Goal: Task Accomplishment & Management: Complete application form

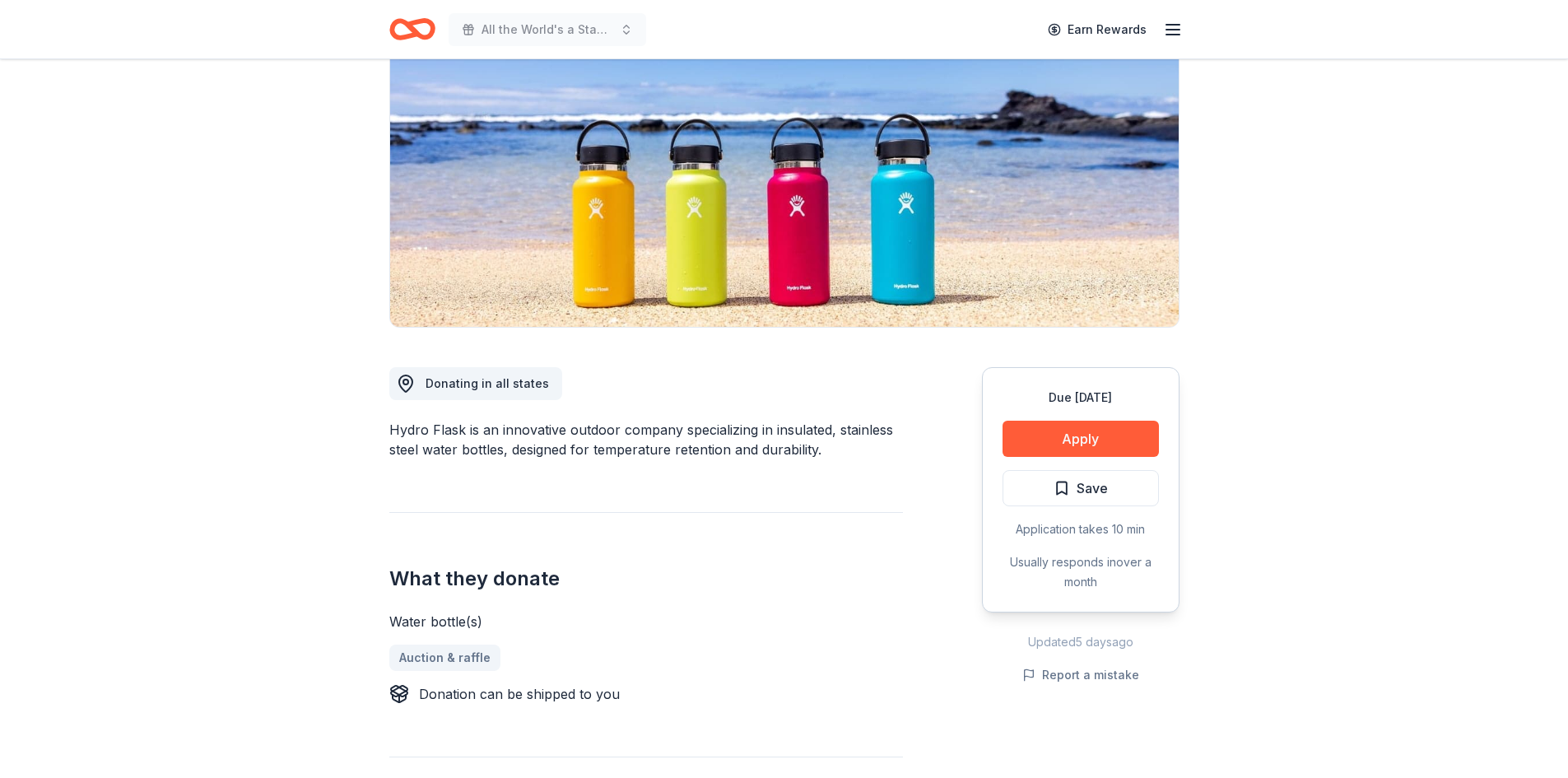
scroll to position [247, 0]
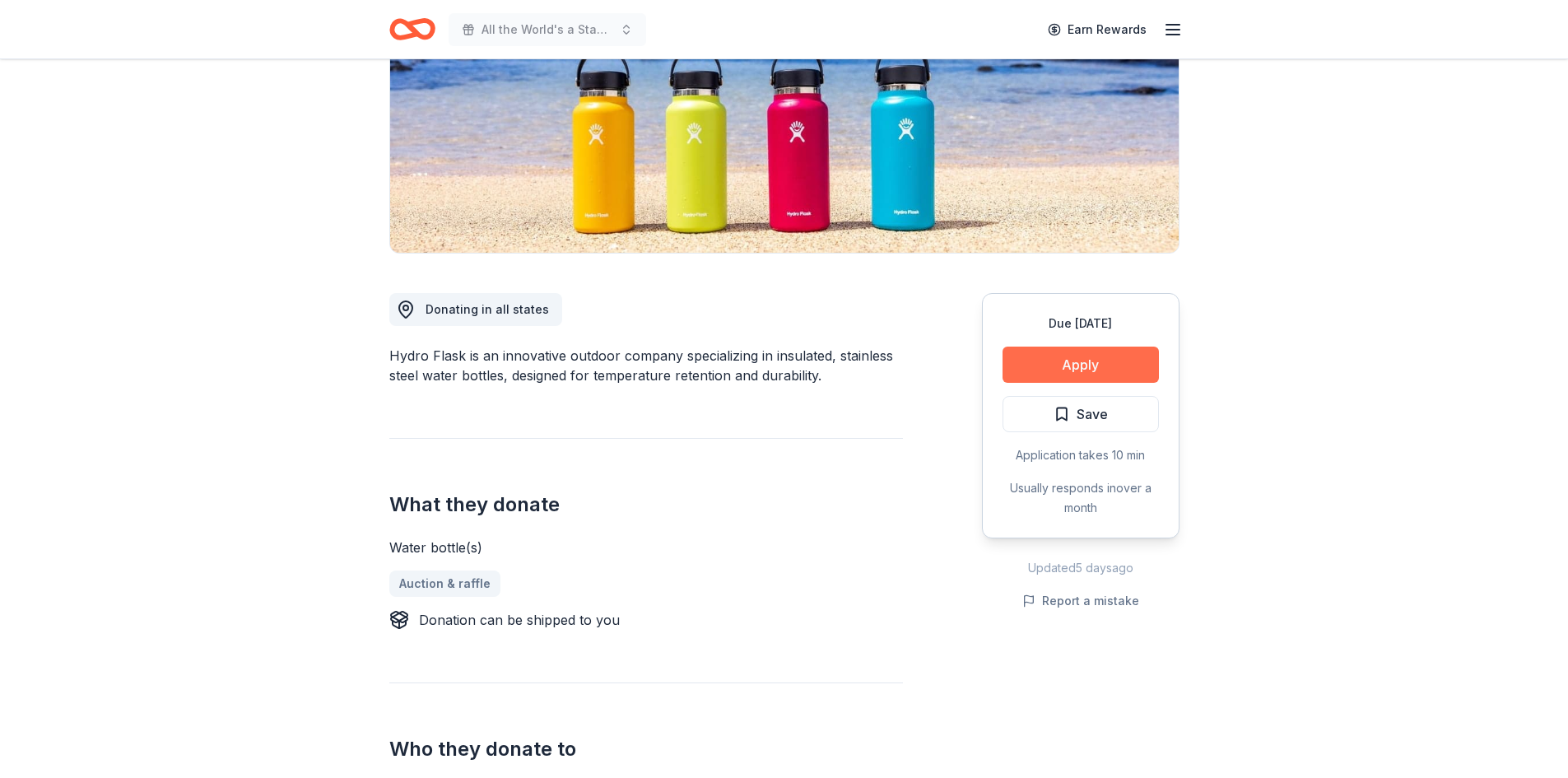
click at [1062, 365] on button "Apply" at bounding box center [1080, 365] width 156 height 37
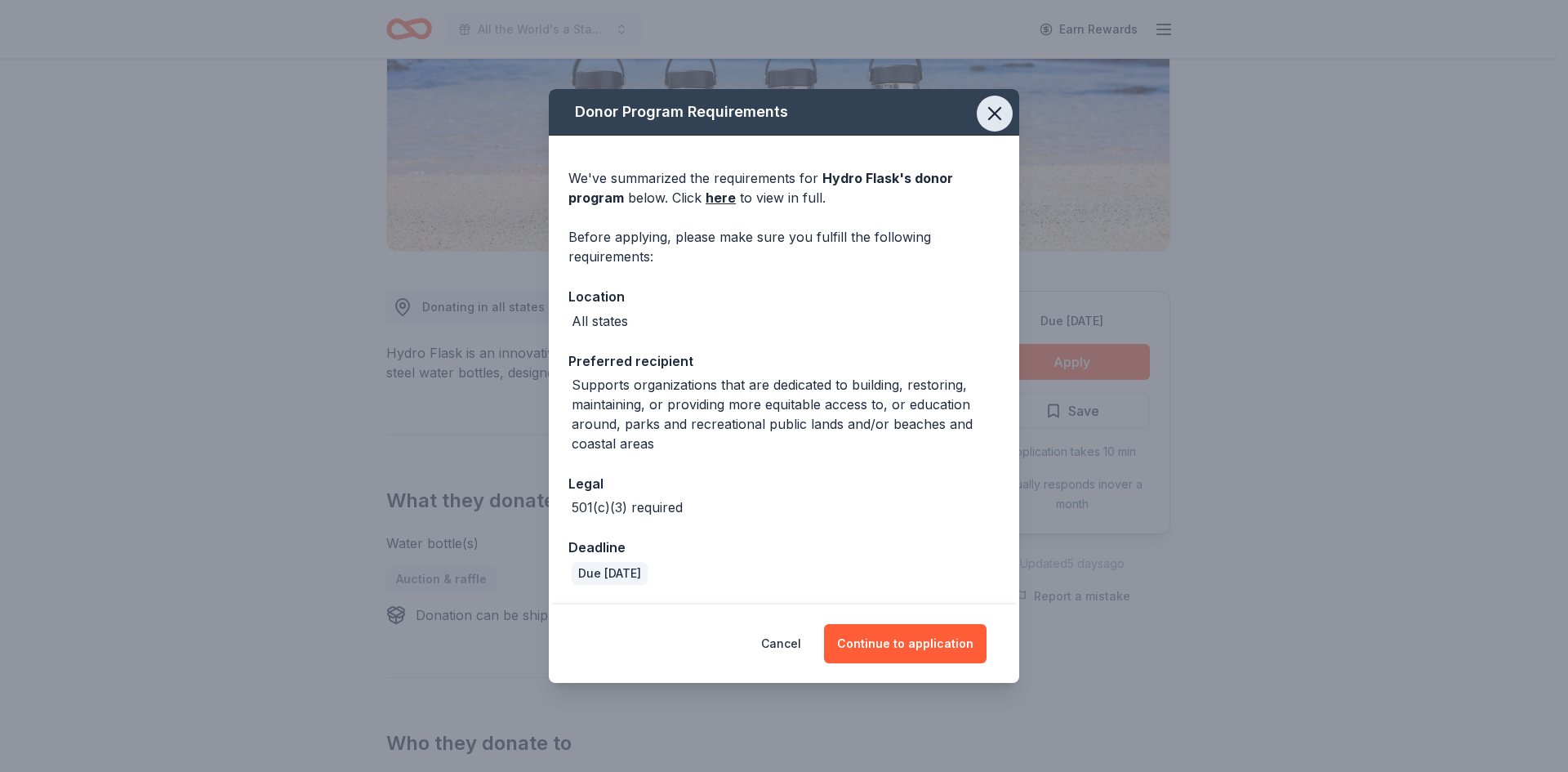
click at [996, 106] on icon "button" at bounding box center [994, 114] width 23 height 23
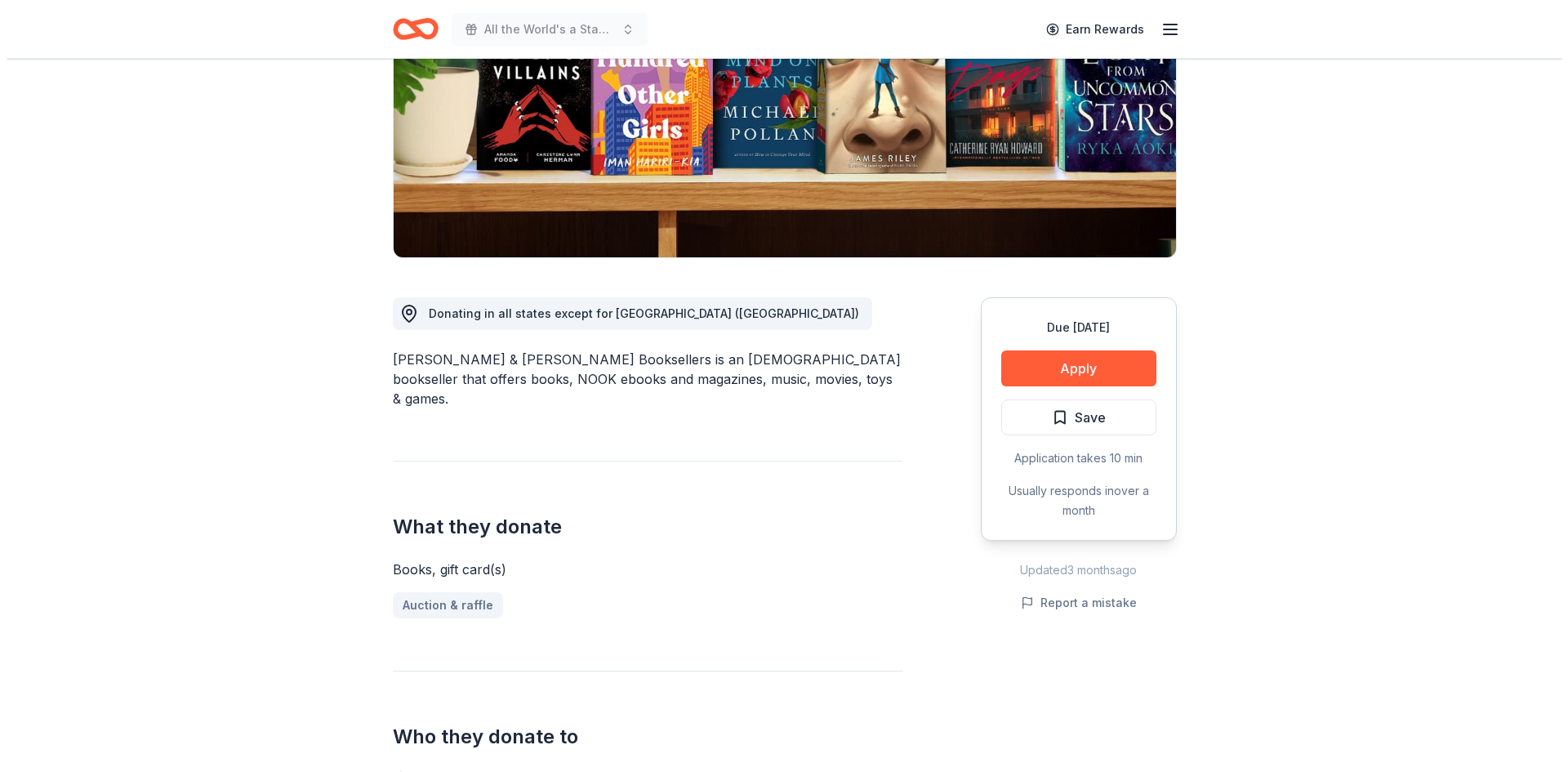
scroll to position [246, 0]
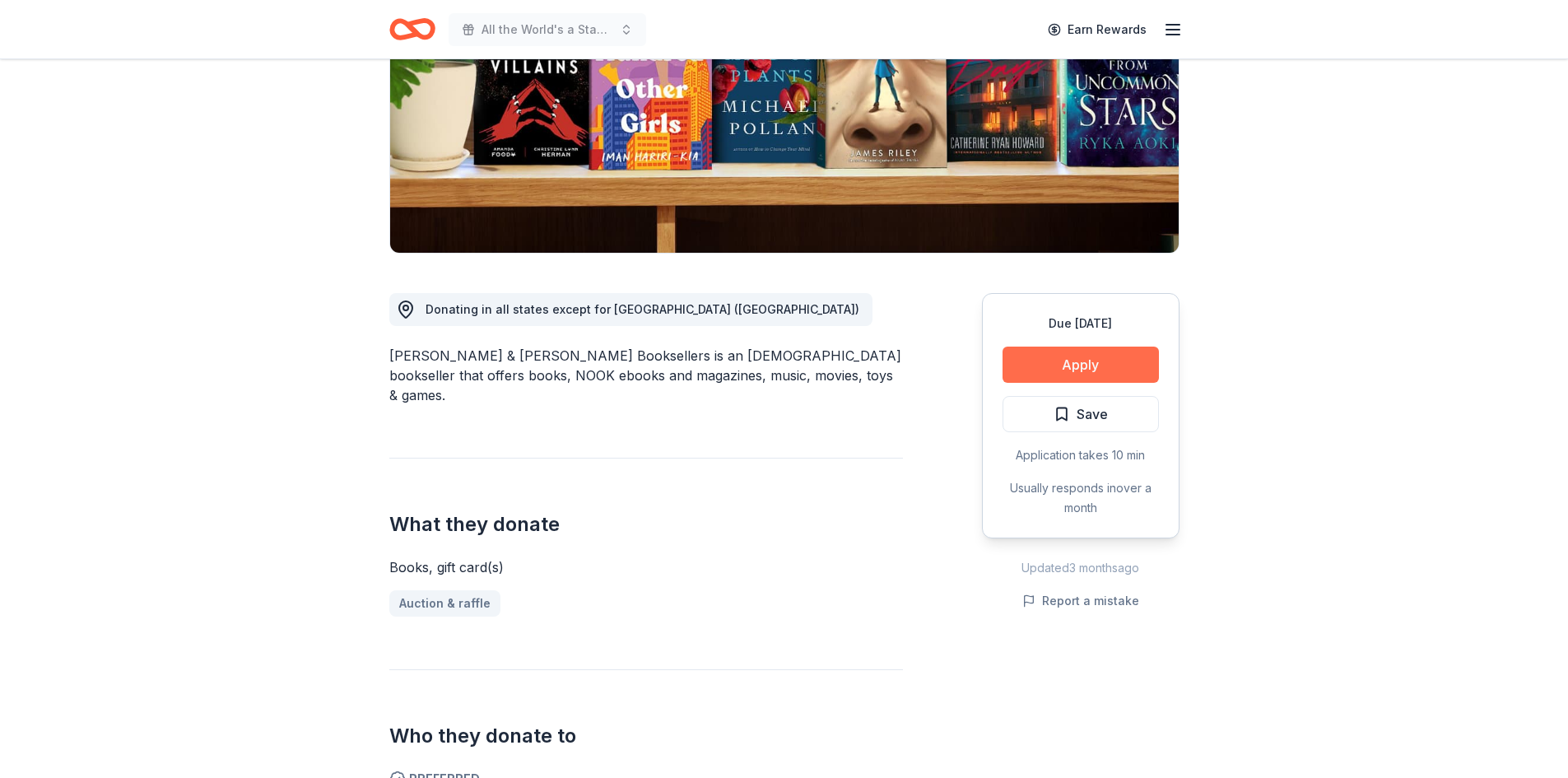
click at [1092, 355] on button "Apply" at bounding box center [1080, 365] width 156 height 37
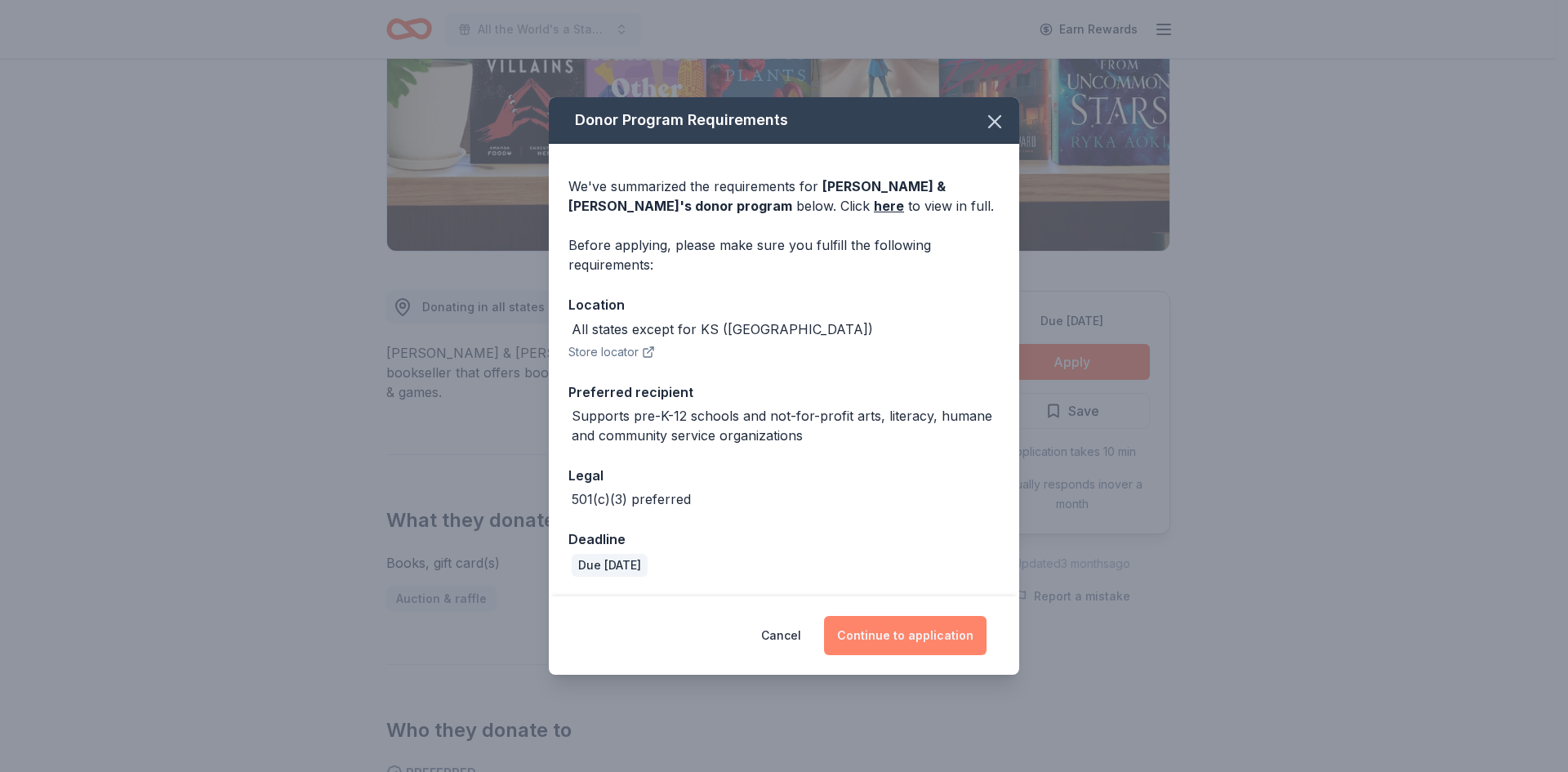
click at [934, 629] on button "Continue to application" at bounding box center [905, 635] width 162 height 39
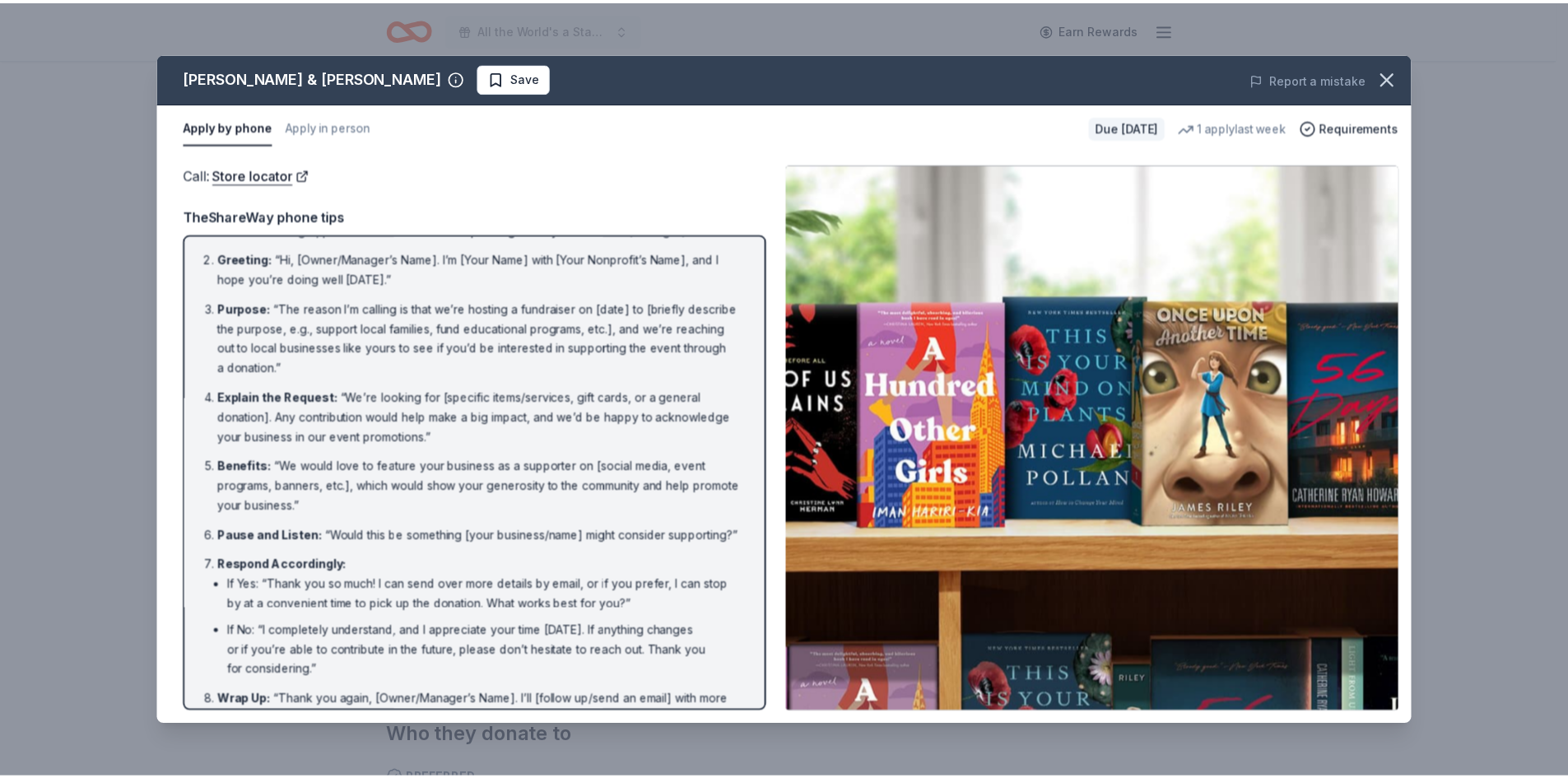
scroll to position [19, 0]
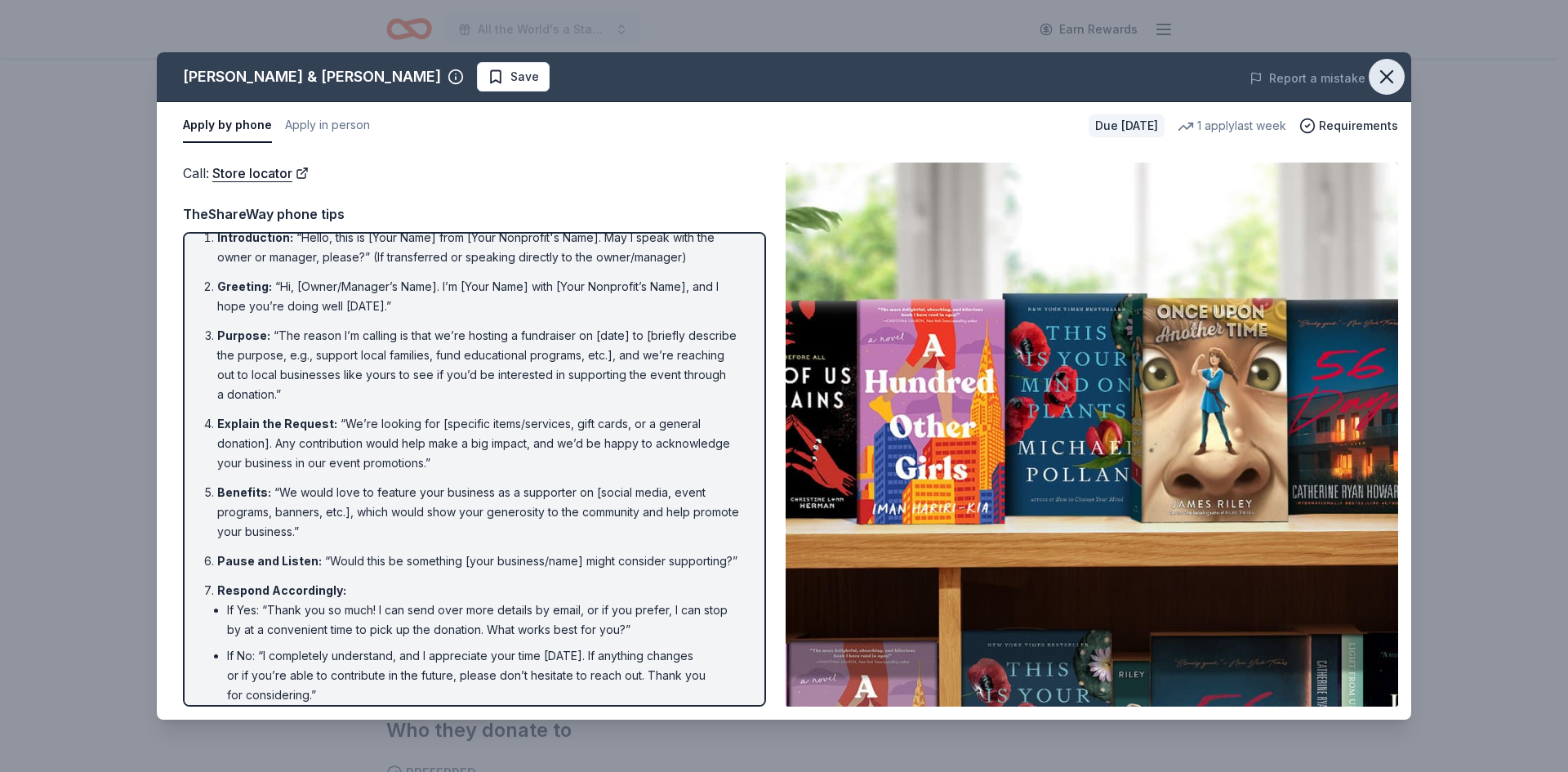
click at [1383, 75] on icon "button" at bounding box center [1387, 76] width 23 height 23
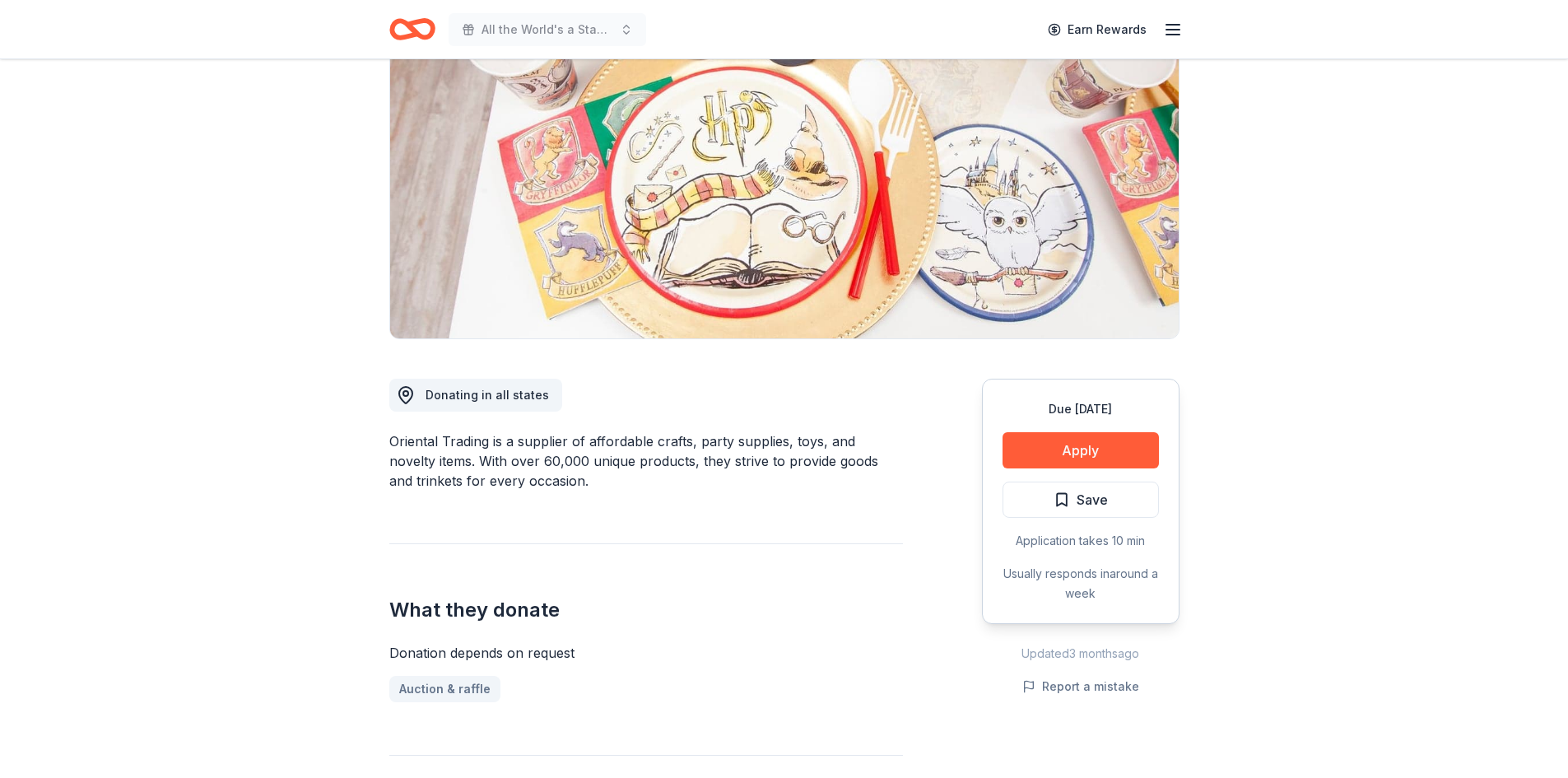
scroll to position [83, 0]
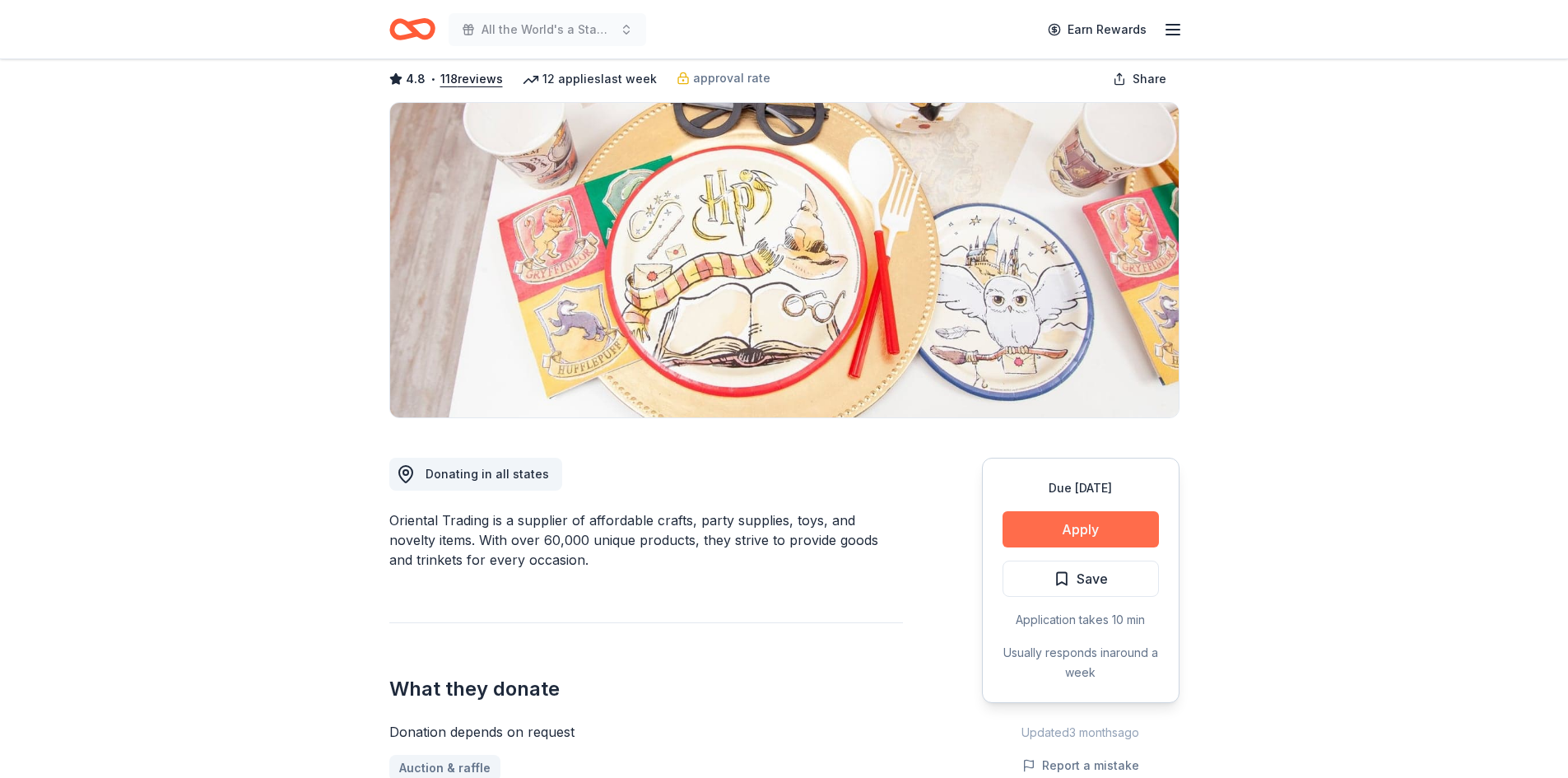
click at [1069, 515] on button "Apply" at bounding box center [1080, 530] width 156 height 37
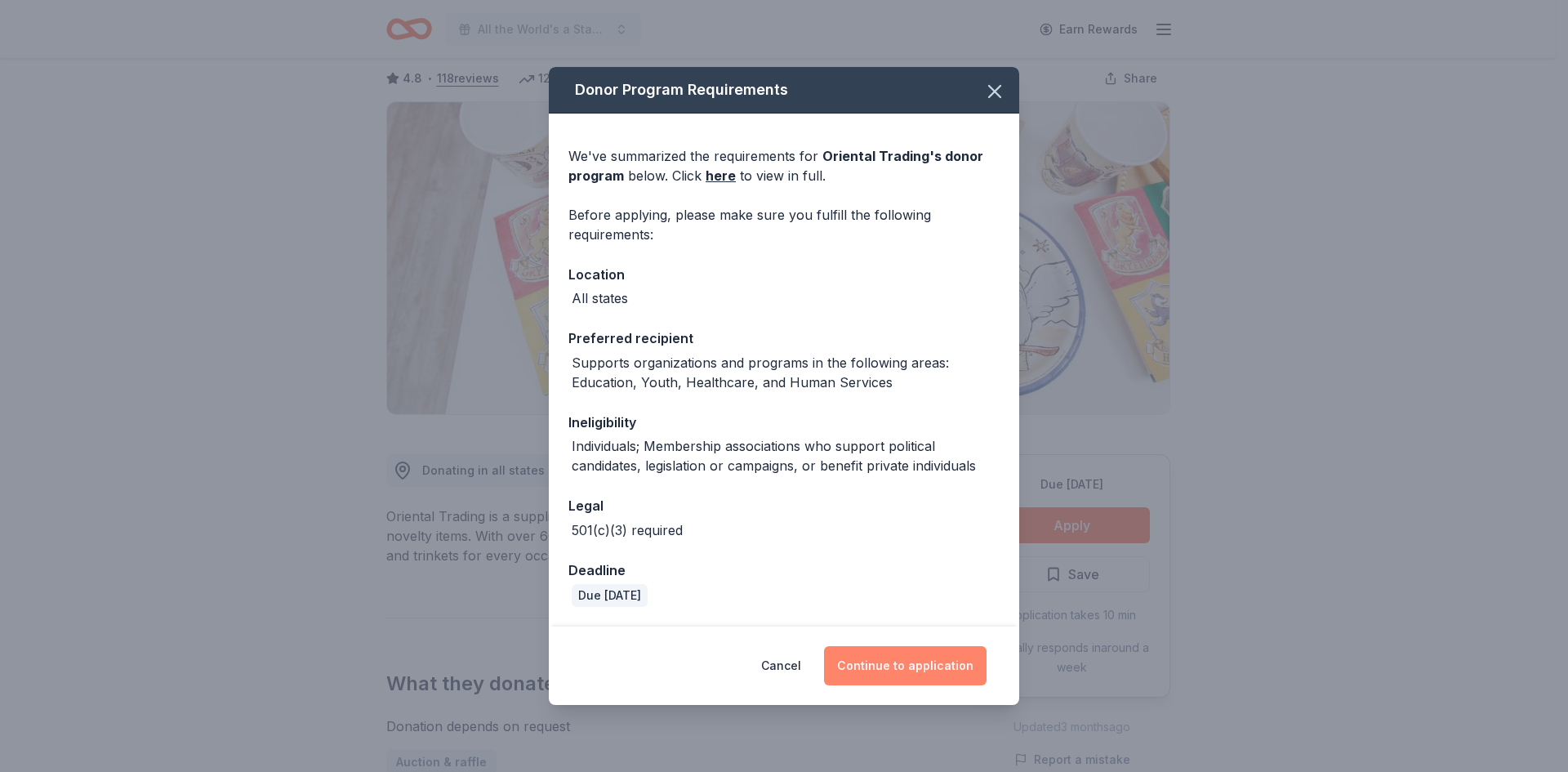
click at [921, 670] on button "Continue to application" at bounding box center [905, 665] width 162 height 39
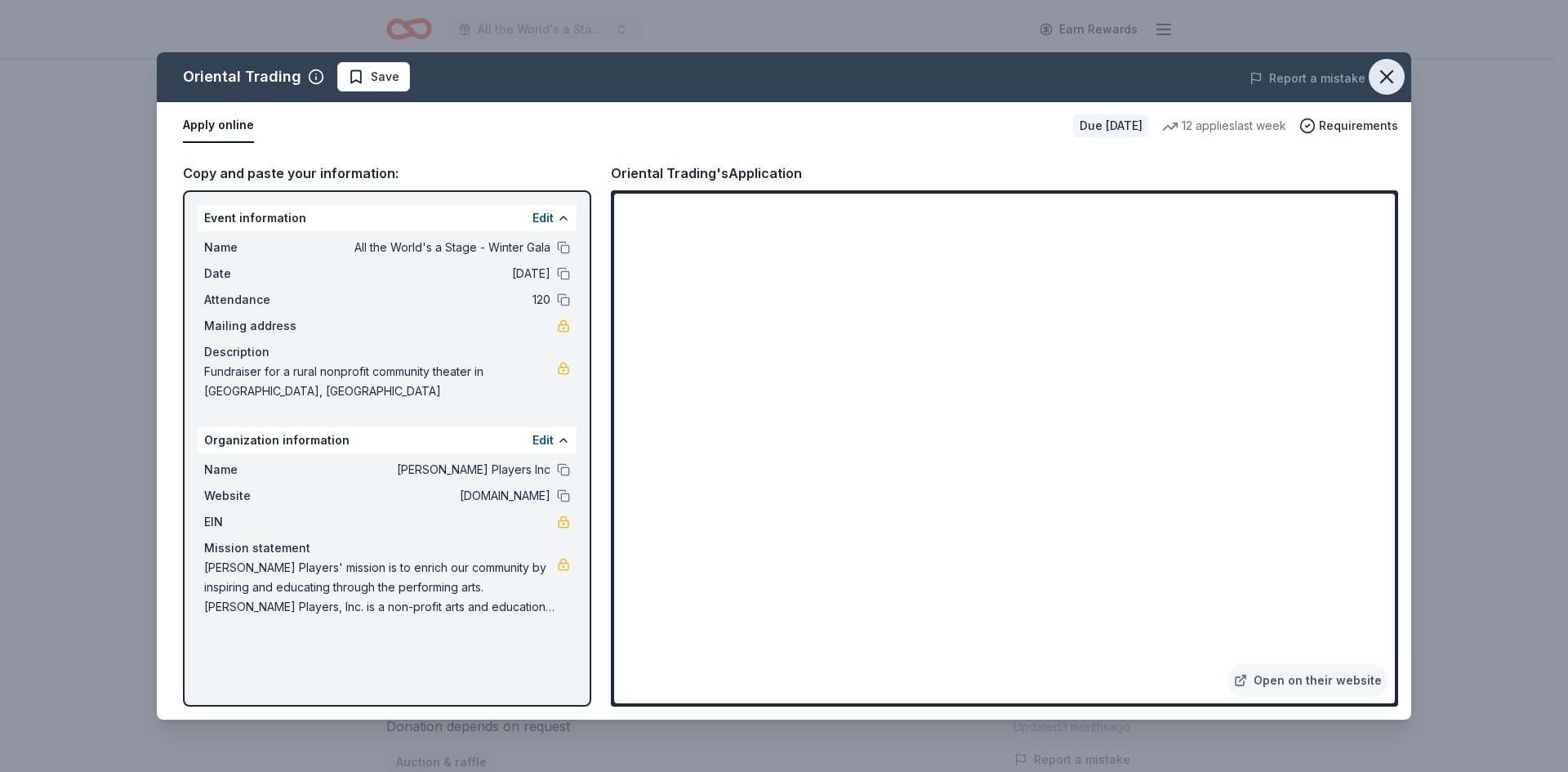
click at [1372, 77] on button "button" at bounding box center [1387, 77] width 36 height 36
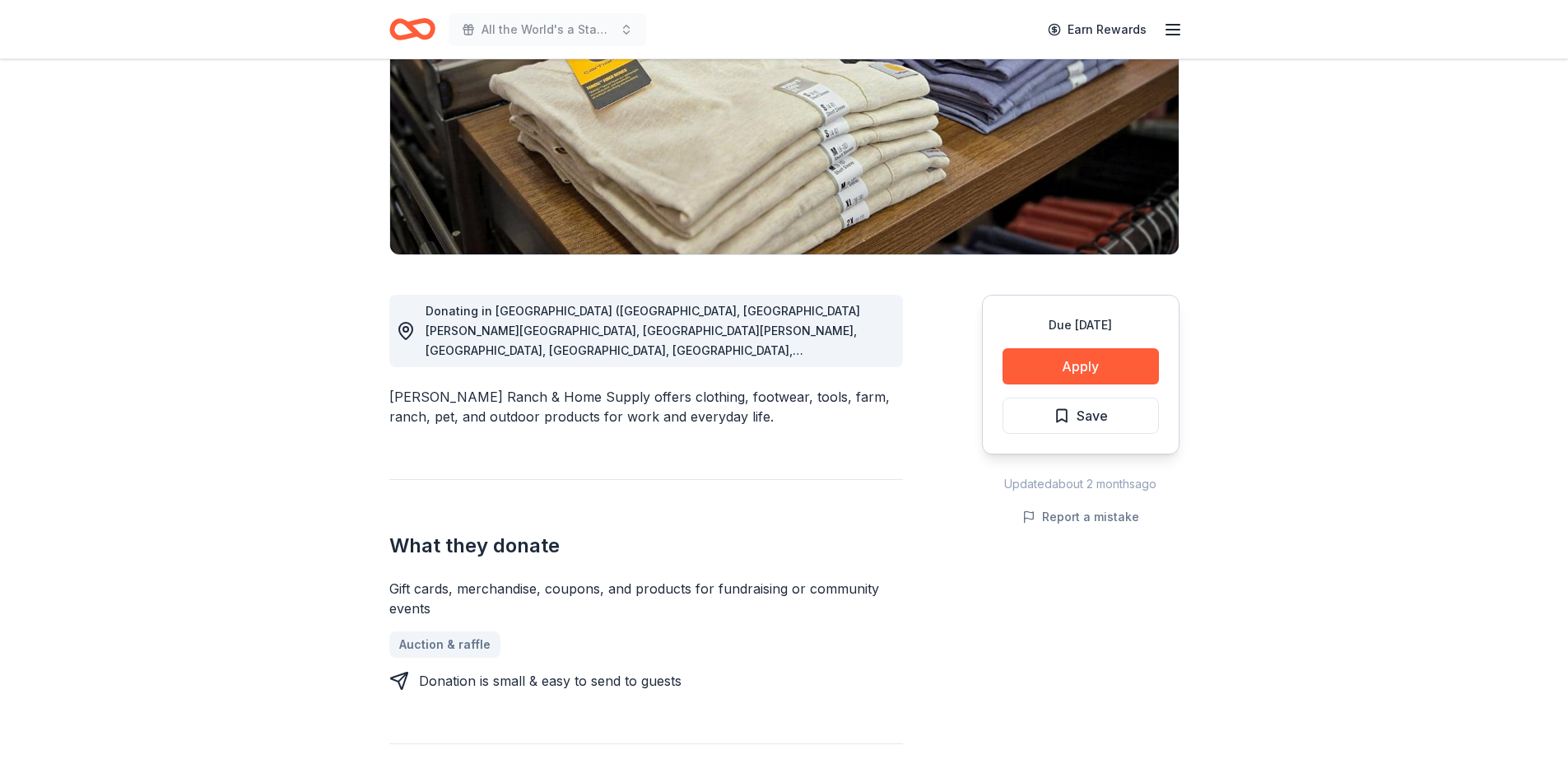
scroll to position [247, 0]
click at [1075, 363] on button "Apply" at bounding box center [1080, 365] width 156 height 37
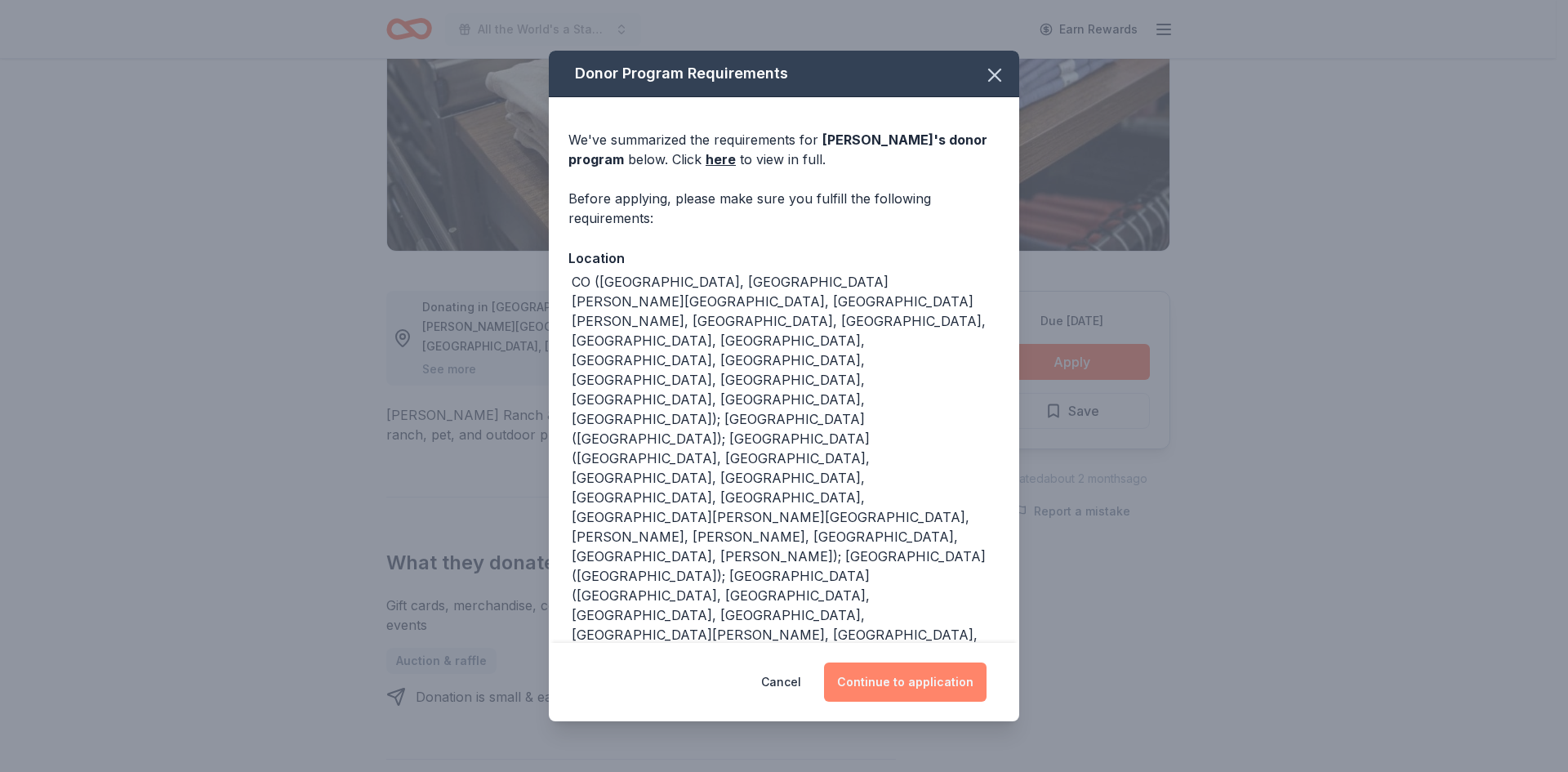
click at [891, 675] on button "Continue to application" at bounding box center [905, 681] width 162 height 39
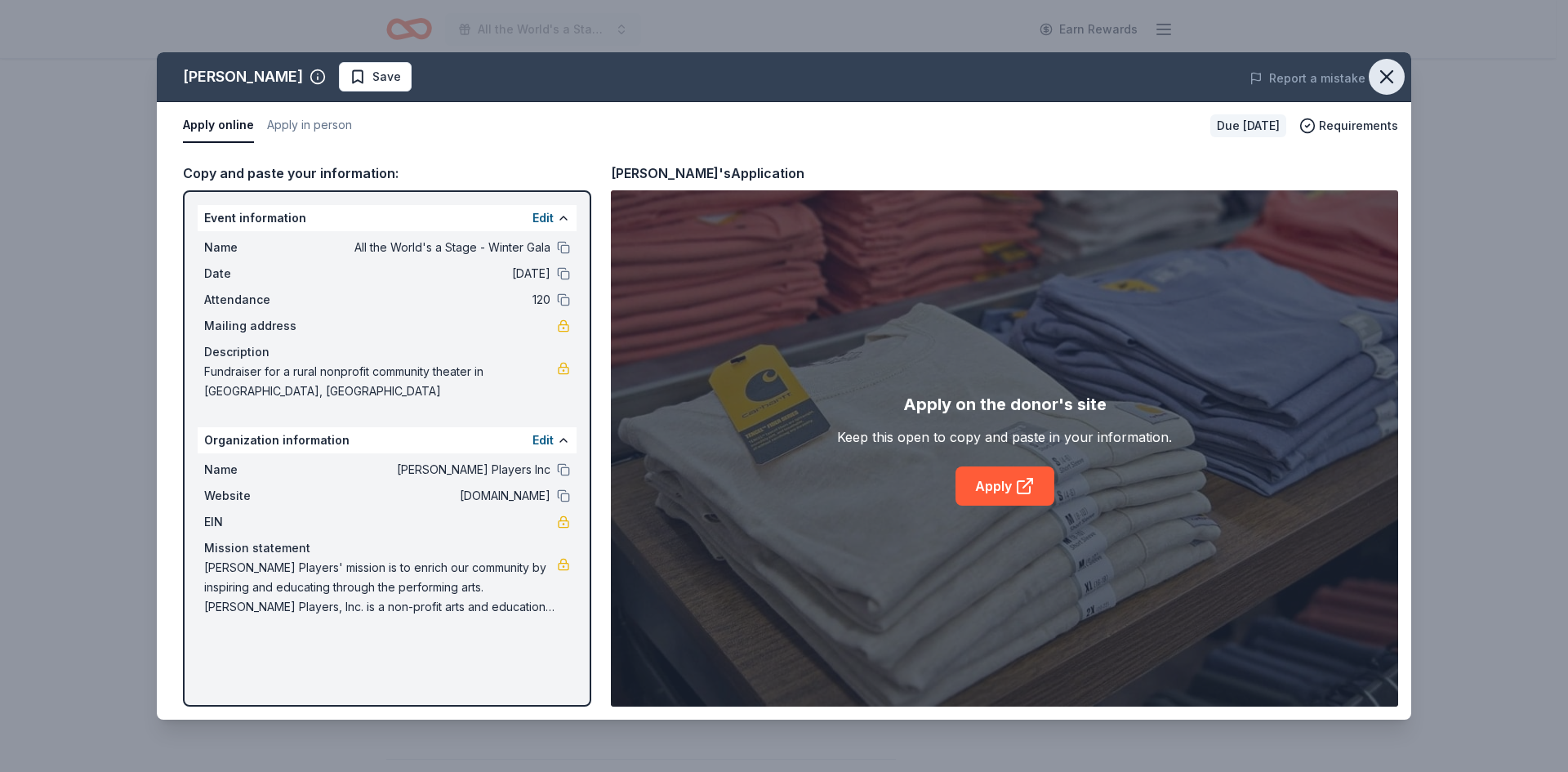
click at [1384, 71] on icon "button" at bounding box center [1387, 76] width 23 height 23
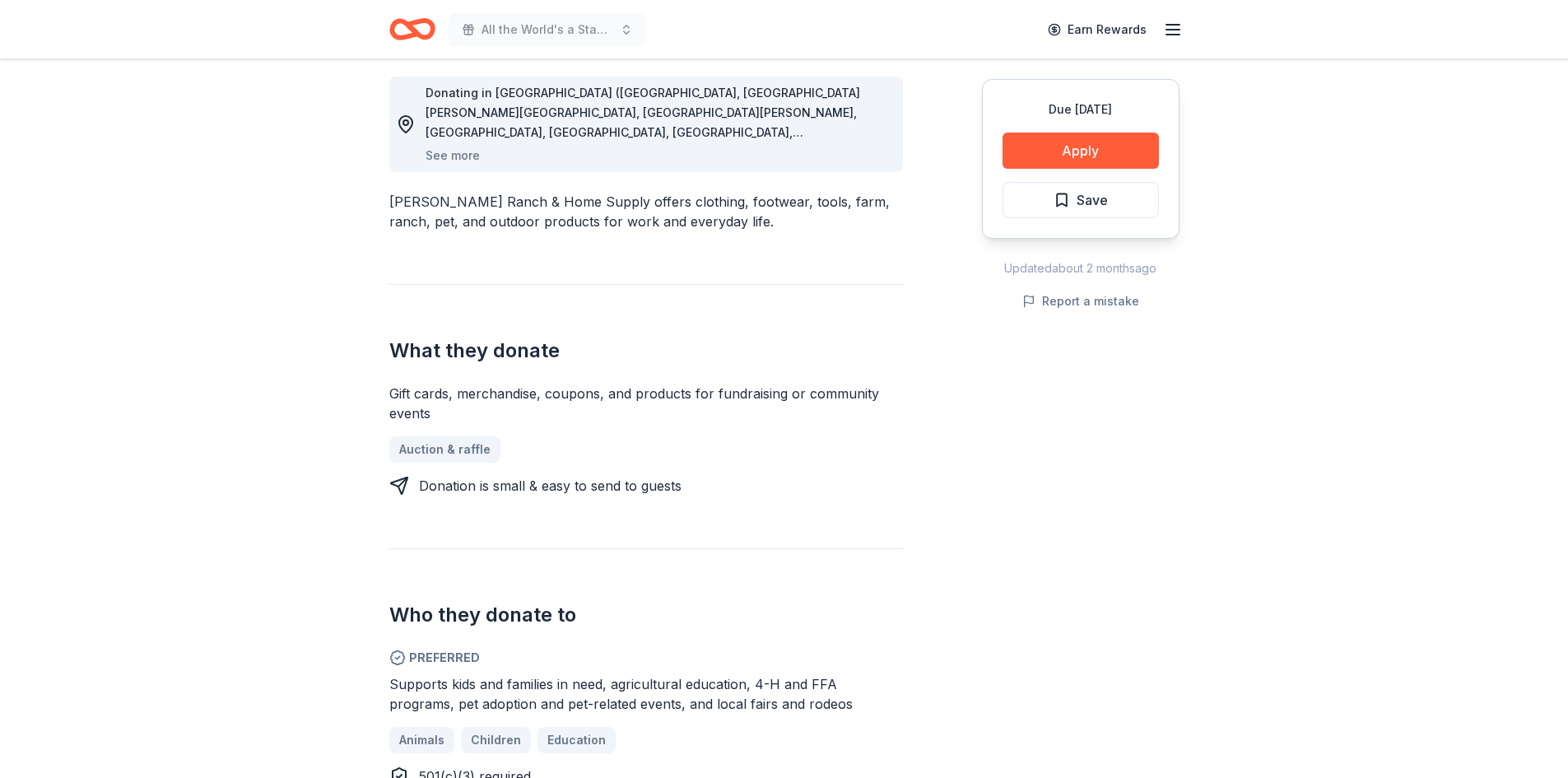
scroll to position [0, 0]
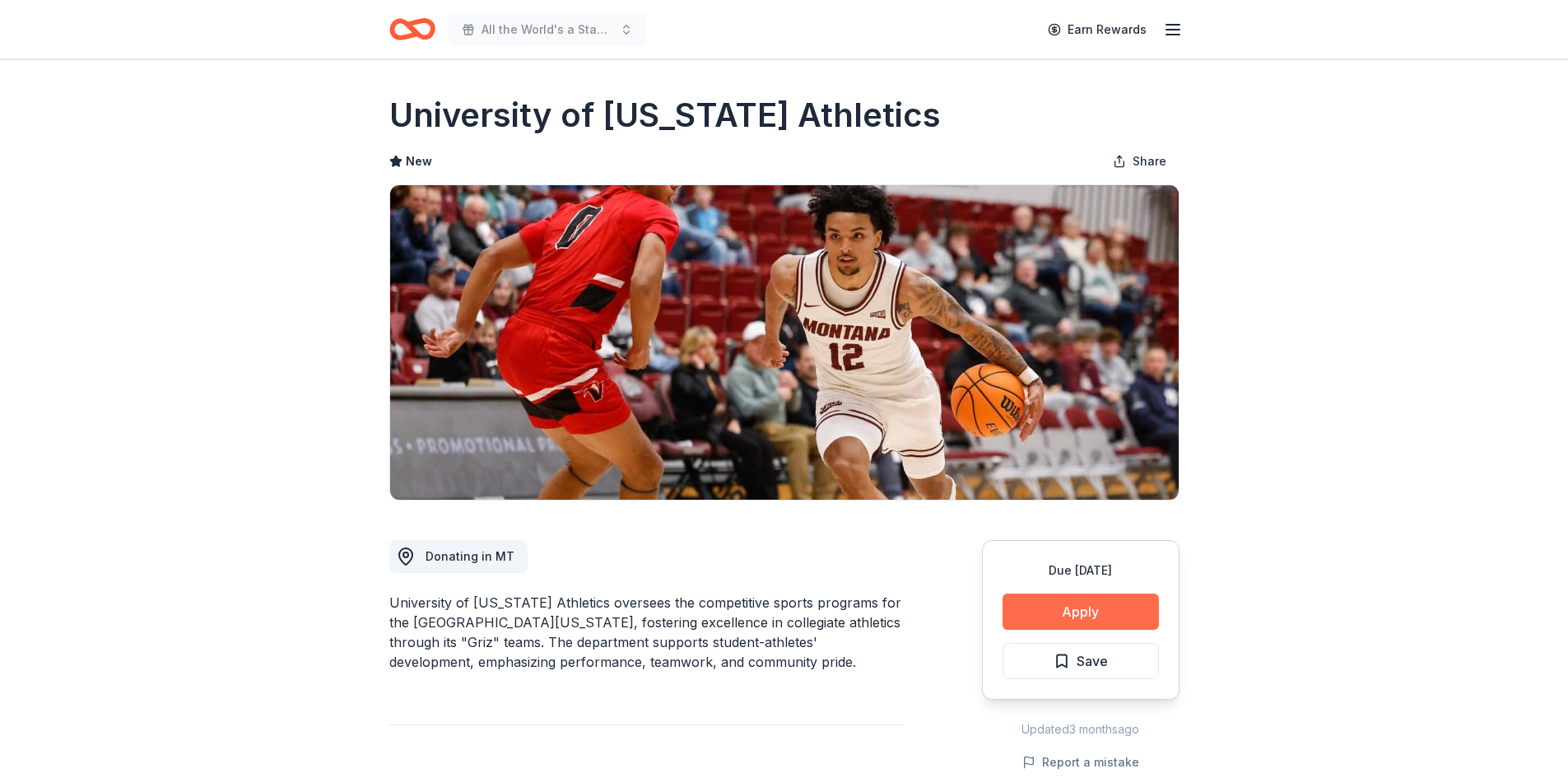
click at [1062, 611] on button "Apply" at bounding box center [1080, 611] width 156 height 37
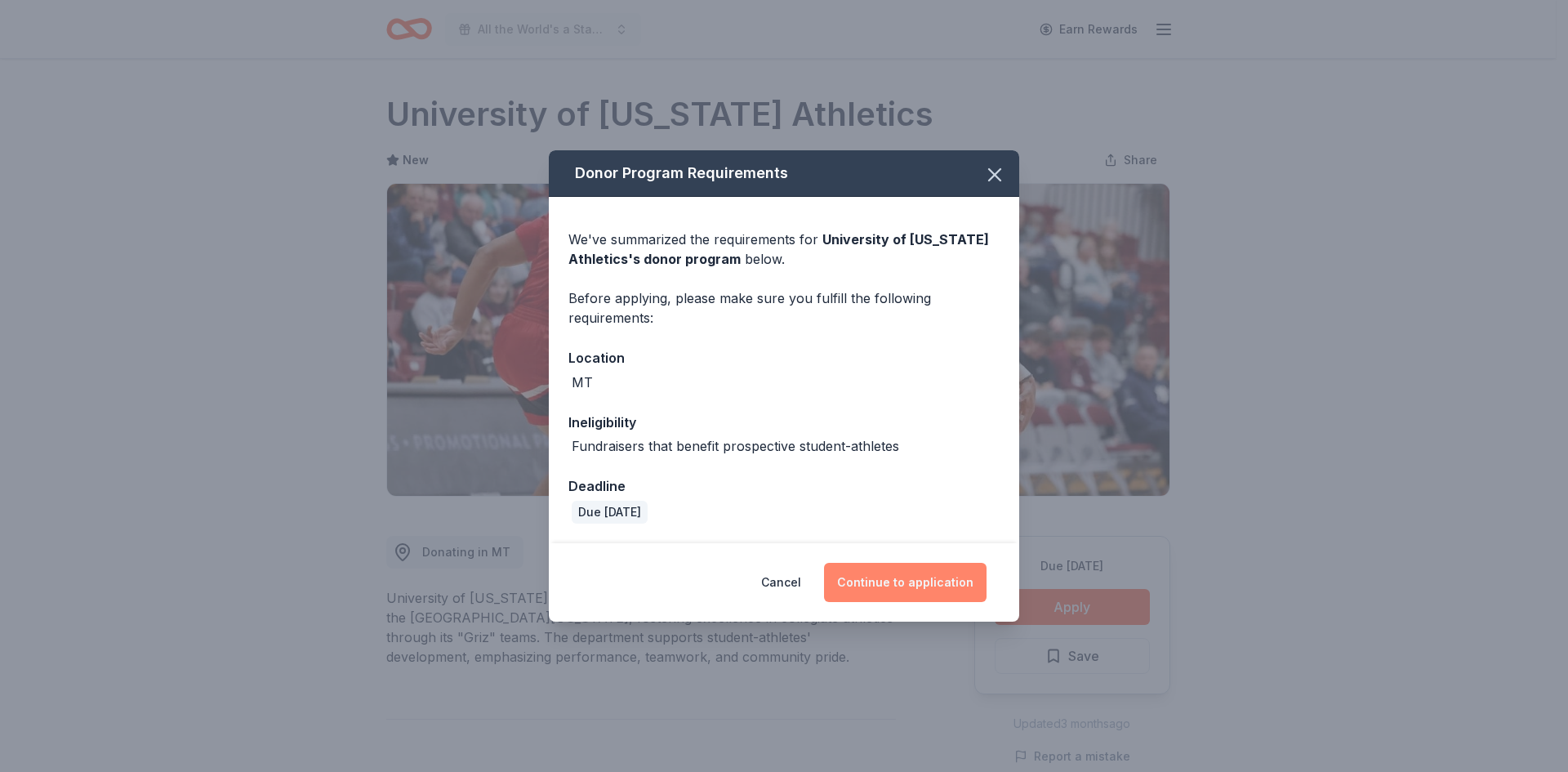
click at [893, 580] on button "Continue to application" at bounding box center [905, 582] width 162 height 39
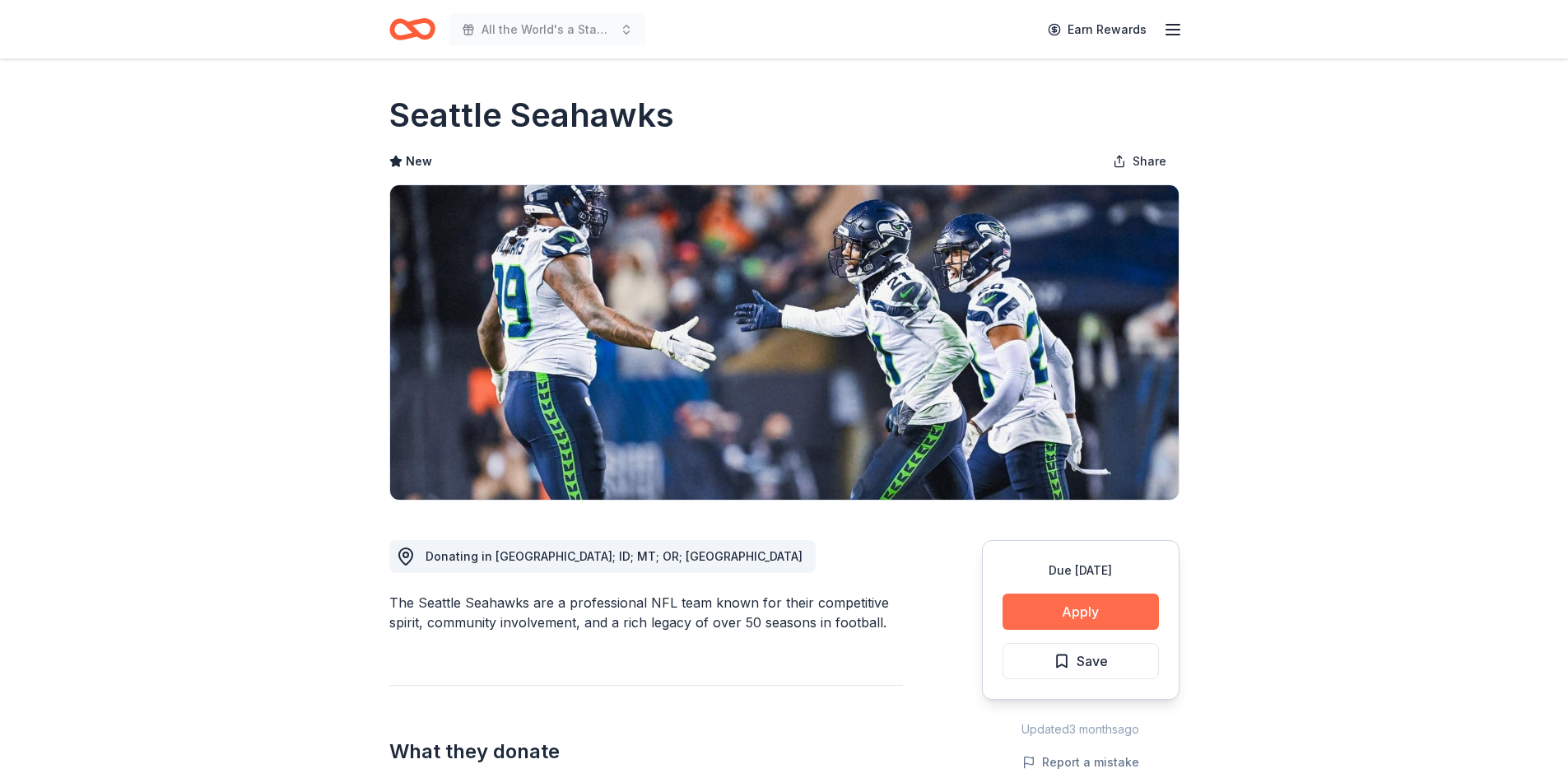
click at [1080, 603] on button "Apply" at bounding box center [1080, 611] width 156 height 37
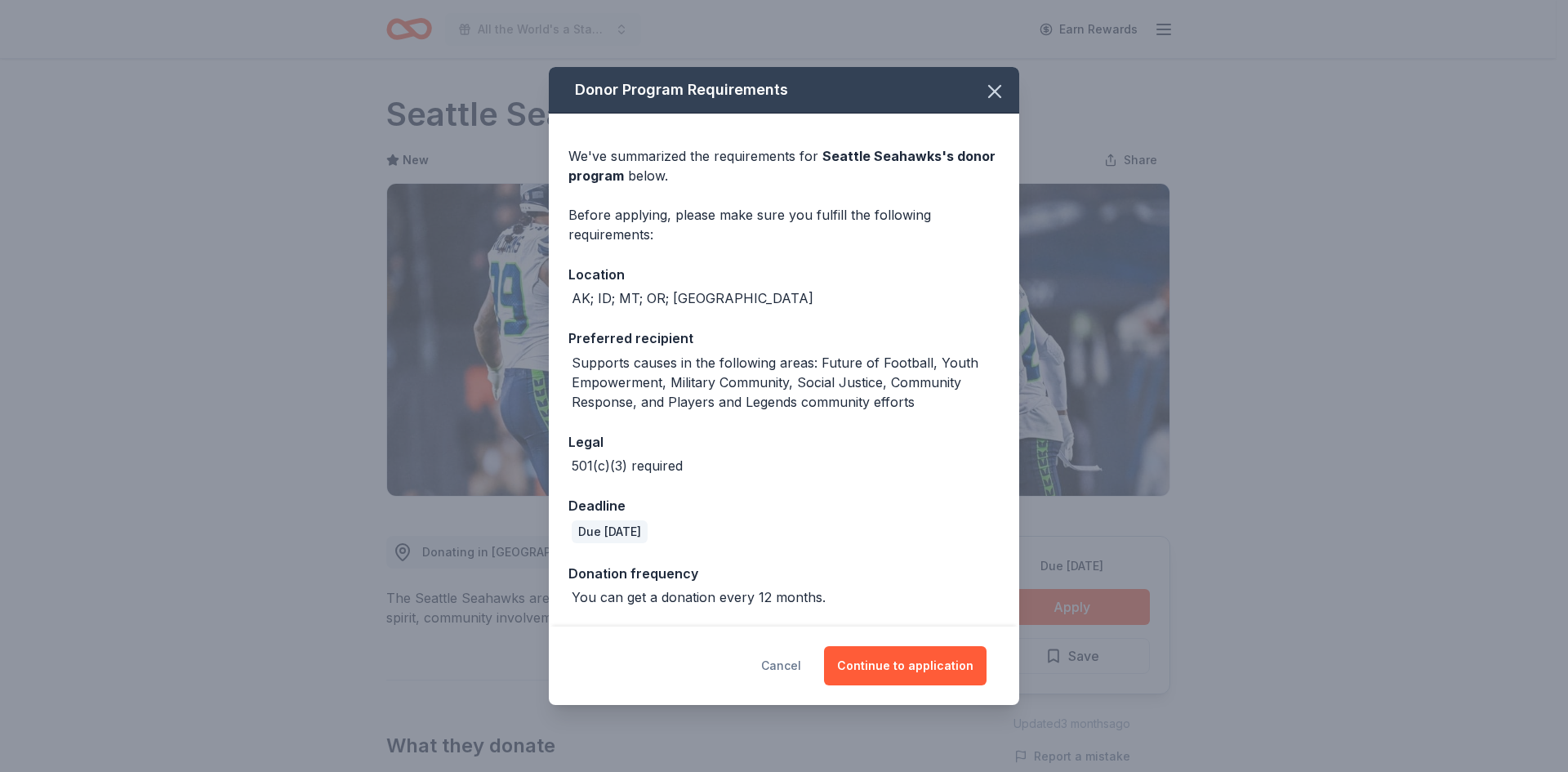
click at [801, 664] on button "Cancel" at bounding box center [781, 665] width 40 height 39
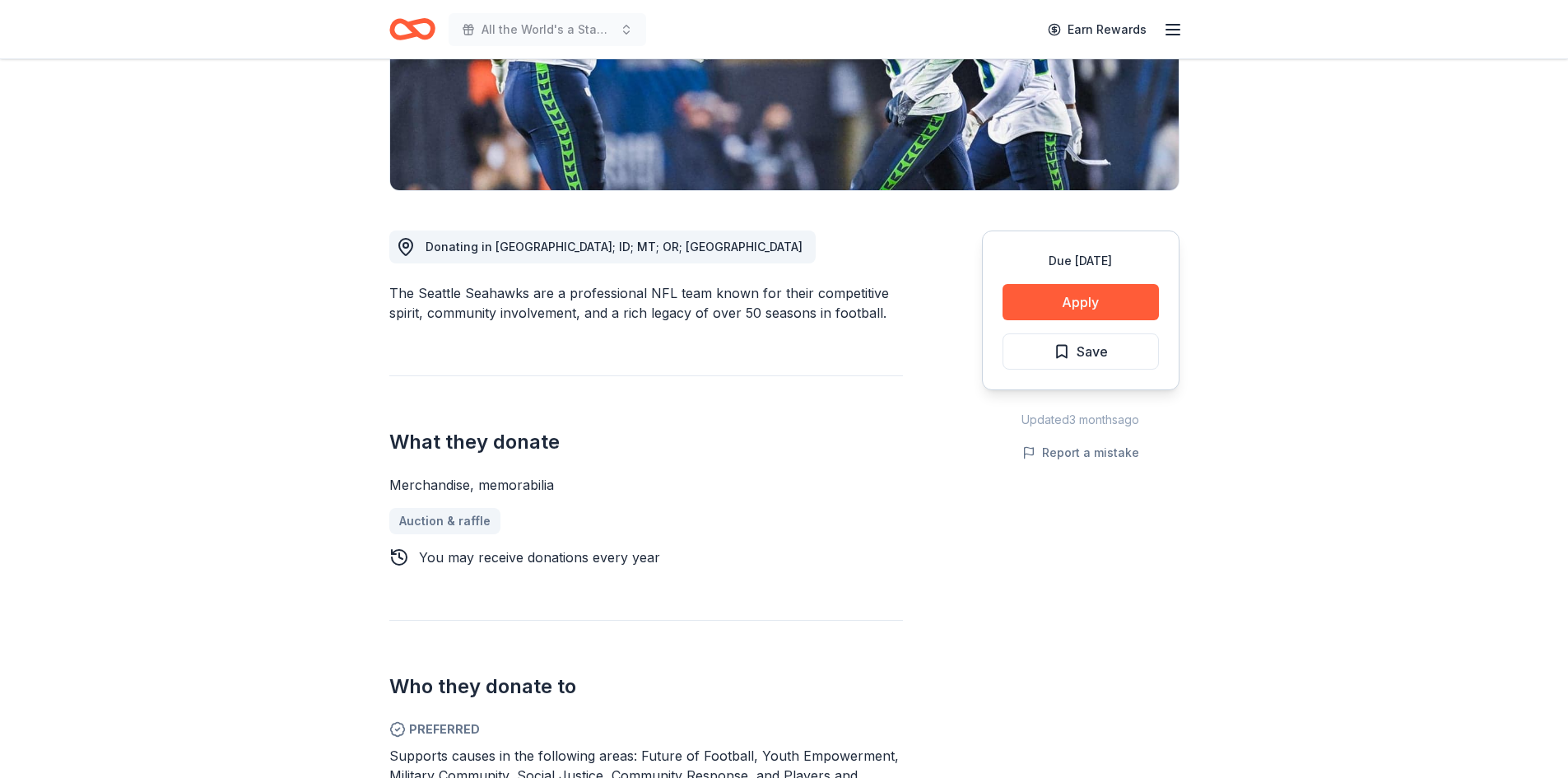
scroll to position [412, 0]
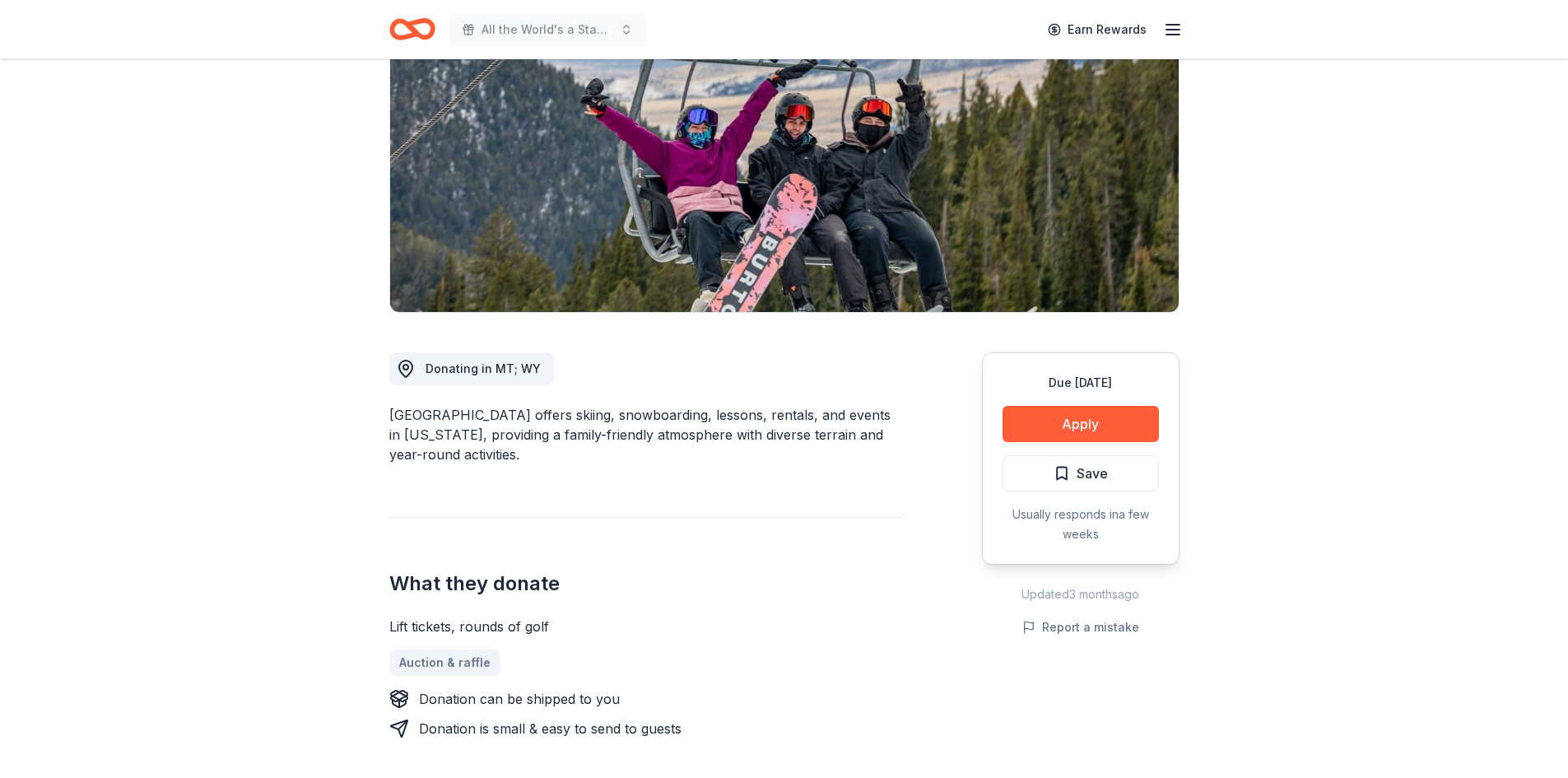
scroll to position [165, 0]
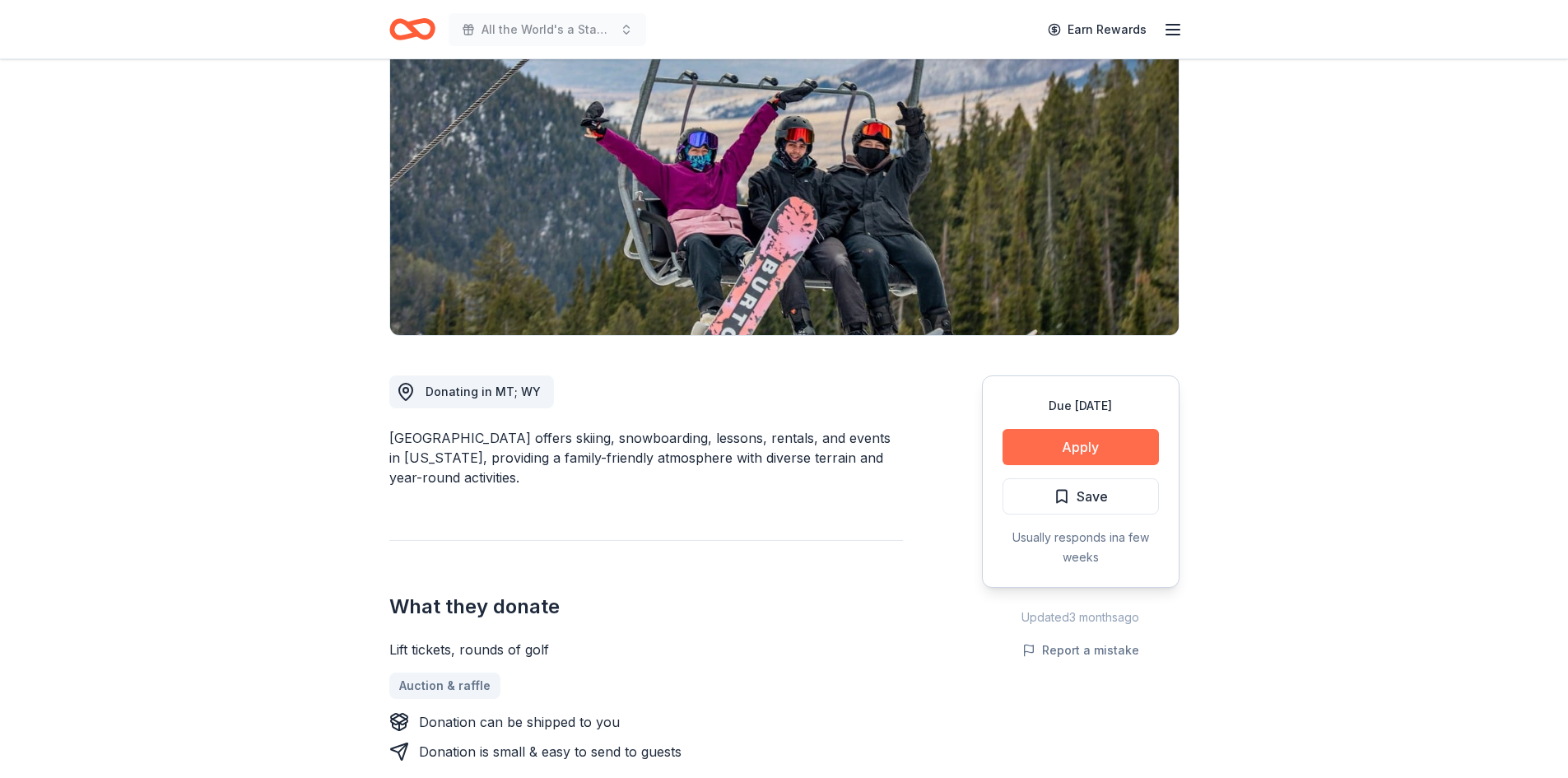
click at [1065, 440] on button "Apply" at bounding box center [1080, 447] width 156 height 37
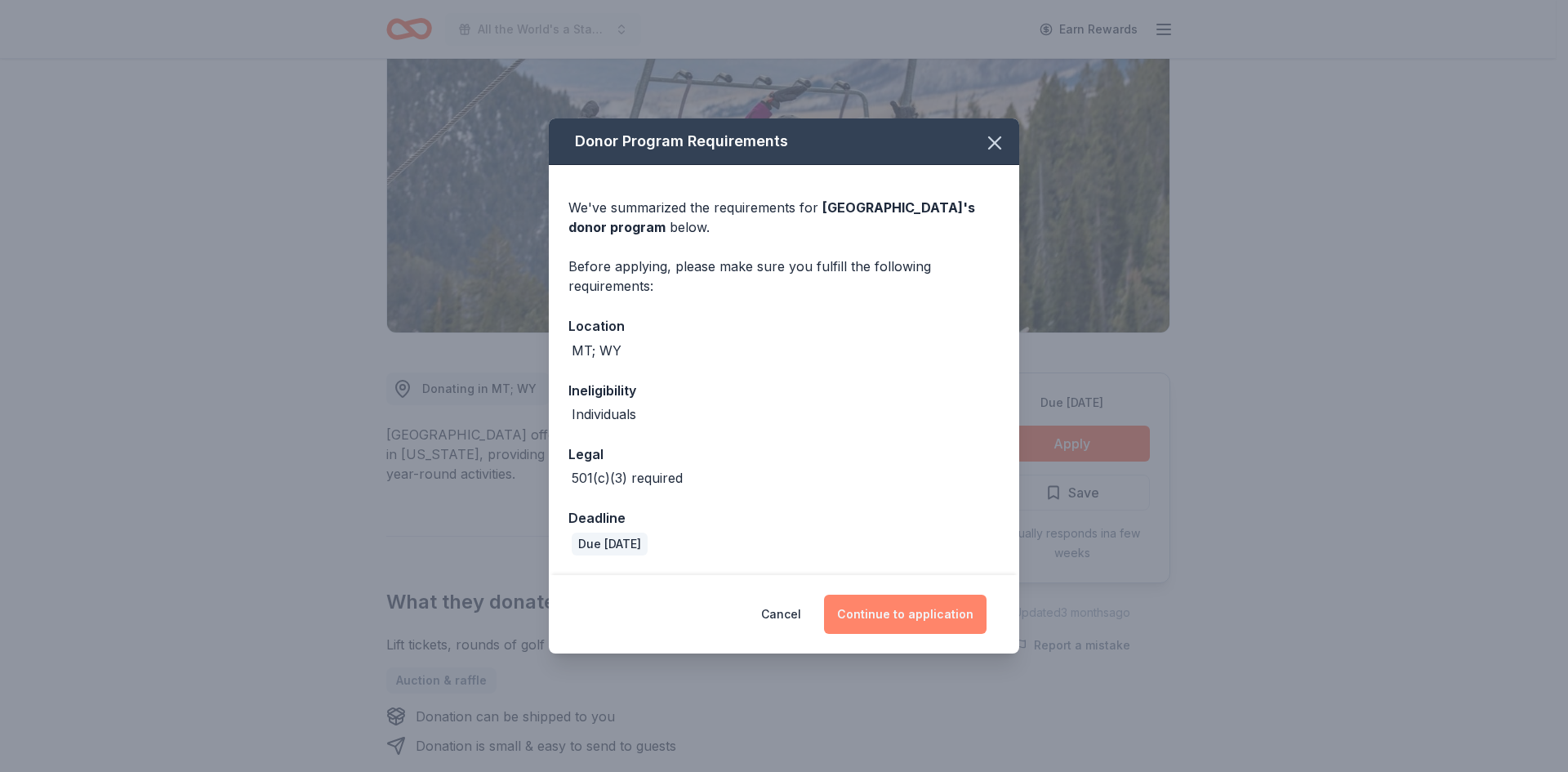
click at [923, 617] on button "Continue to application" at bounding box center [905, 613] width 162 height 39
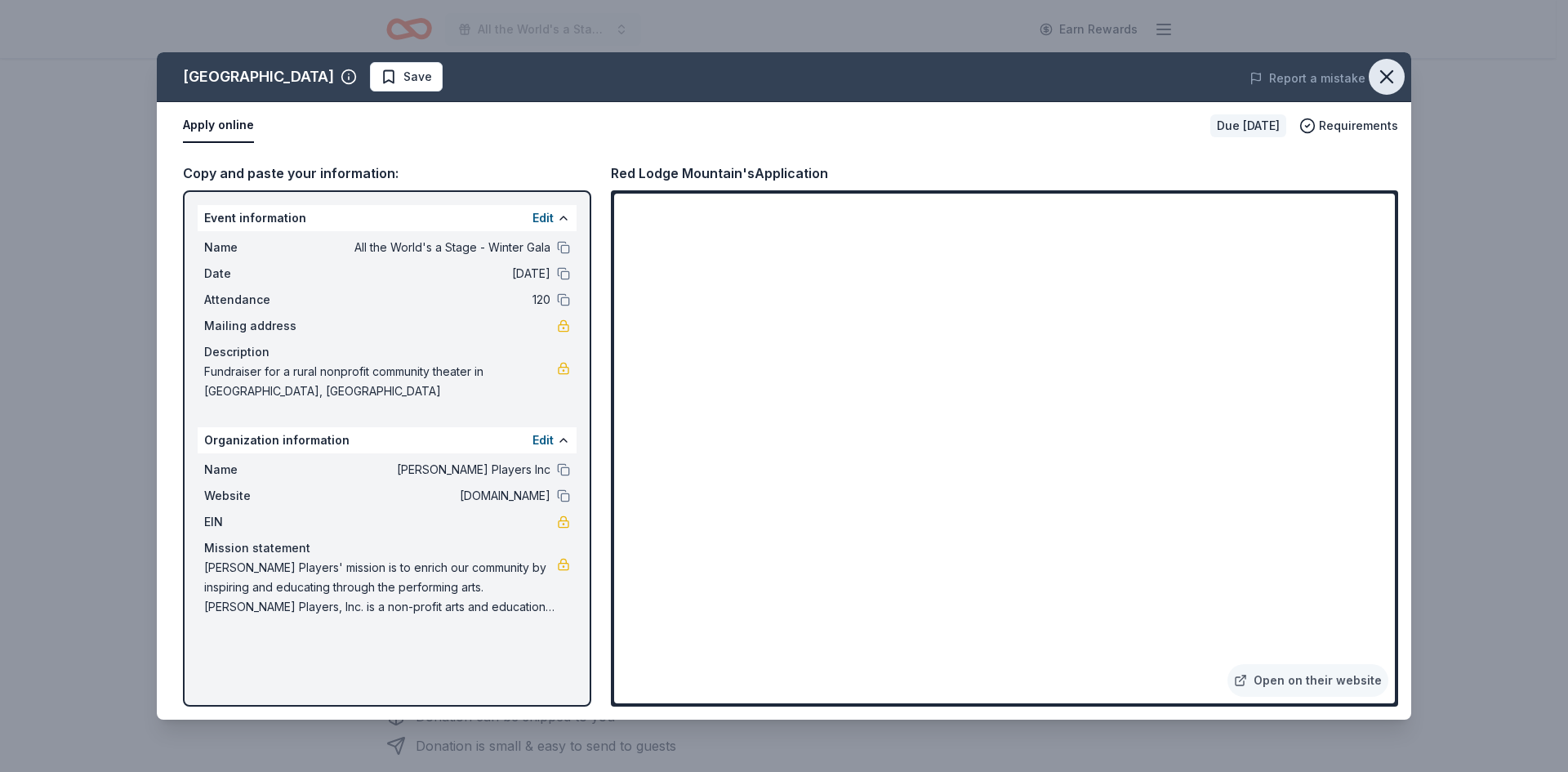
click at [1379, 72] on icon "button" at bounding box center [1387, 76] width 23 height 23
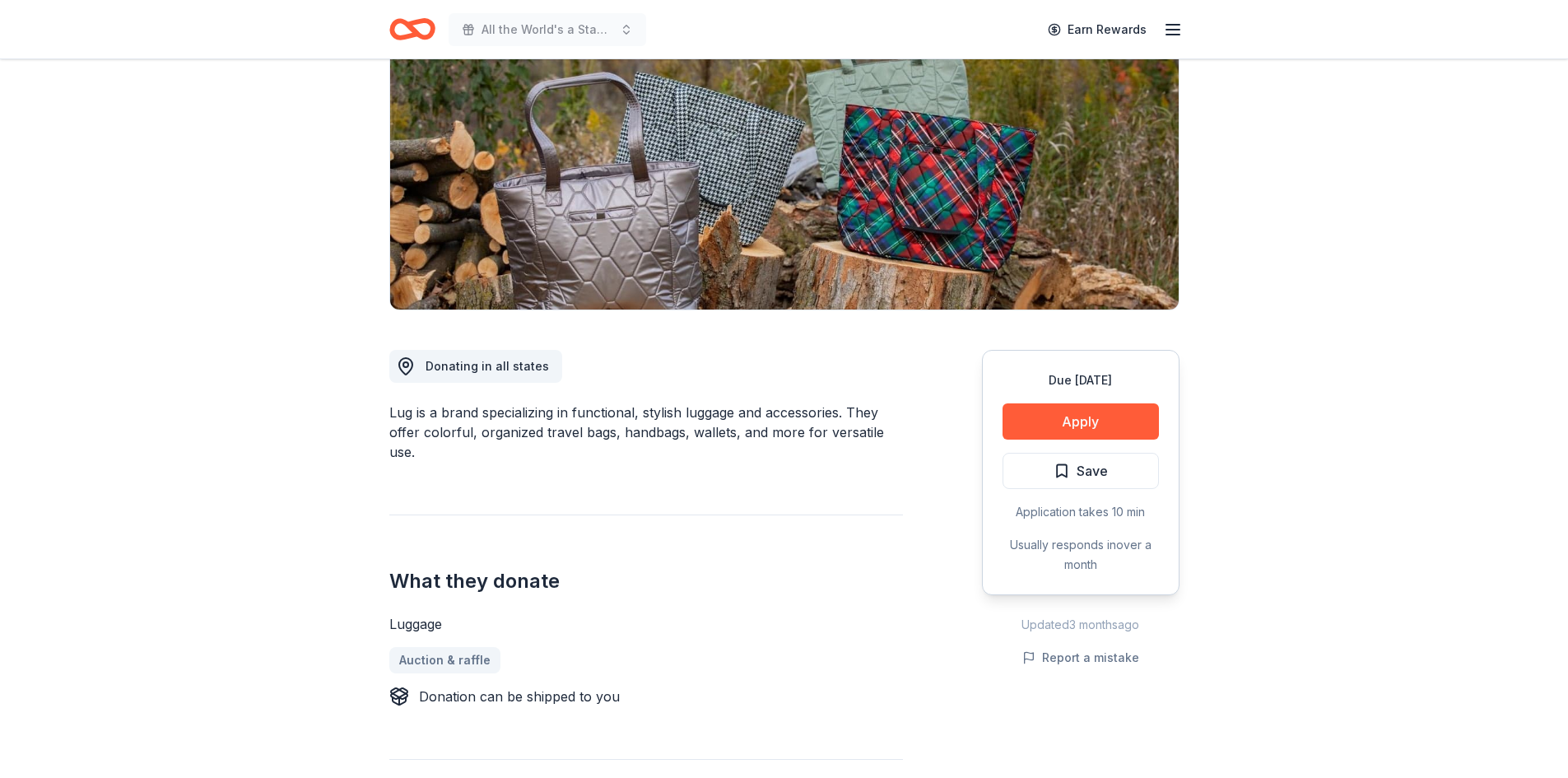
scroll to position [165, 0]
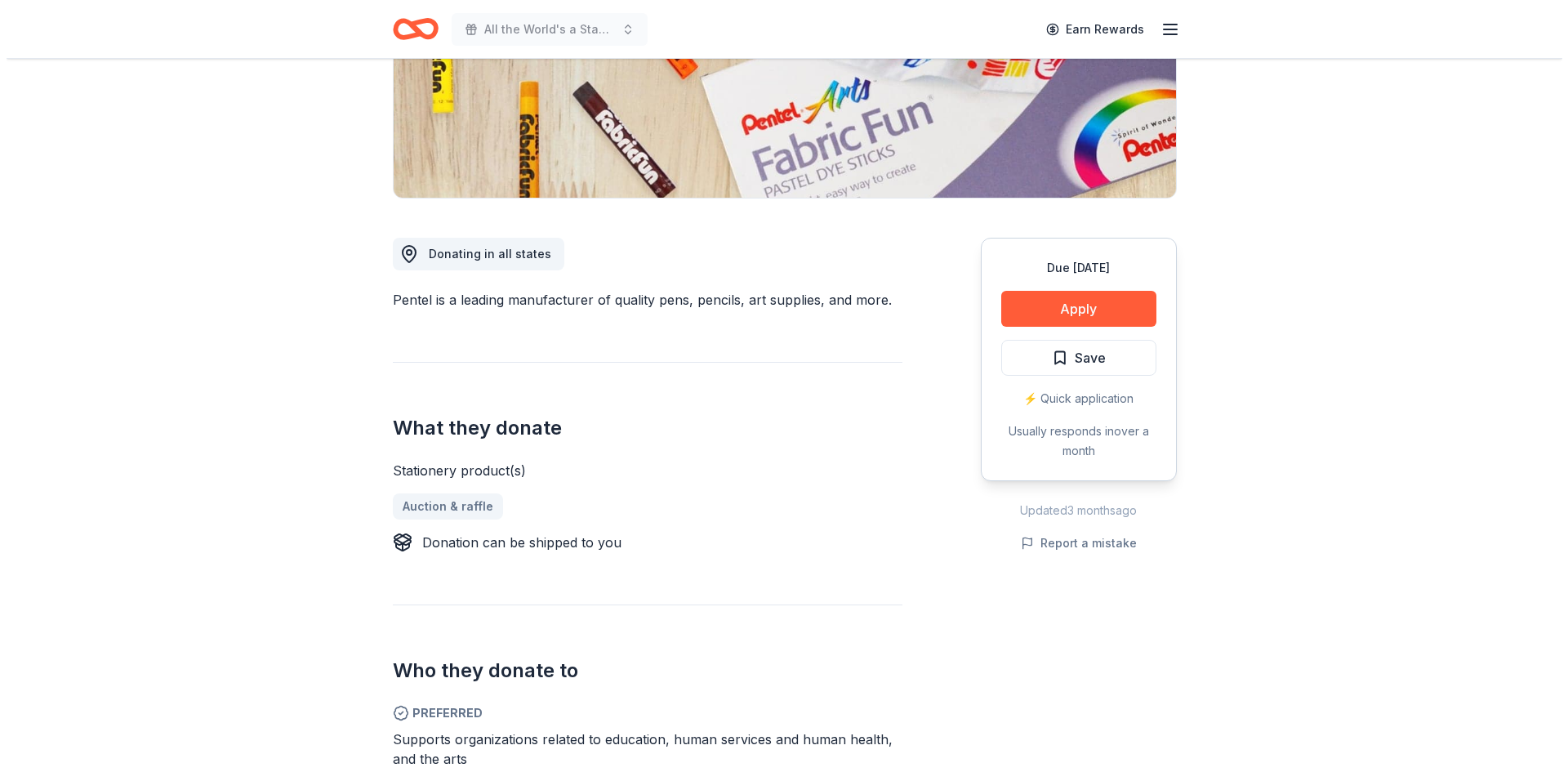
scroll to position [327, 0]
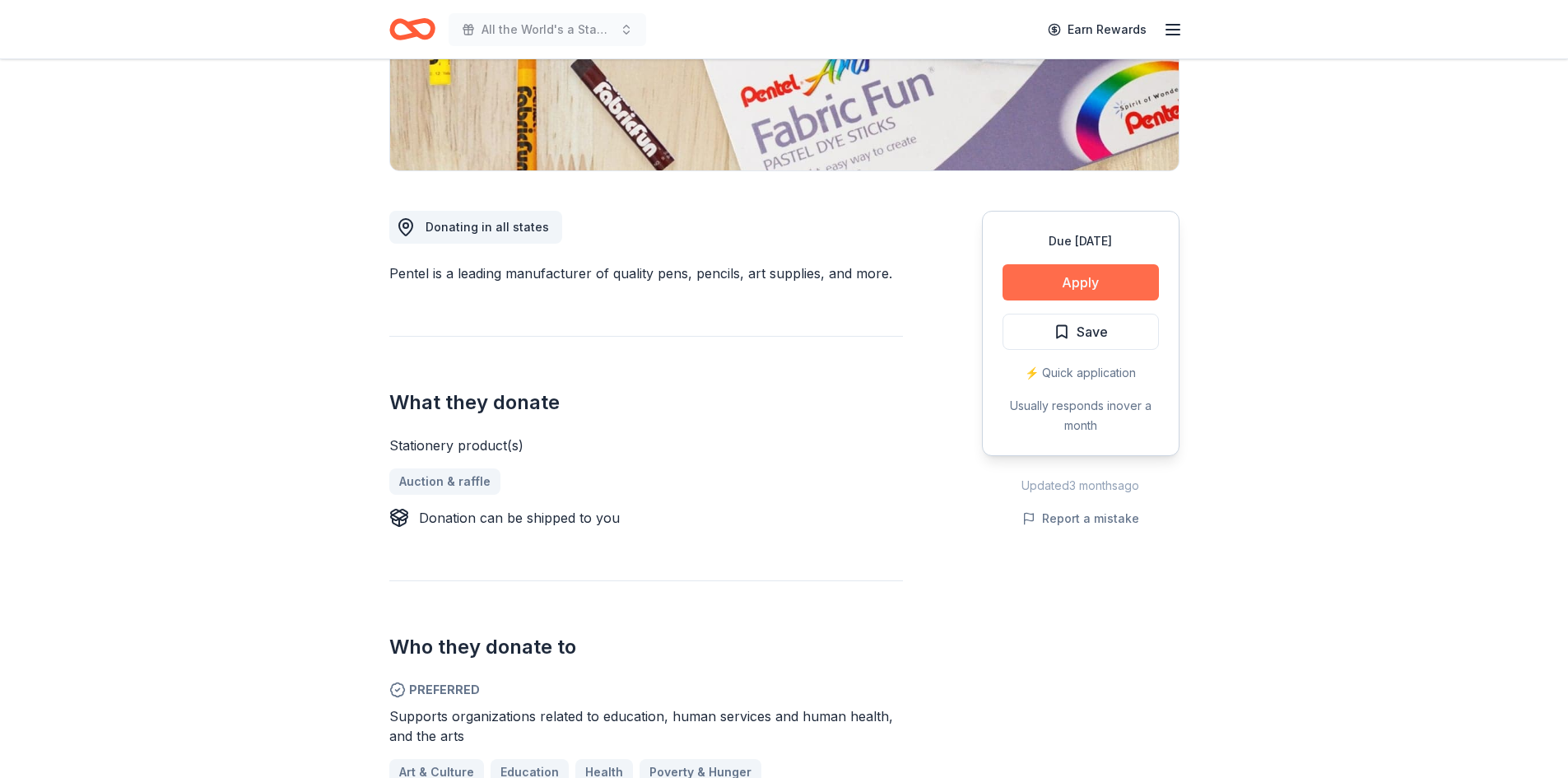
click at [1094, 281] on button "Apply" at bounding box center [1080, 282] width 156 height 37
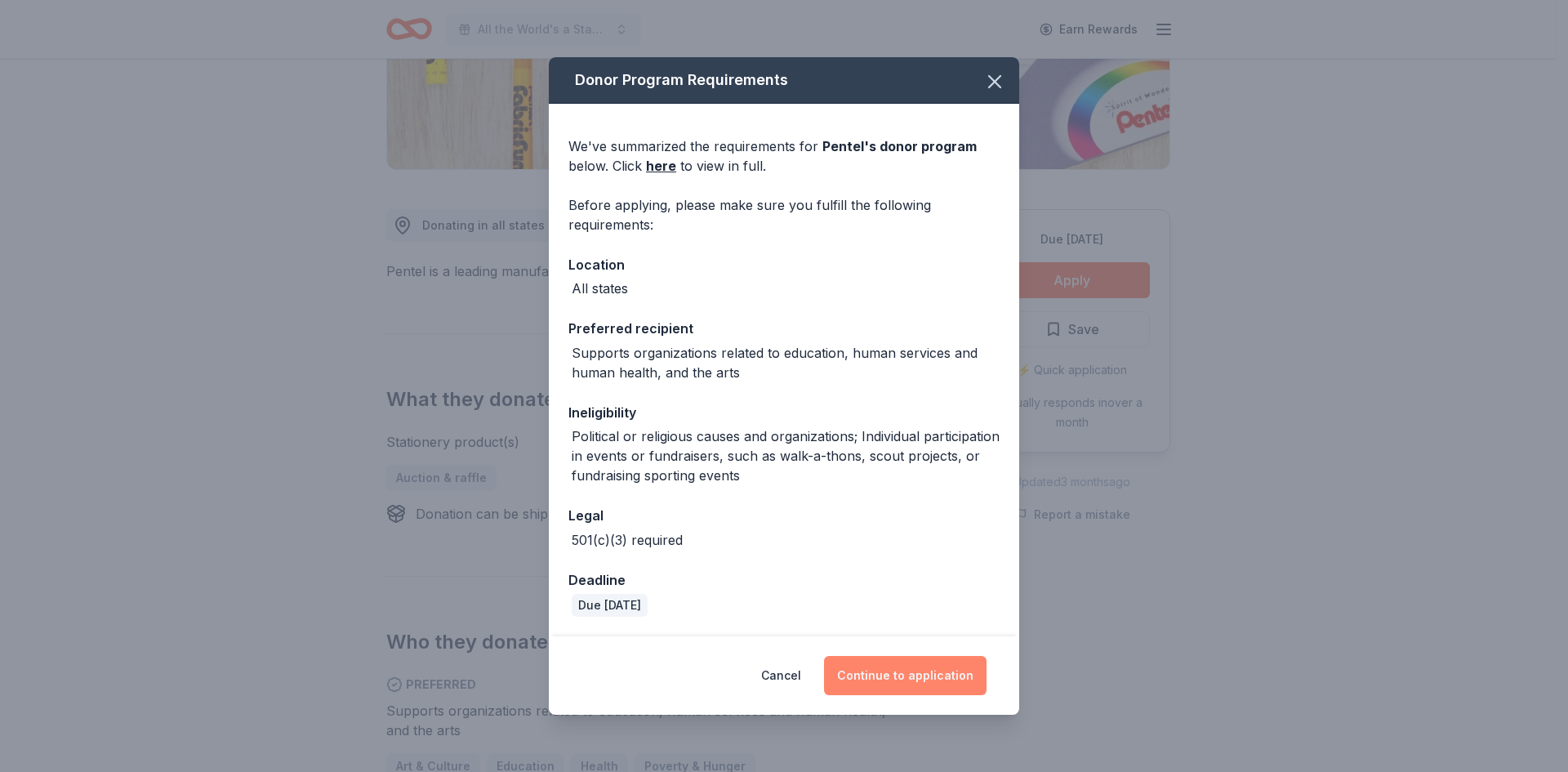
click at [909, 679] on button "Continue to application" at bounding box center [905, 676] width 162 height 39
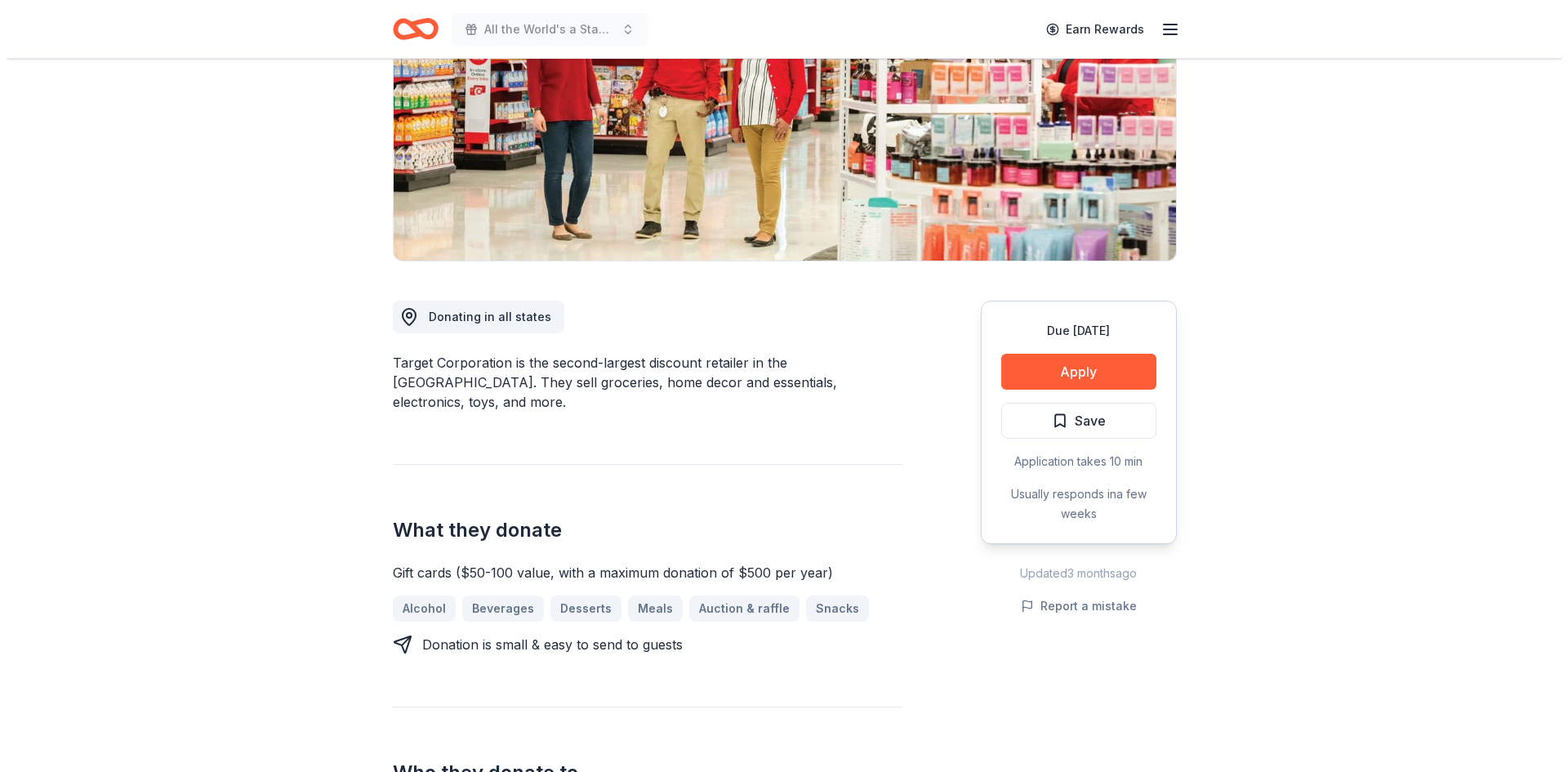
scroll to position [246, 0]
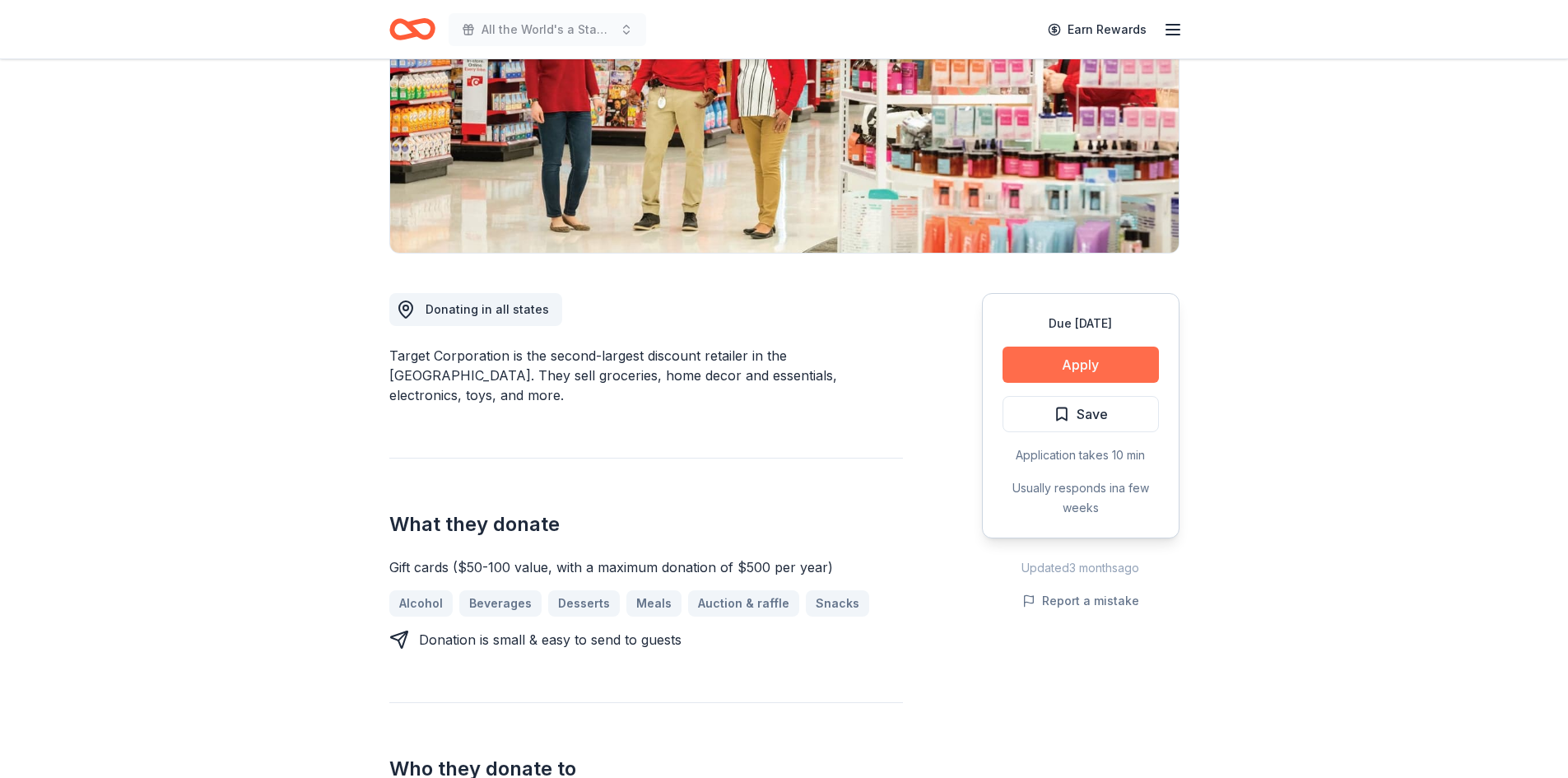
click at [1070, 365] on button "Apply" at bounding box center [1080, 365] width 156 height 37
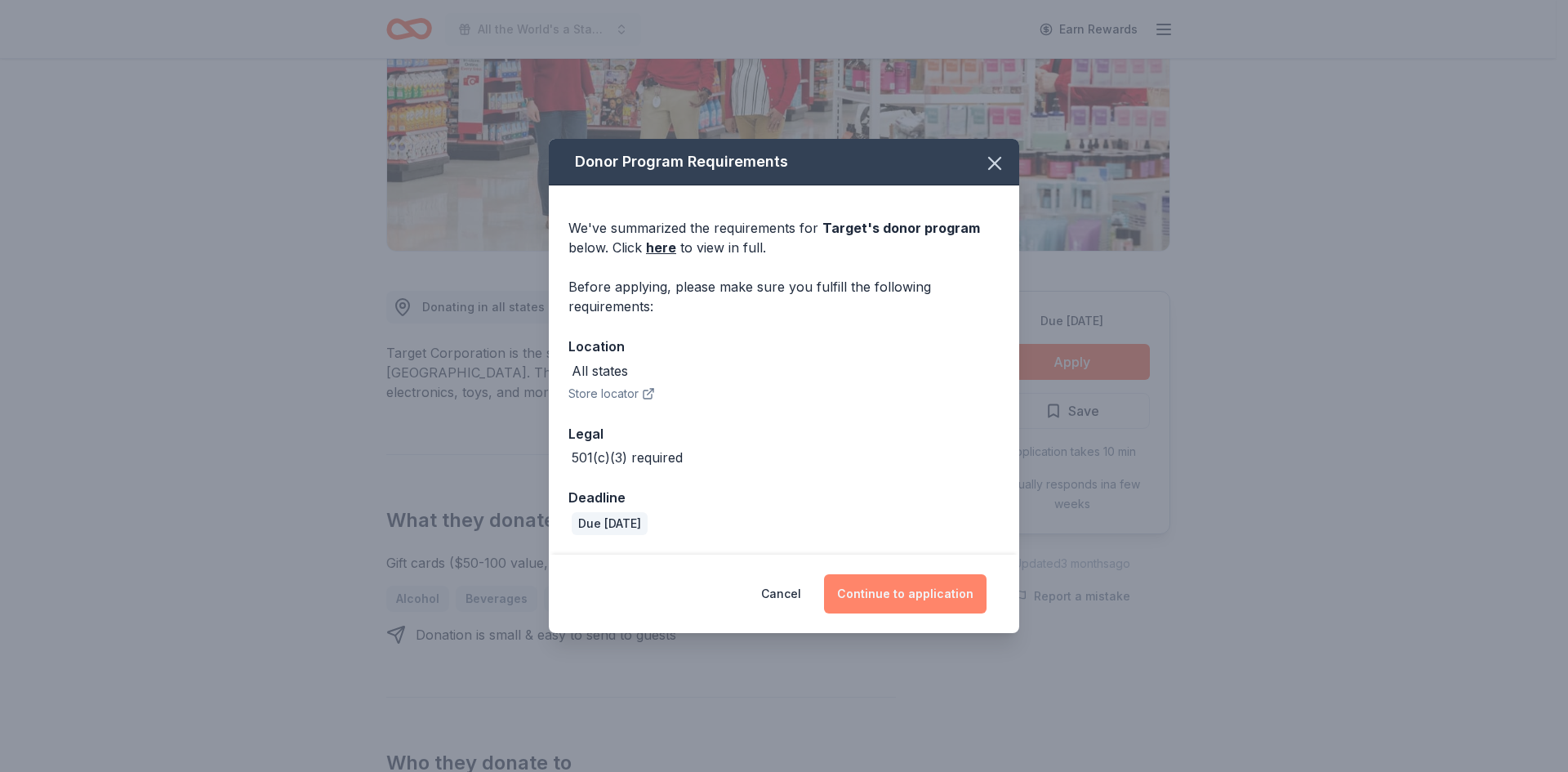
click at [892, 595] on button "Continue to application" at bounding box center [905, 593] width 162 height 39
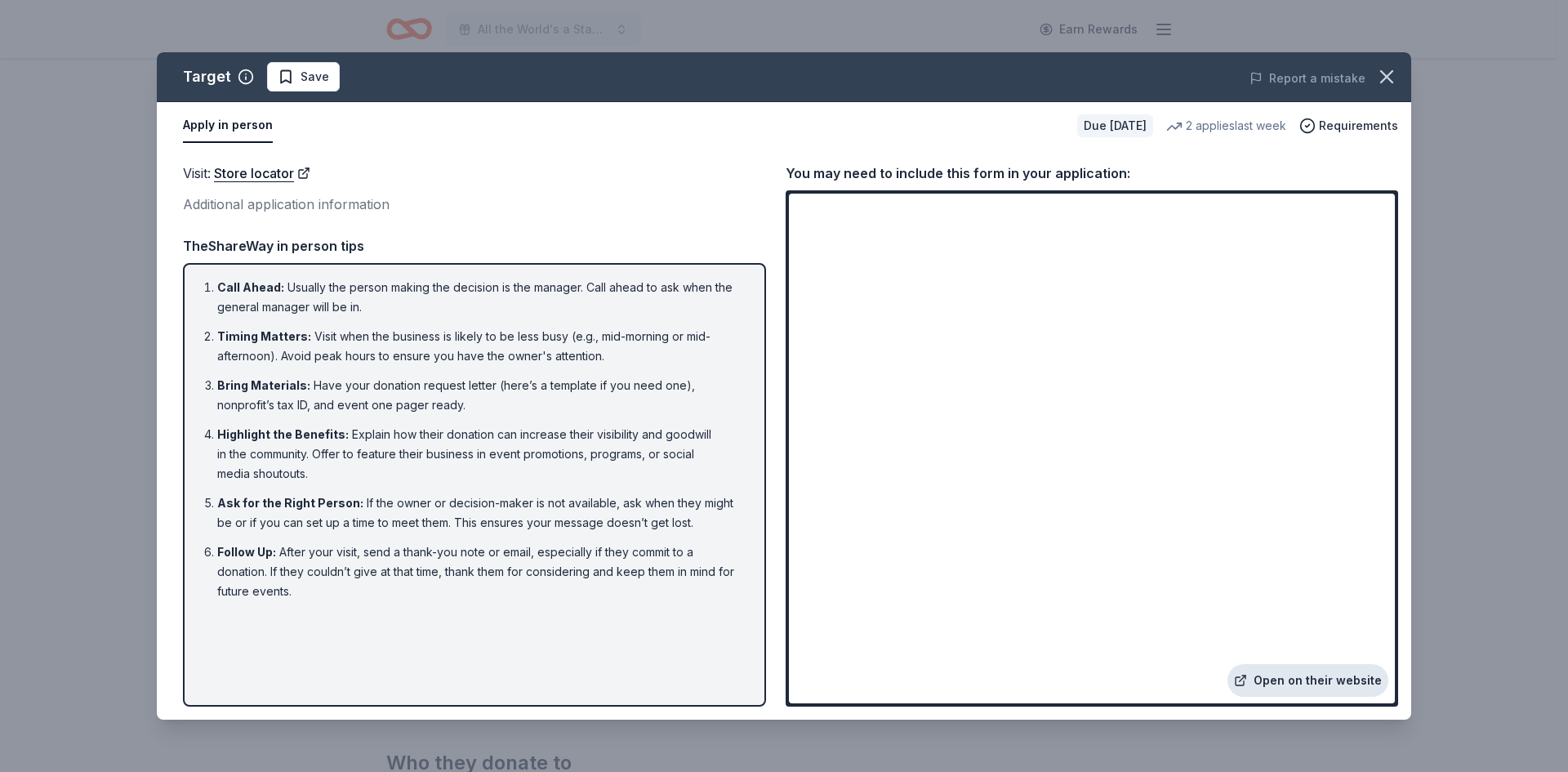
click at [1284, 685] on link "Open on their website" at bounding box center [1307, 680] width 160 height 32
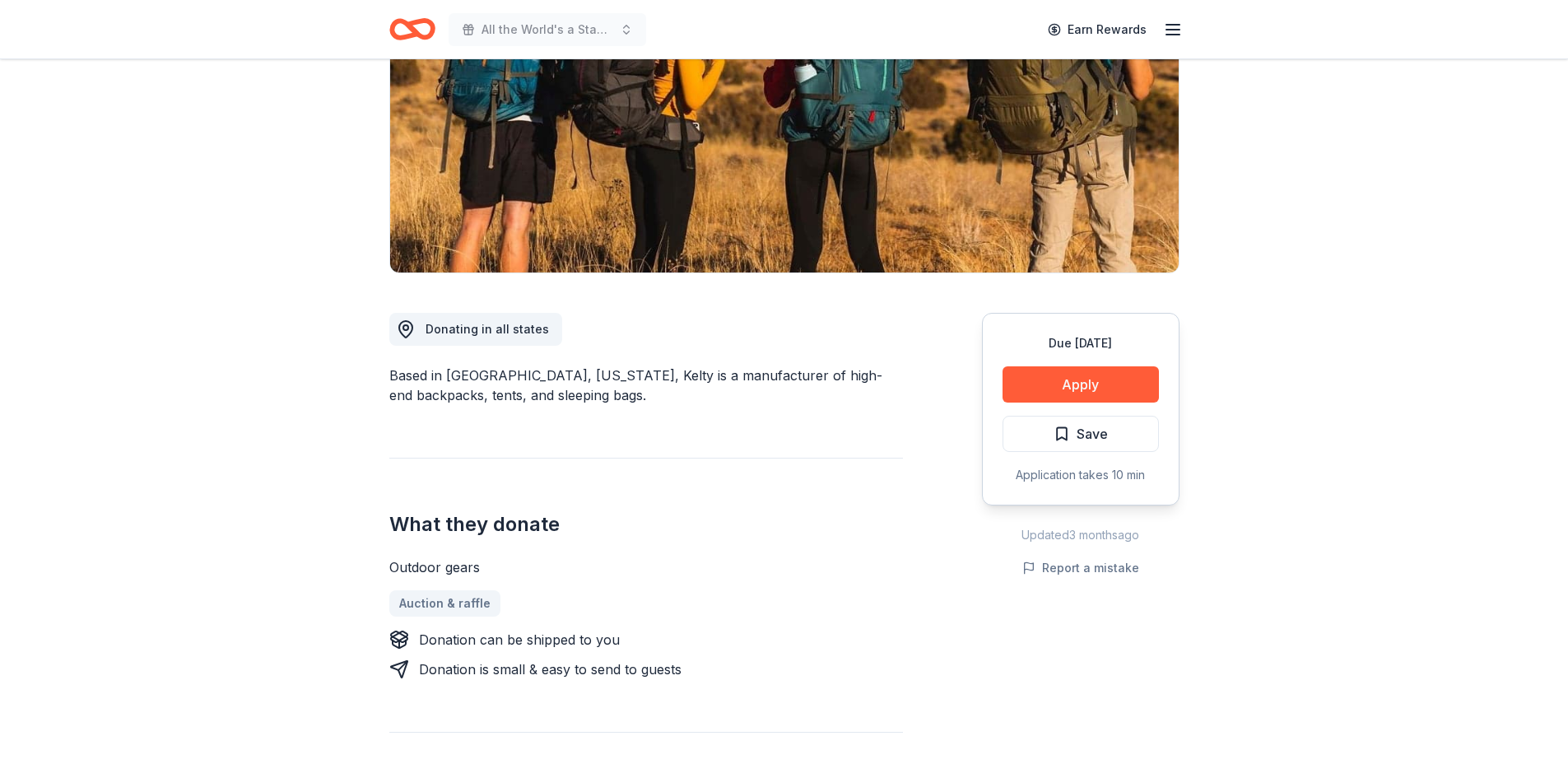
scroll to position [247, 0]
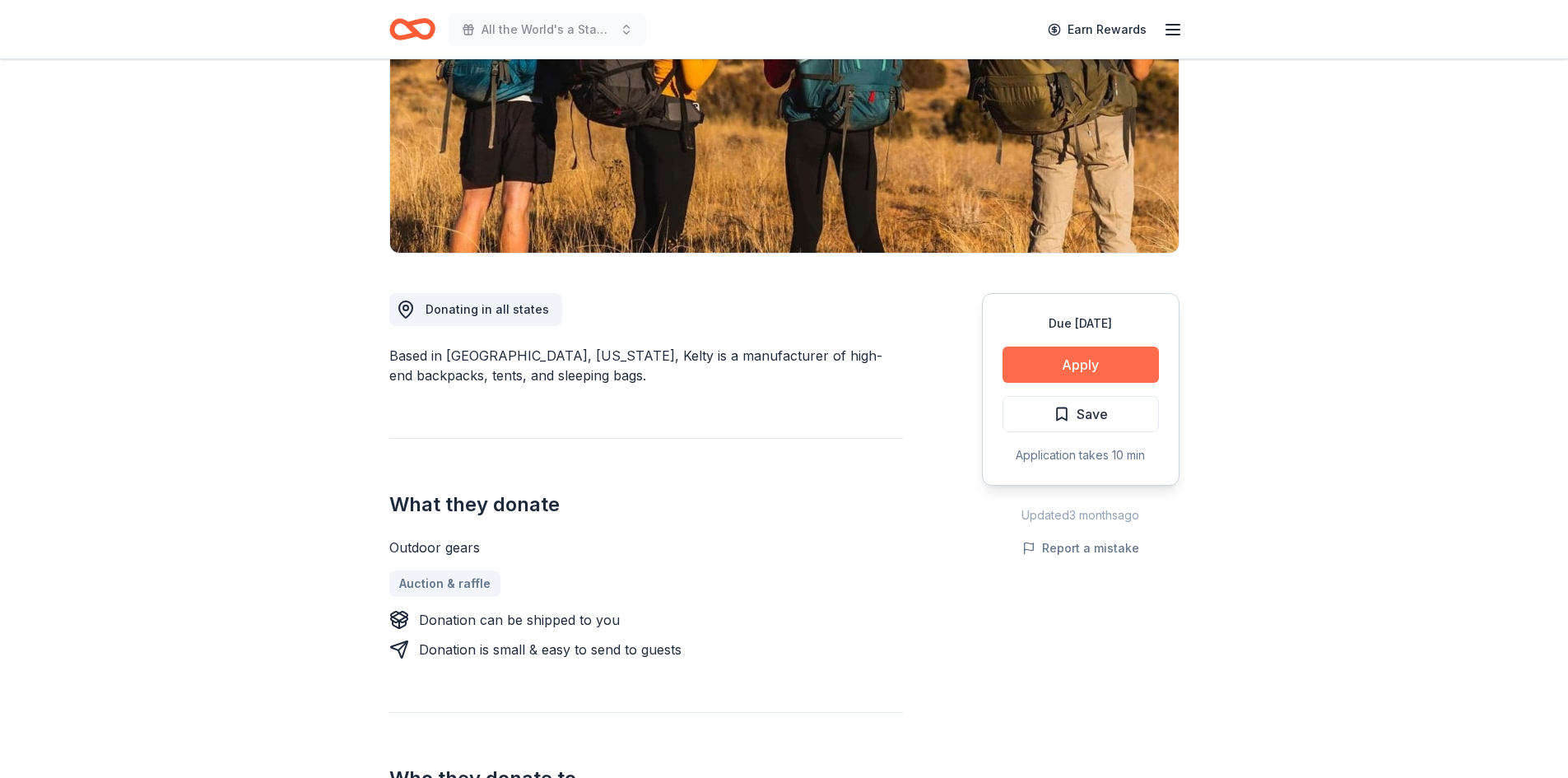
click at [1041, 372] on button "Apply" at bounding box center [1080, 365] width 156 height 37
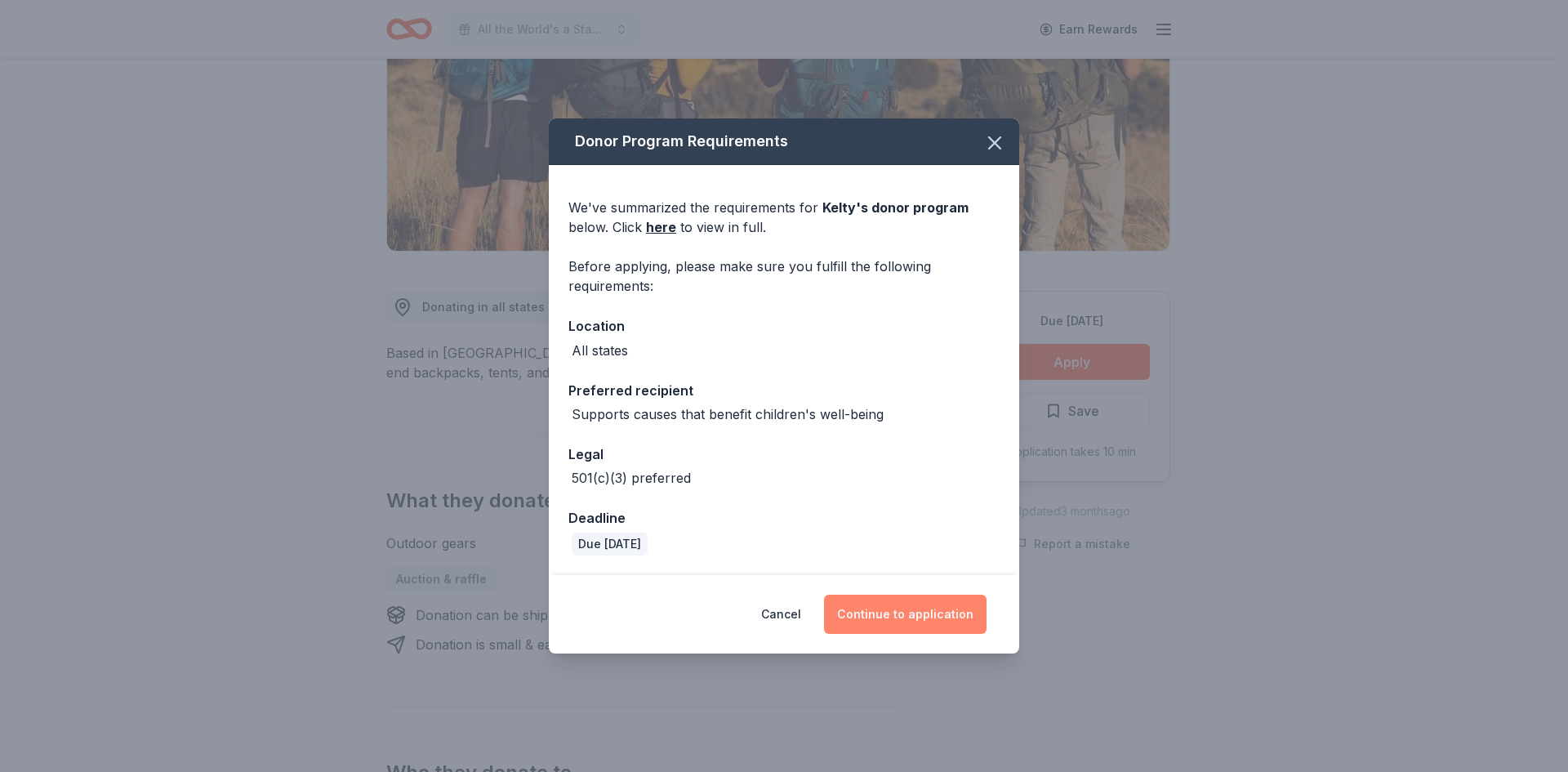
click at [915, 601] on button "Continue to application" at bounding box center [905, 613] width 162 height 39
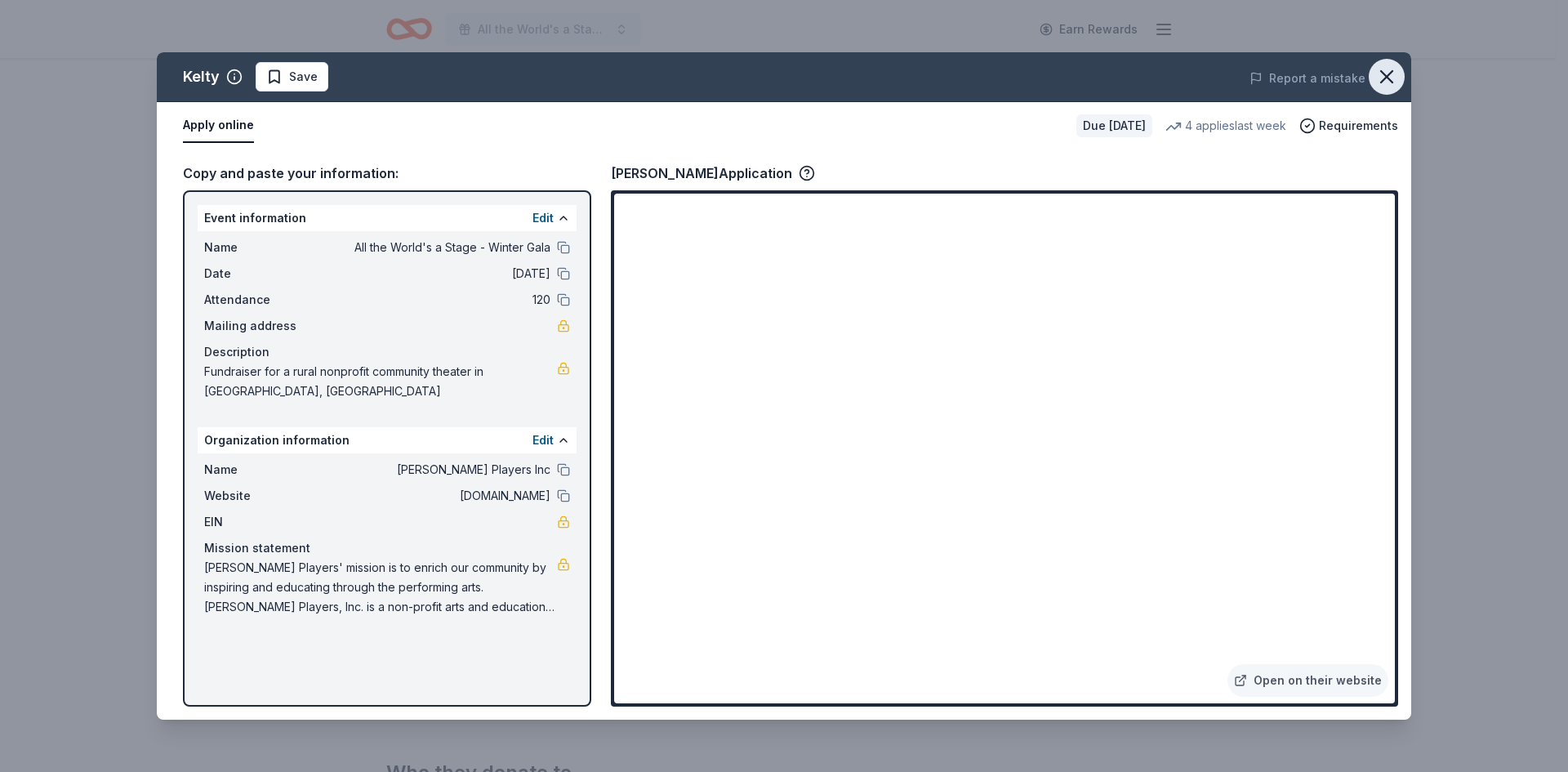
click at [1377, 76] on icon "button" at bounding box center [1387, 76] width 23 height 23
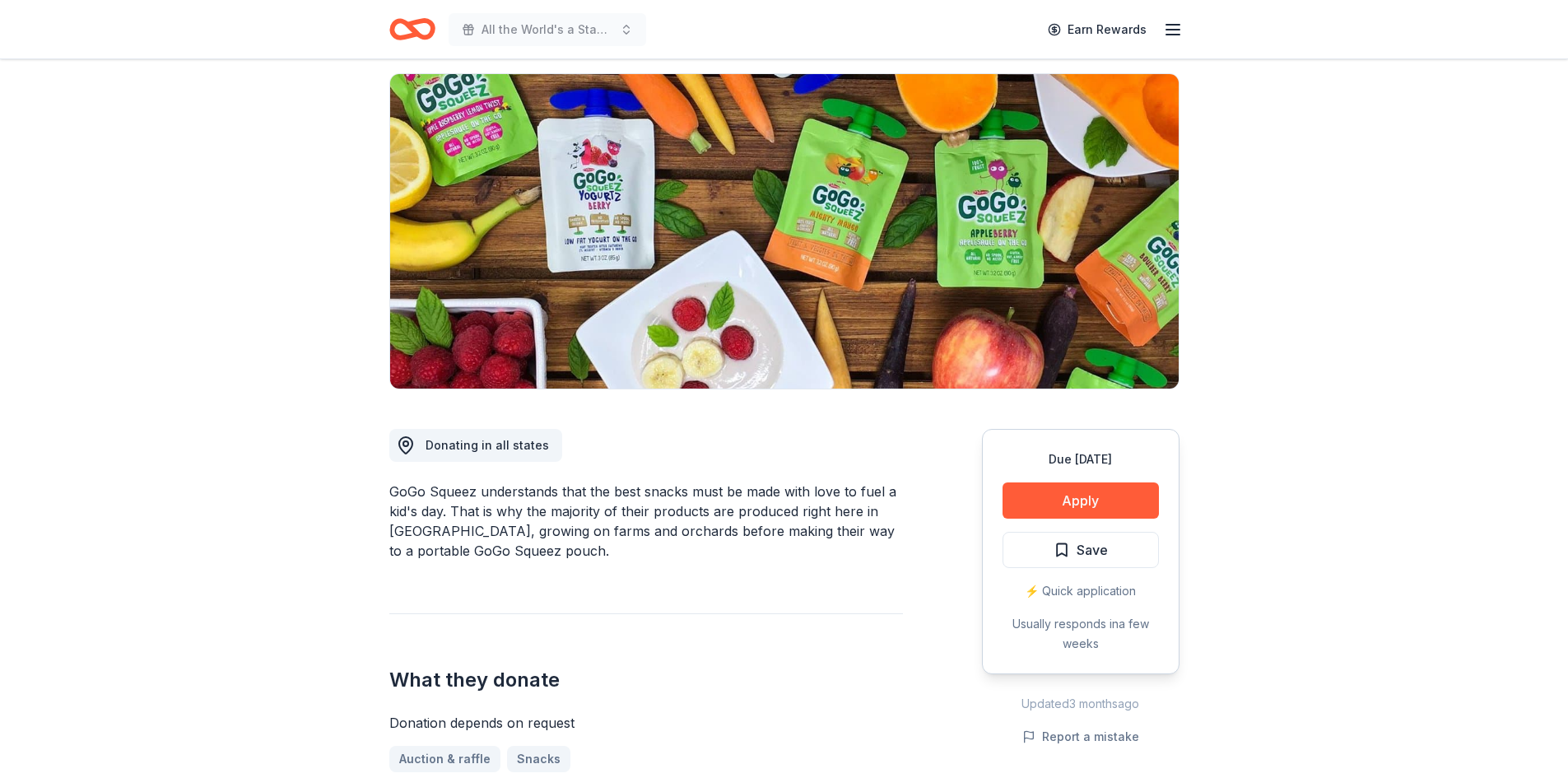
scroll to position [83, 0]
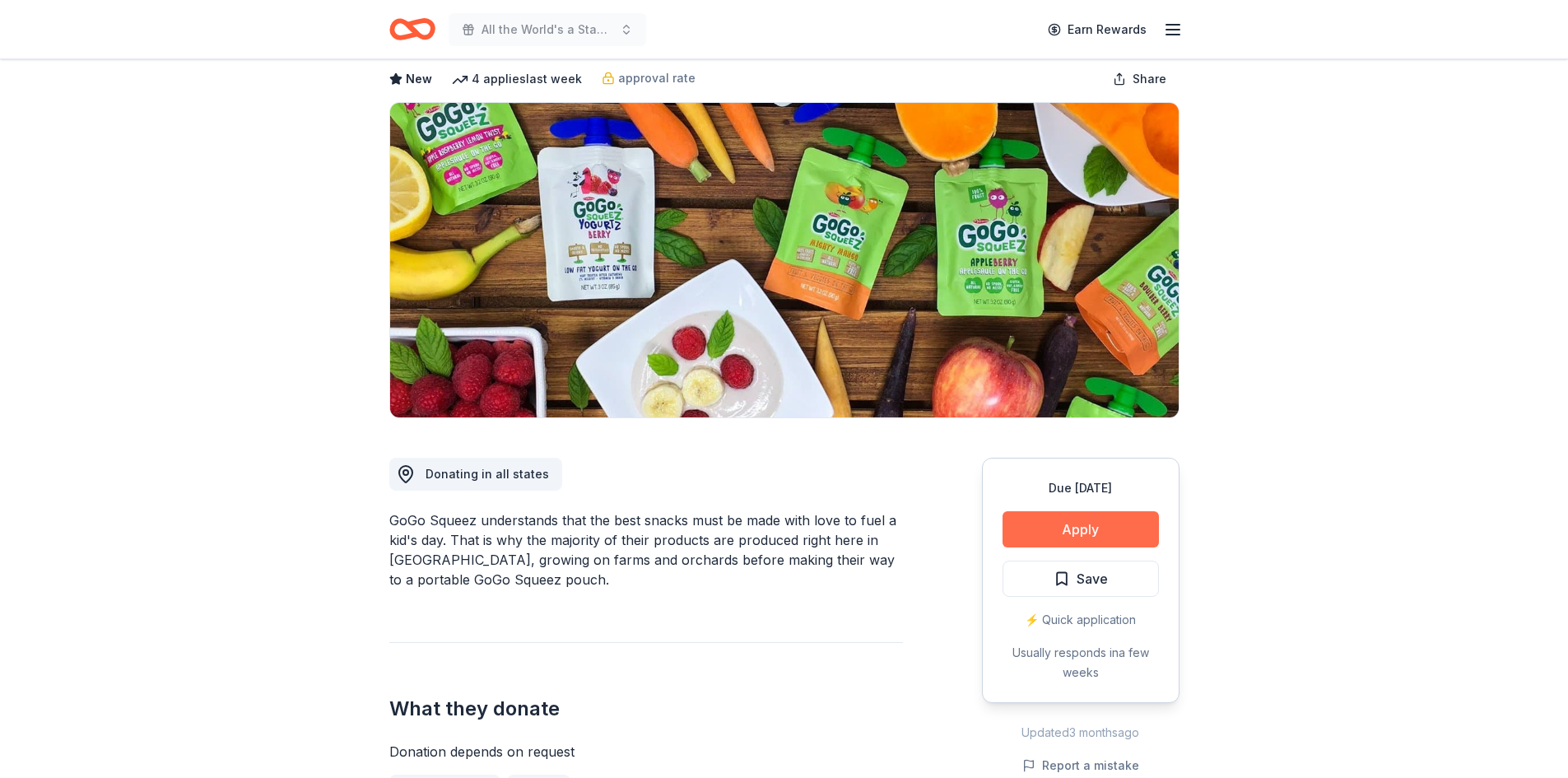
click at [1061, 542] on button "Apply" at bounding box center [1080, 530] width 156 height 37
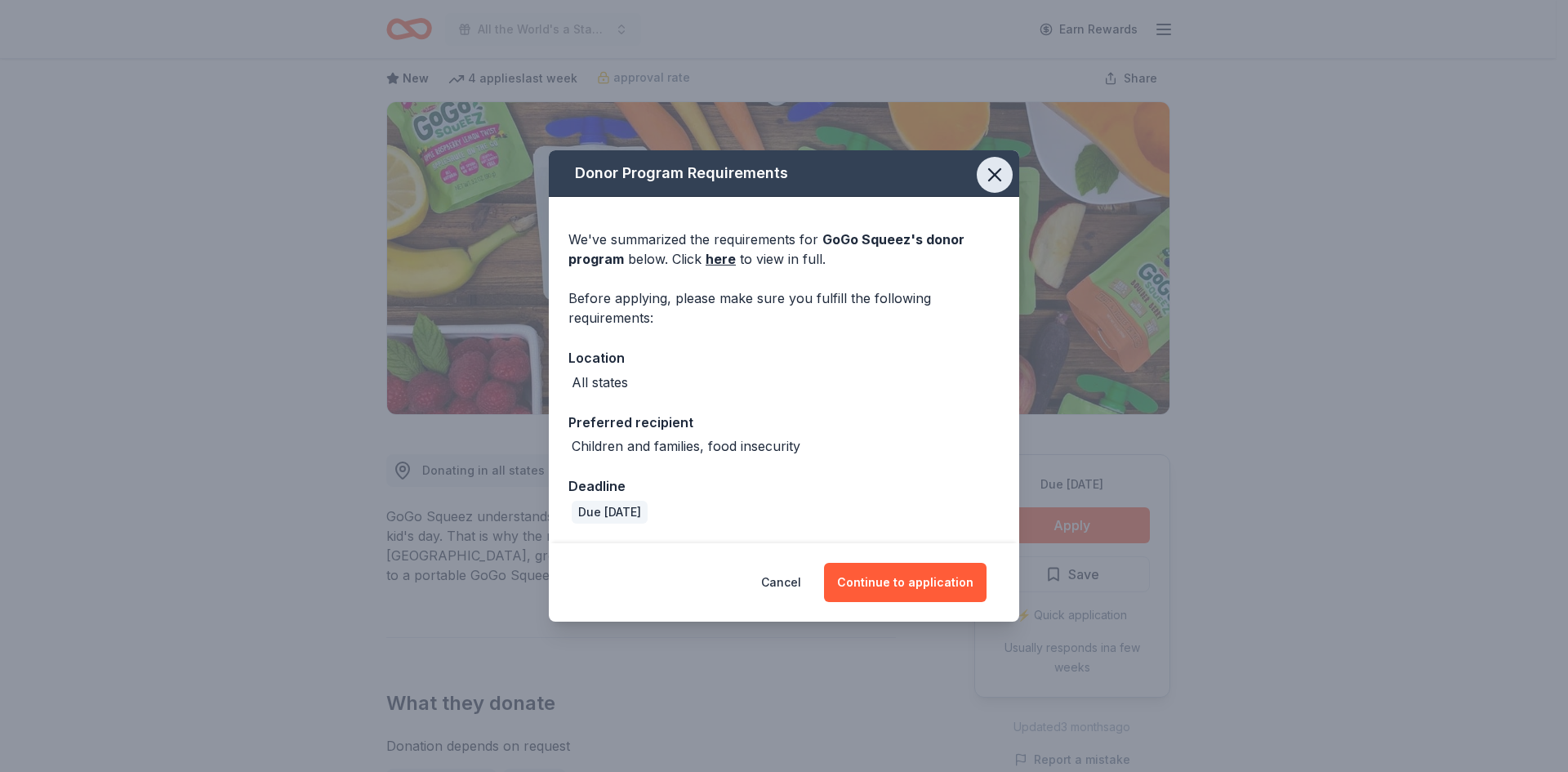
click at [1001, 172] on icon "button" at bounding box center [994, 175] width 23 height 23
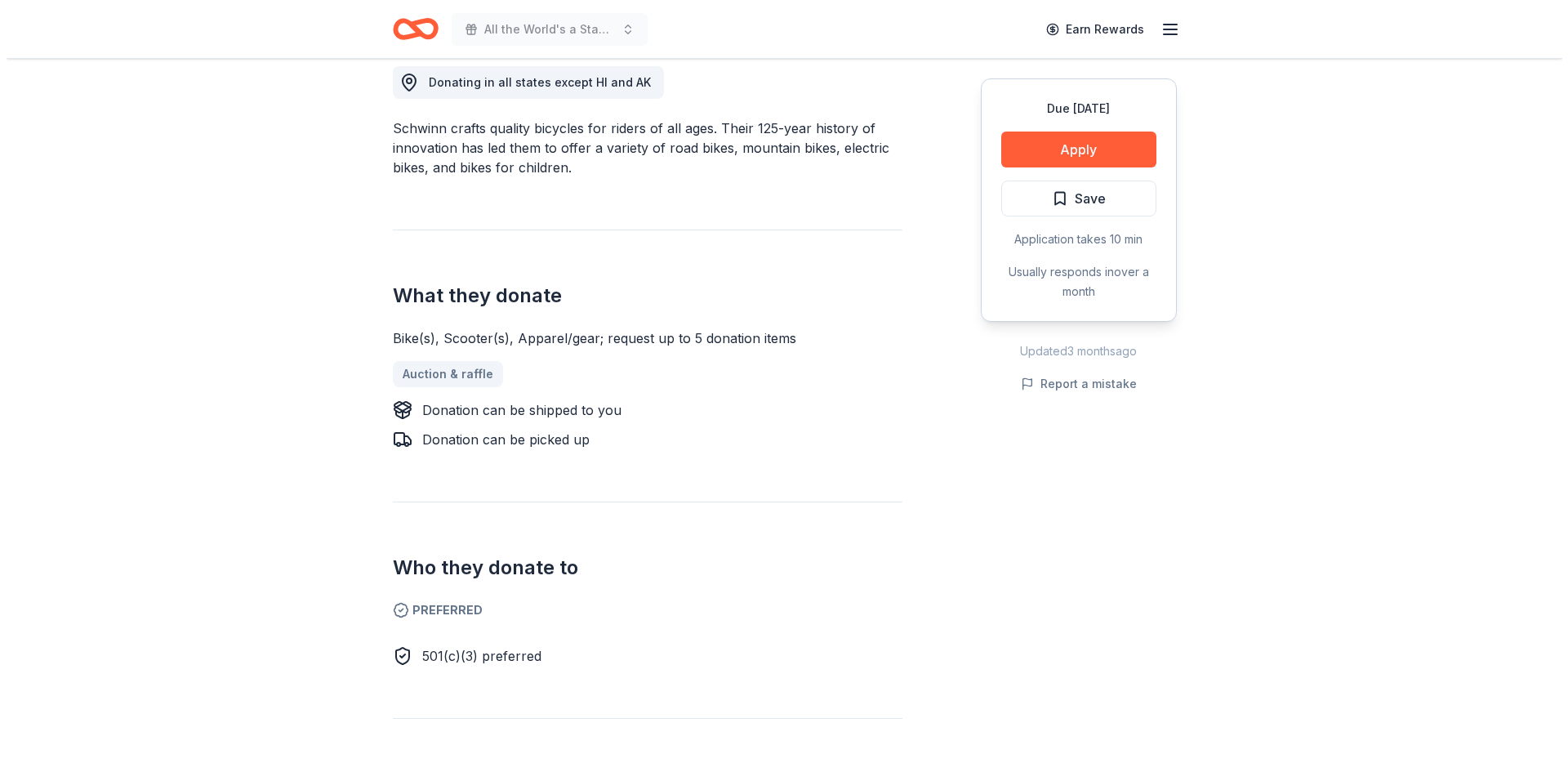
scroll to position [490, 0]
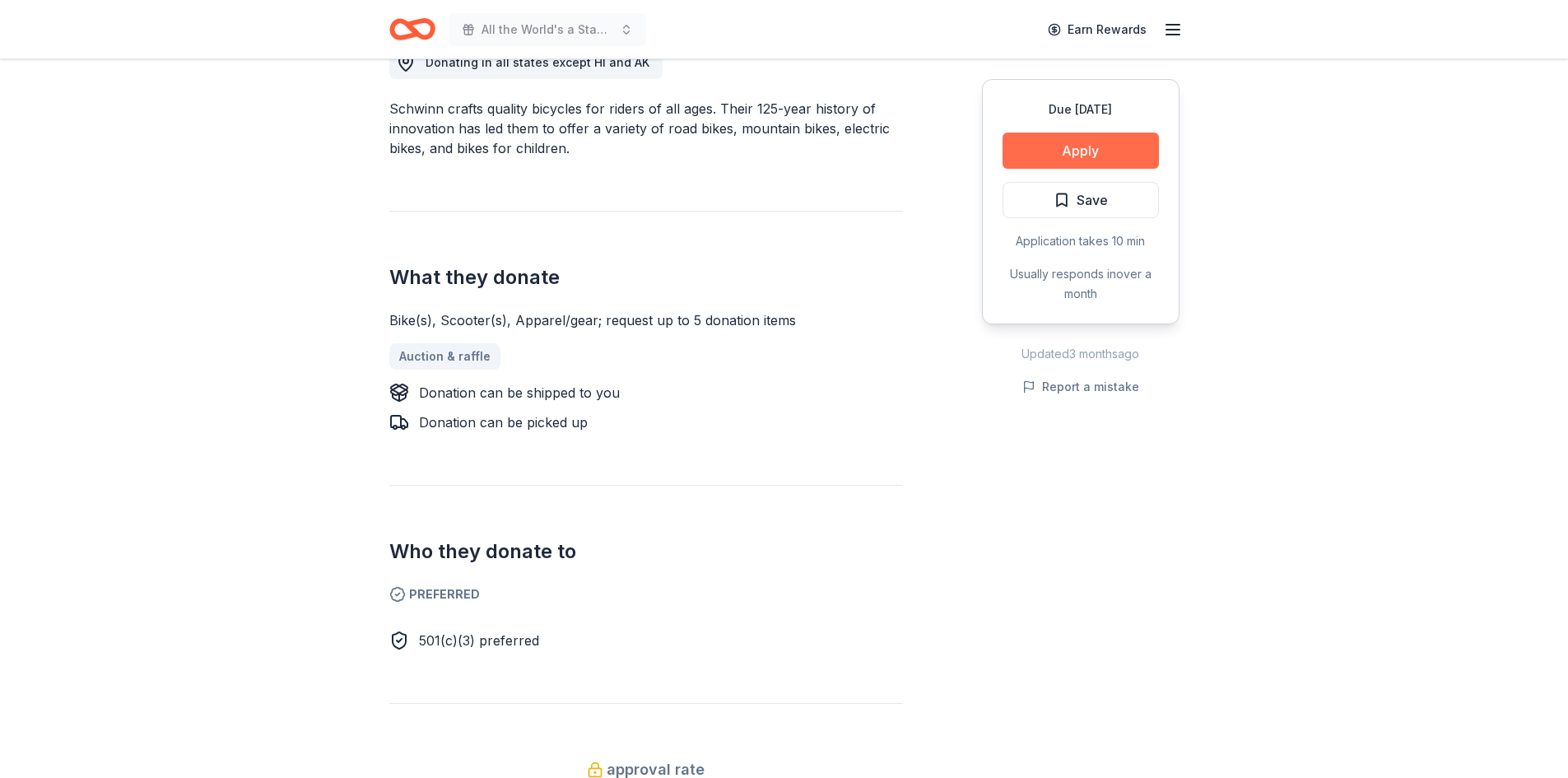
click at [1059, 147] on button "Apply" at bounding box center [1080, 151] width 156 height 37
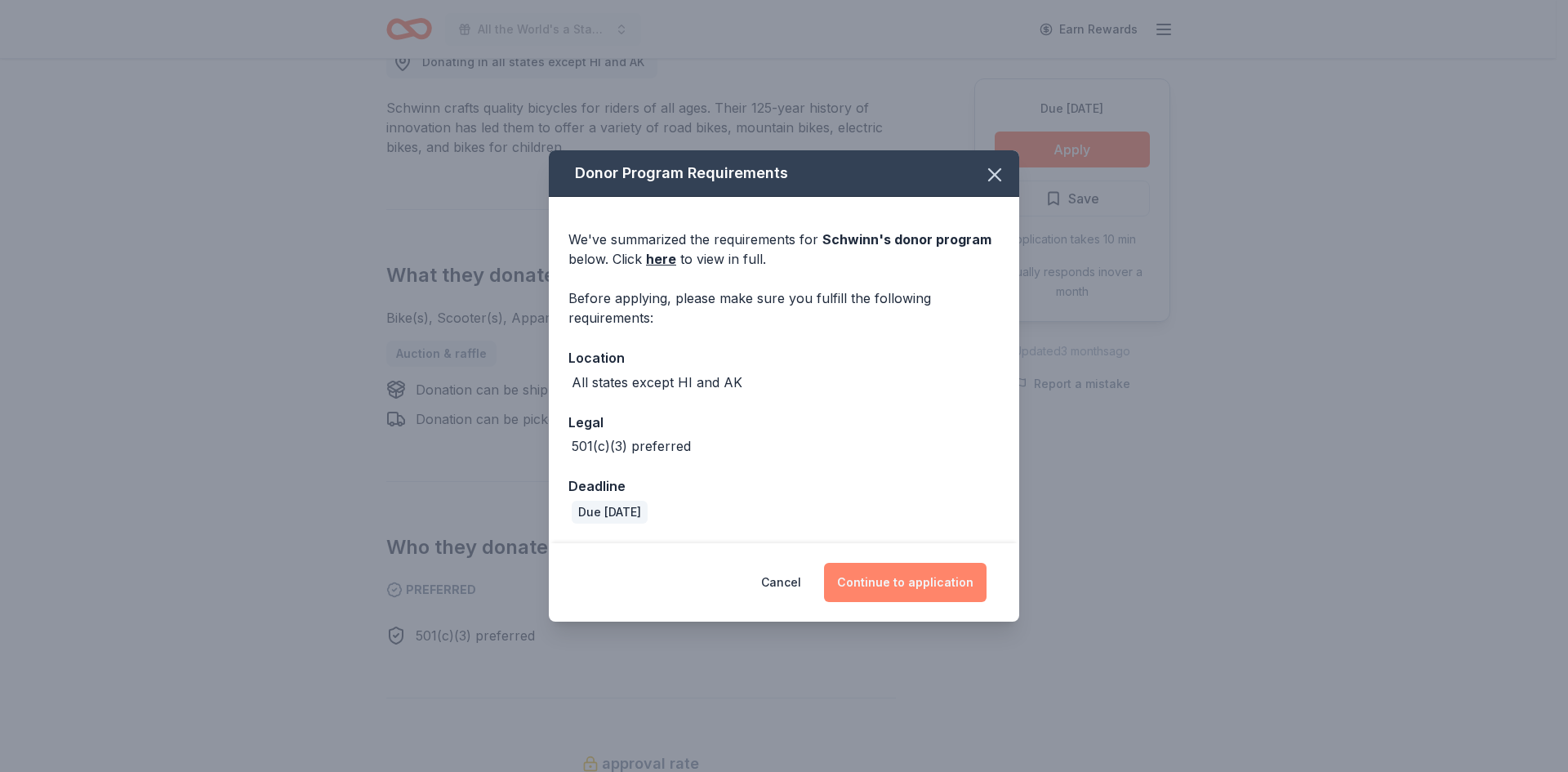
click at [927, 589] on button "Continue to application" at bounding box center [905, 582] width 162 height 39
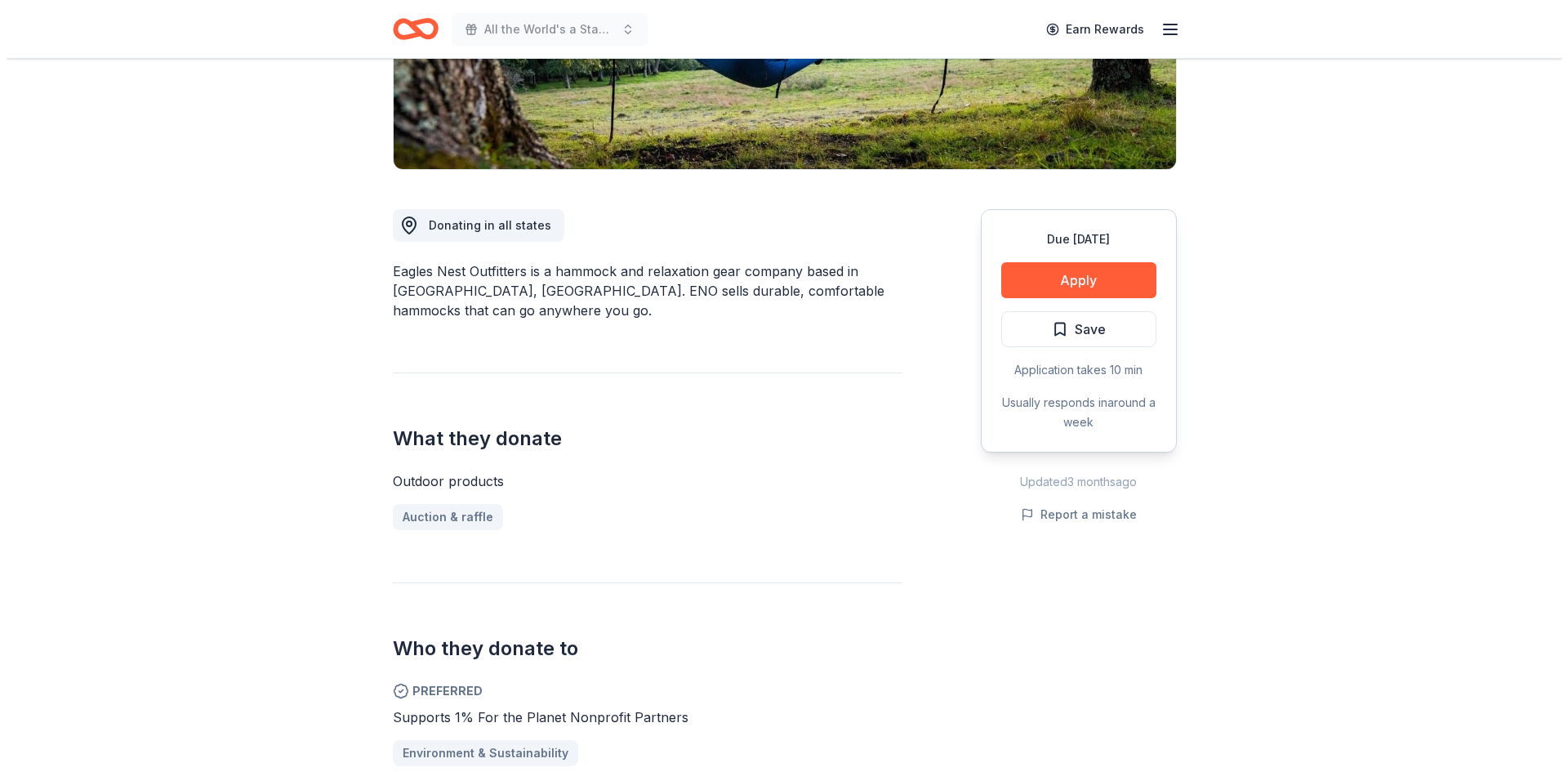
scroll to position [409, 0]
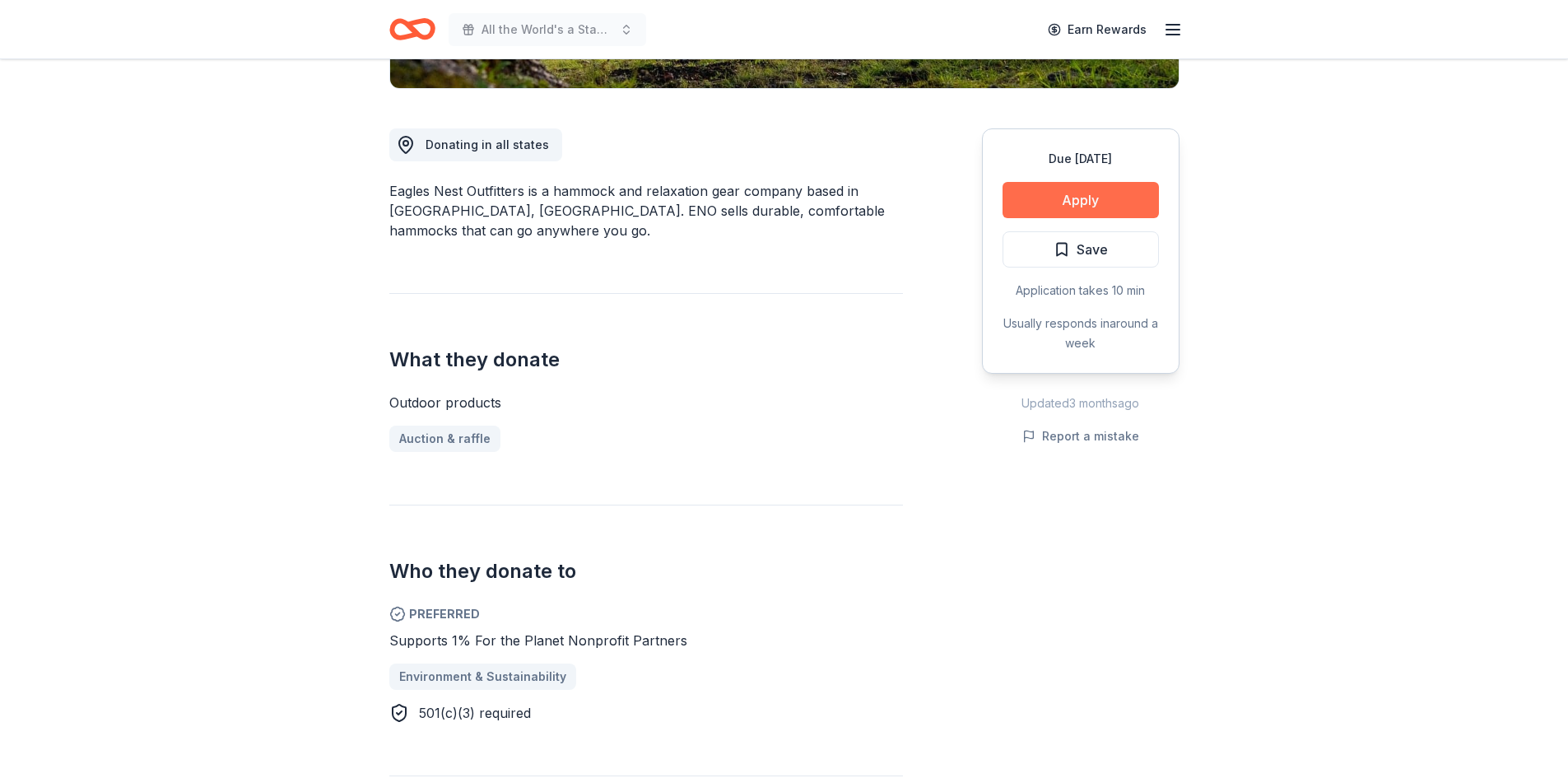
click at [1124, 198] on button "Apply" at bounding box center [1080, 200] width 156 height 37
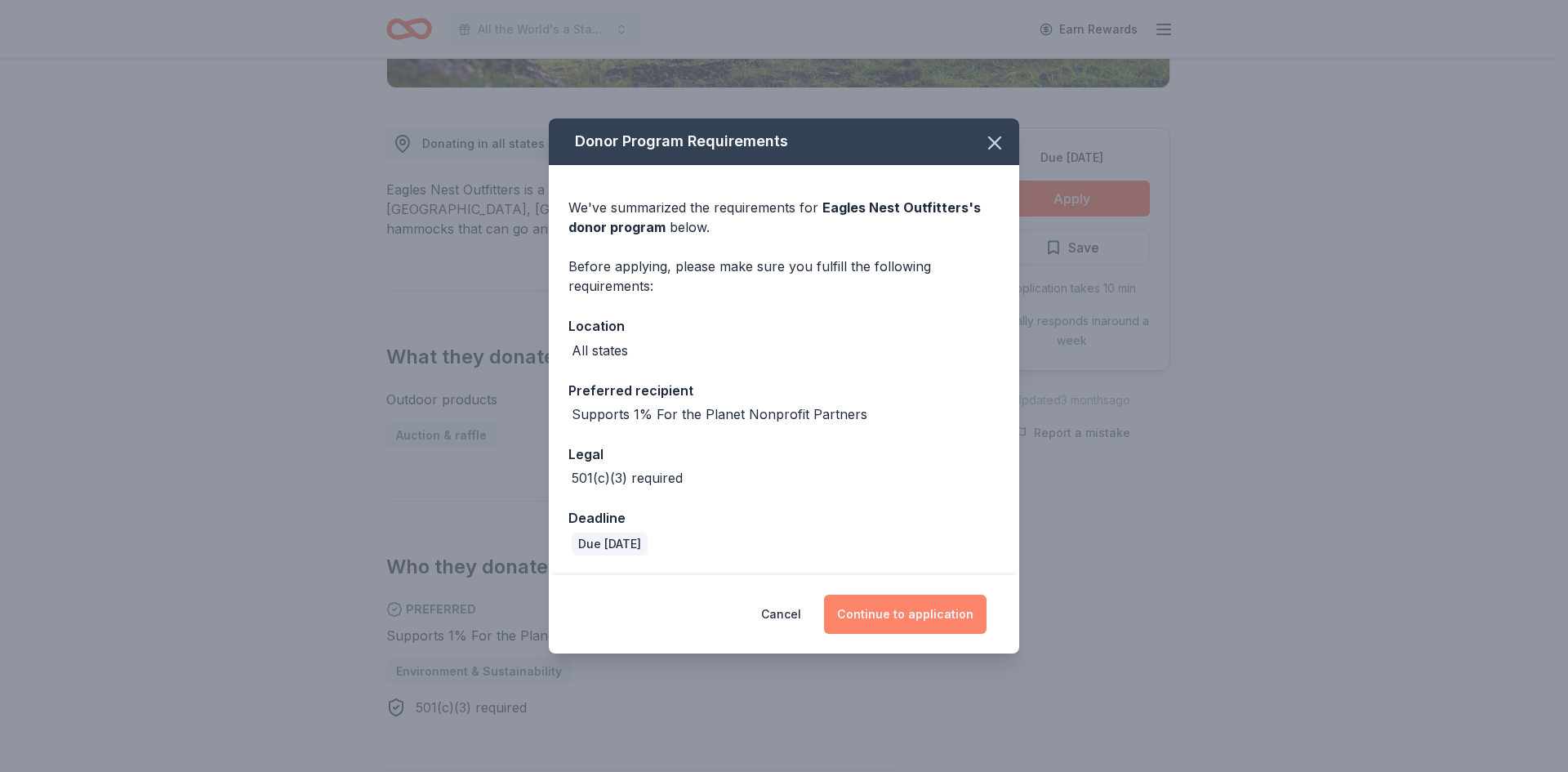
click at [914, 618] on button "Continue to application" at bounding box center [905, 613] width 162 height 39
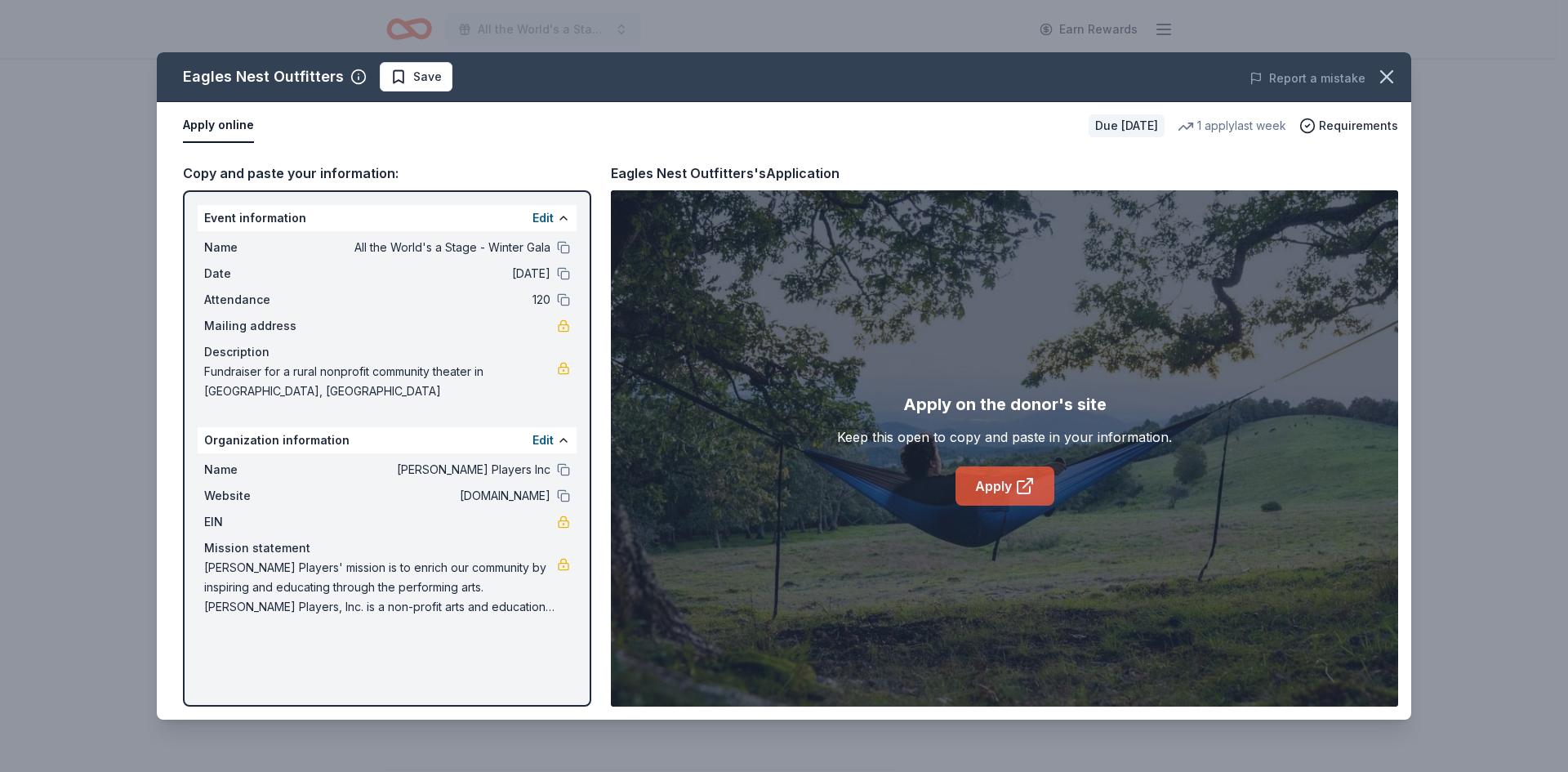
click at [1026, 487] on icon at bounding box center [1025, 485] width 20 height 20
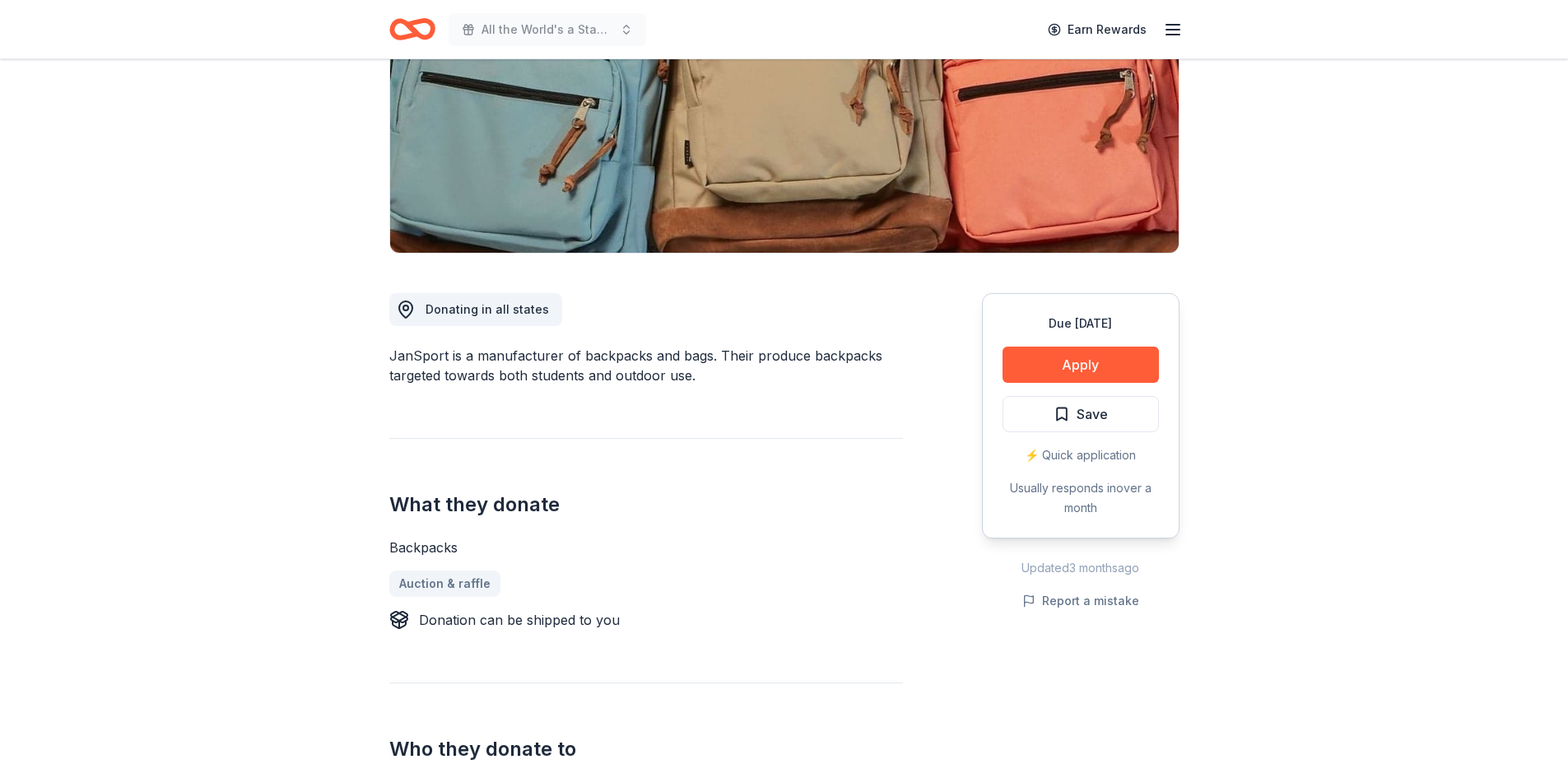
scroll to position [412, 0]
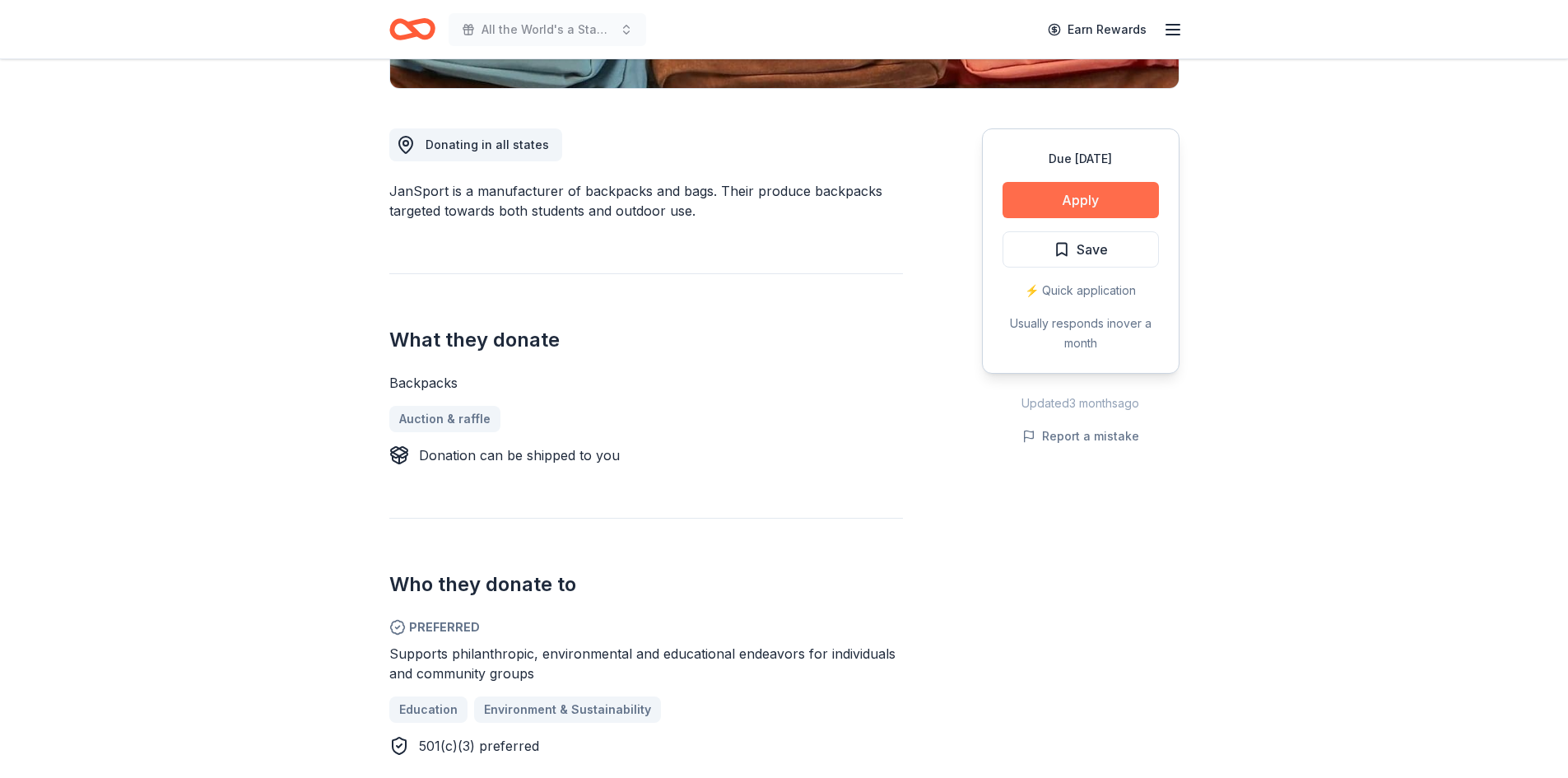
click at [1052, 195] on button "Apply" at bounding box center [1080, 200] width 156 height 37
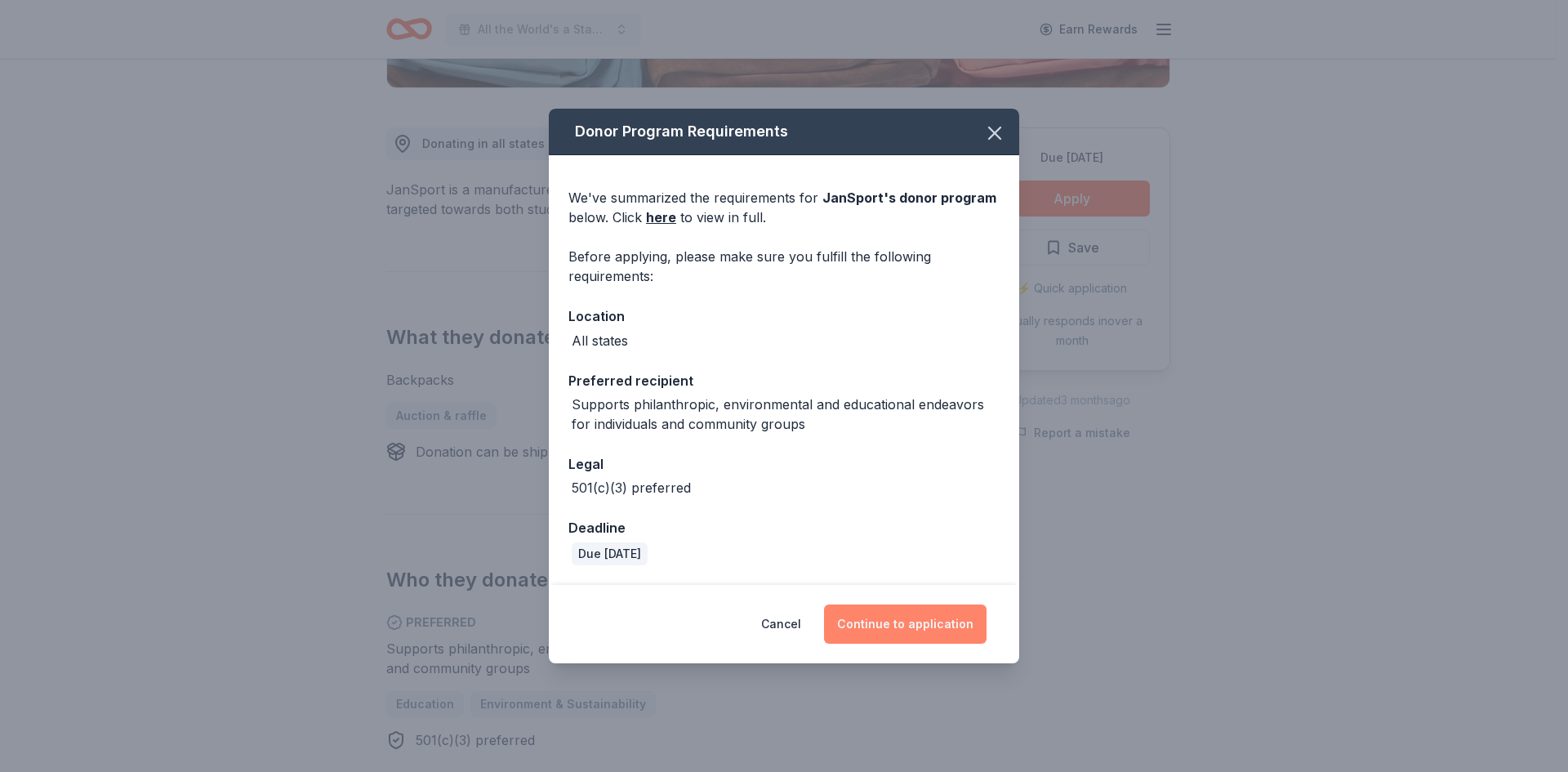
click at [902, 623] on button "Continue to application" at bounding box center [905, 624] width 162 height 39
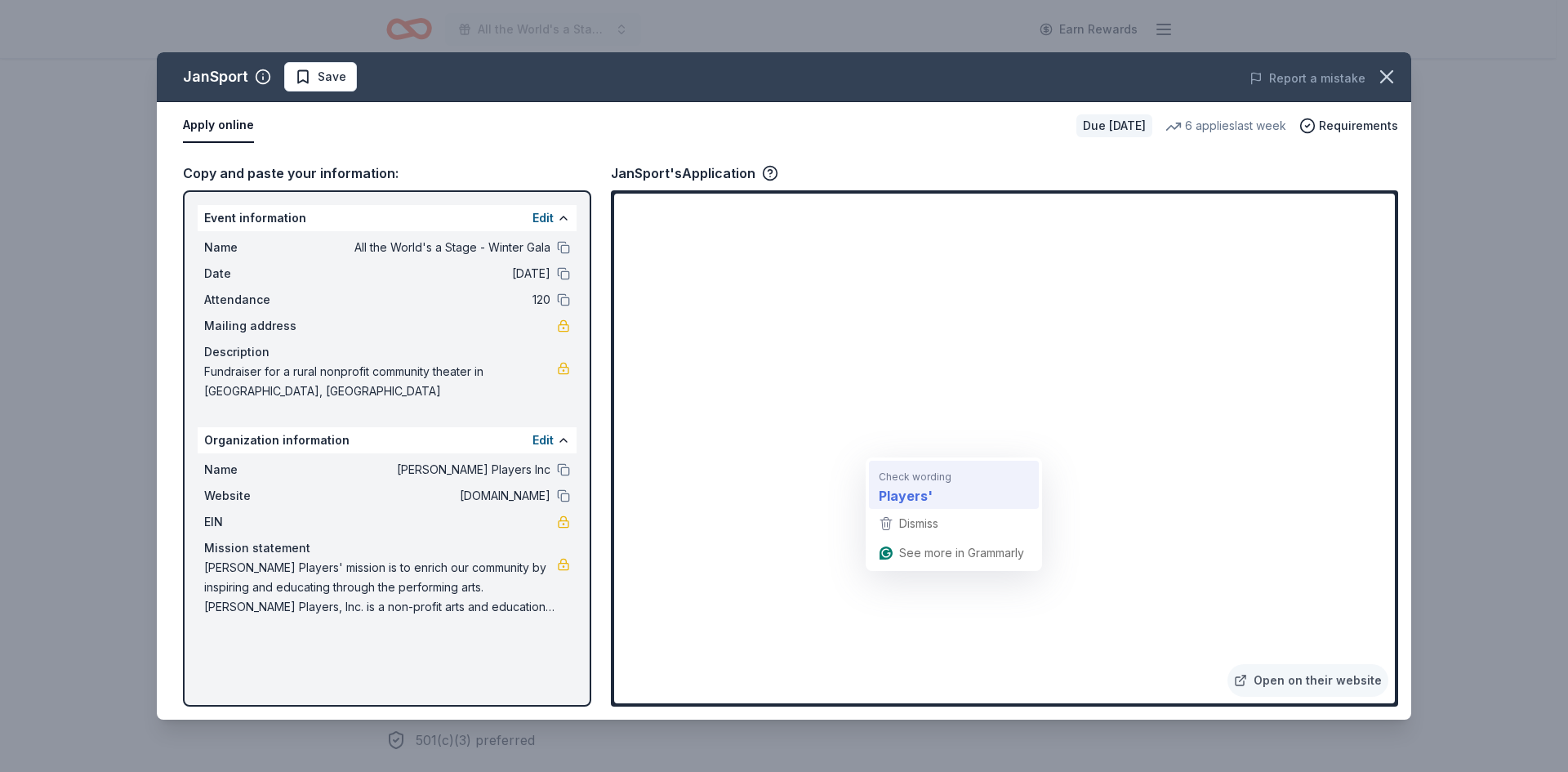
click at [922, 493] on strong "Players'" at bounding box center [905, 495] width 53 height 20
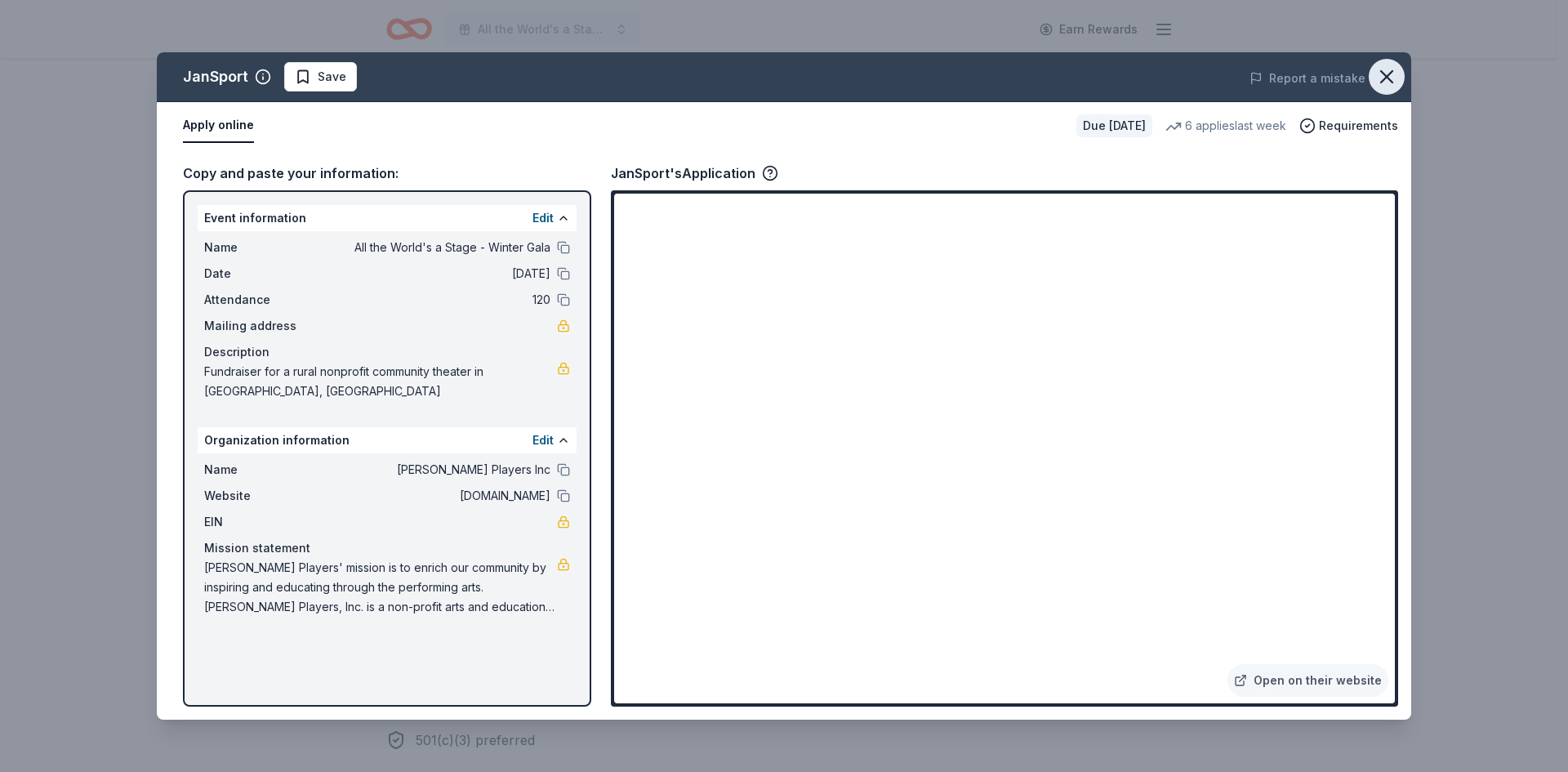
click at [1382, 77] on icon "button" at bounding box center [1387, 76] width 23 height 23
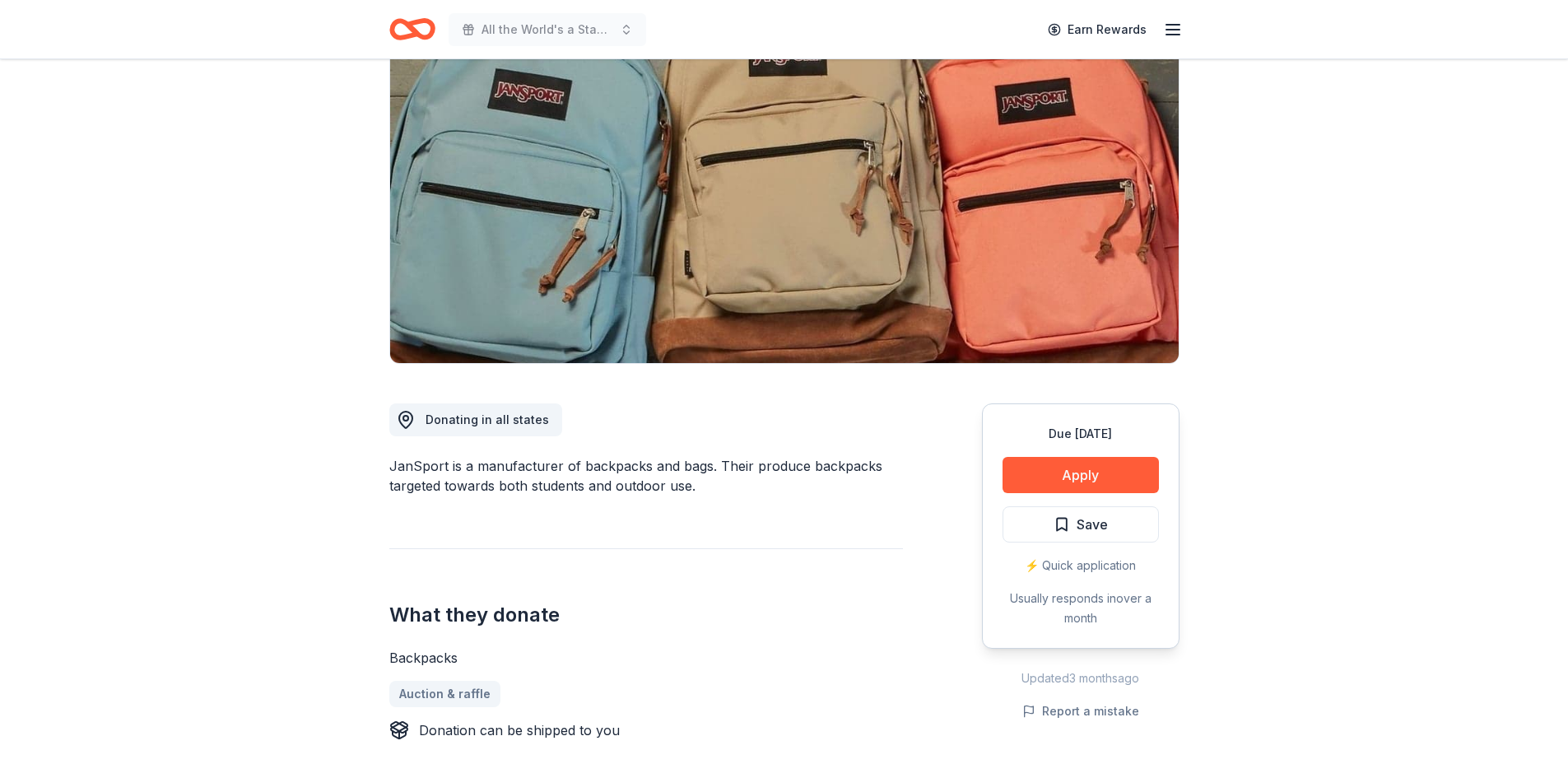
scroll to position [494, 0]
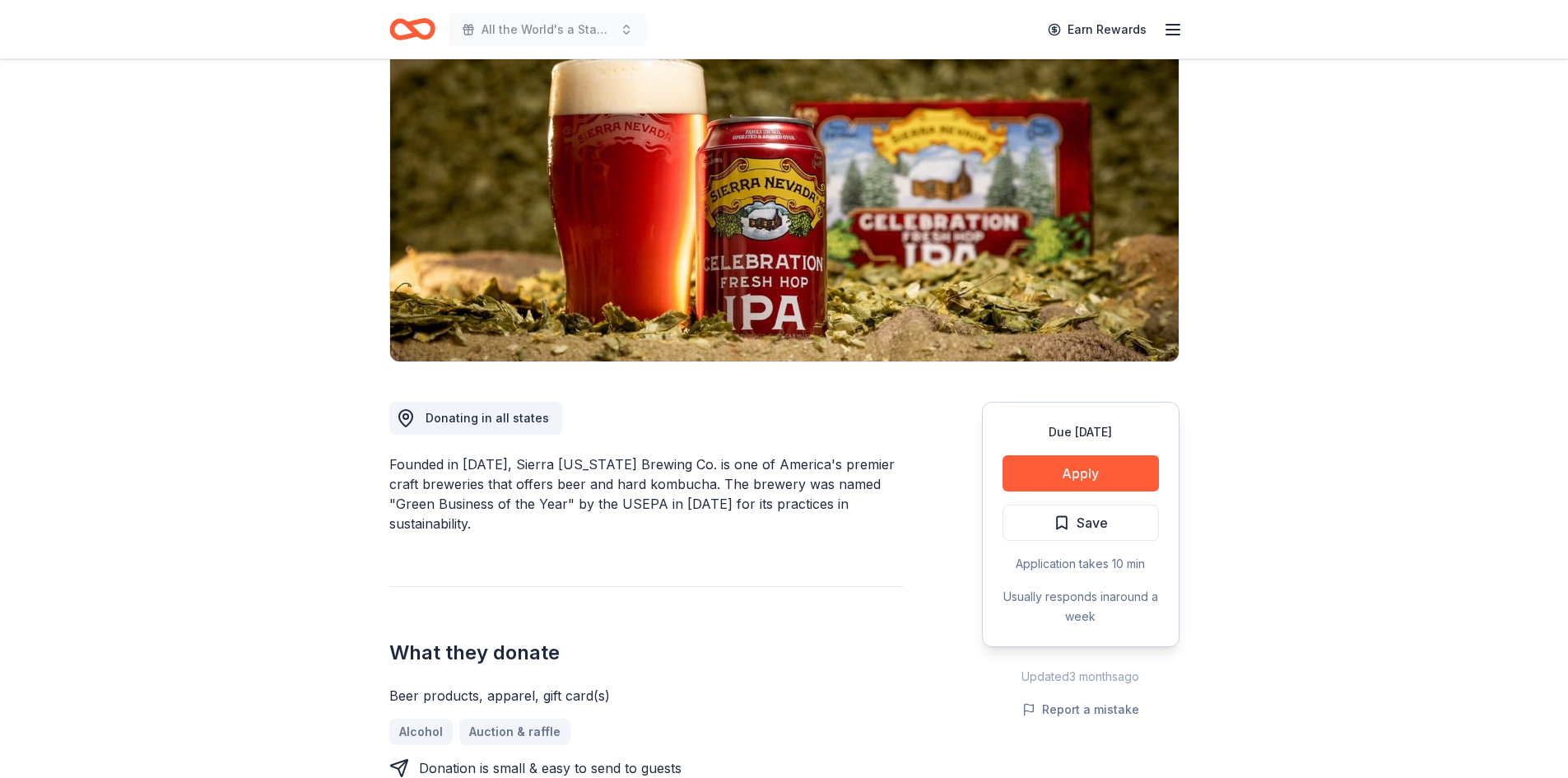
scroll to position [165, 0]
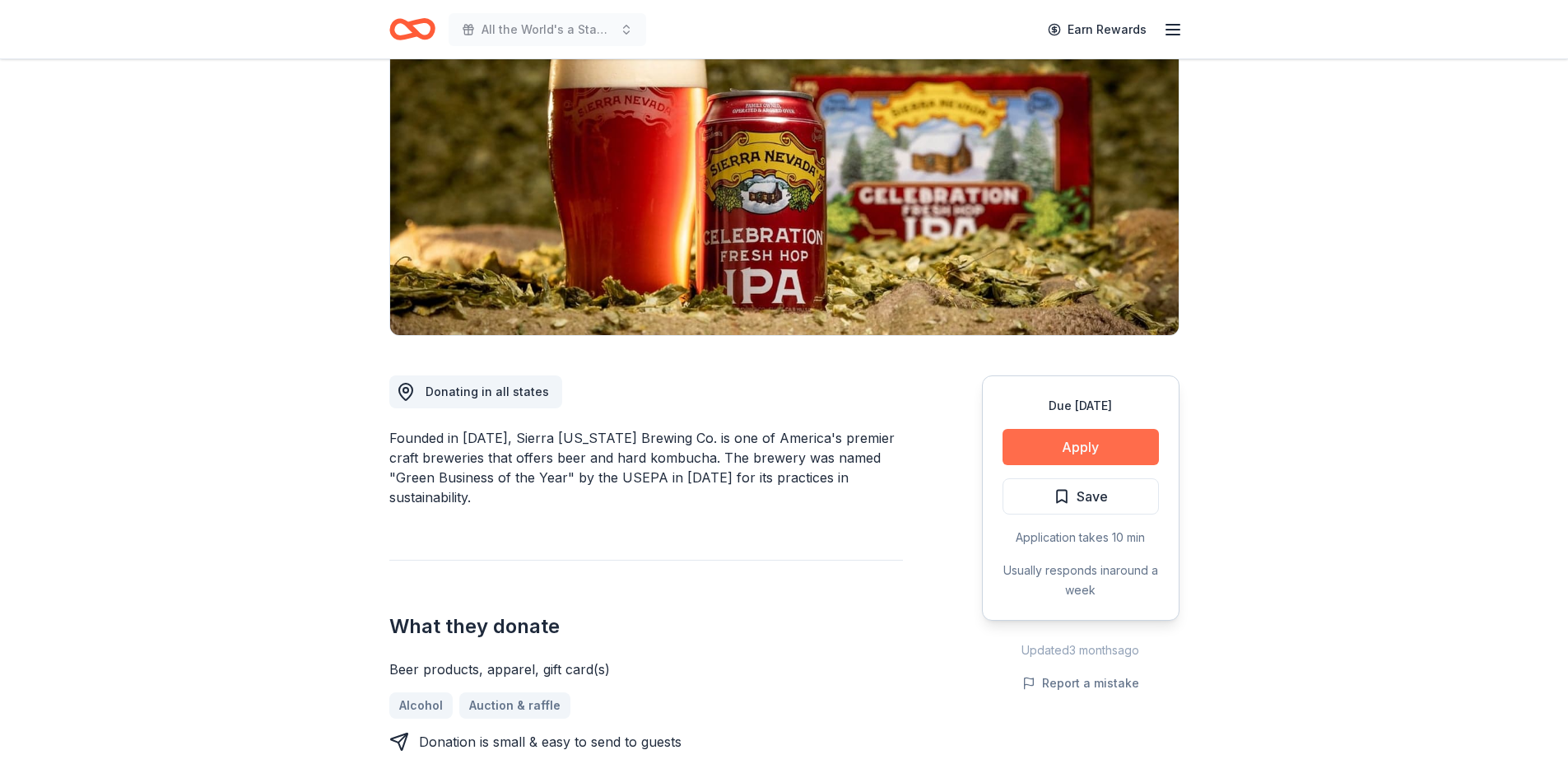
click at [1068, 431] on button "Apply" at bounding box center [1080, 447] width 156 height 37
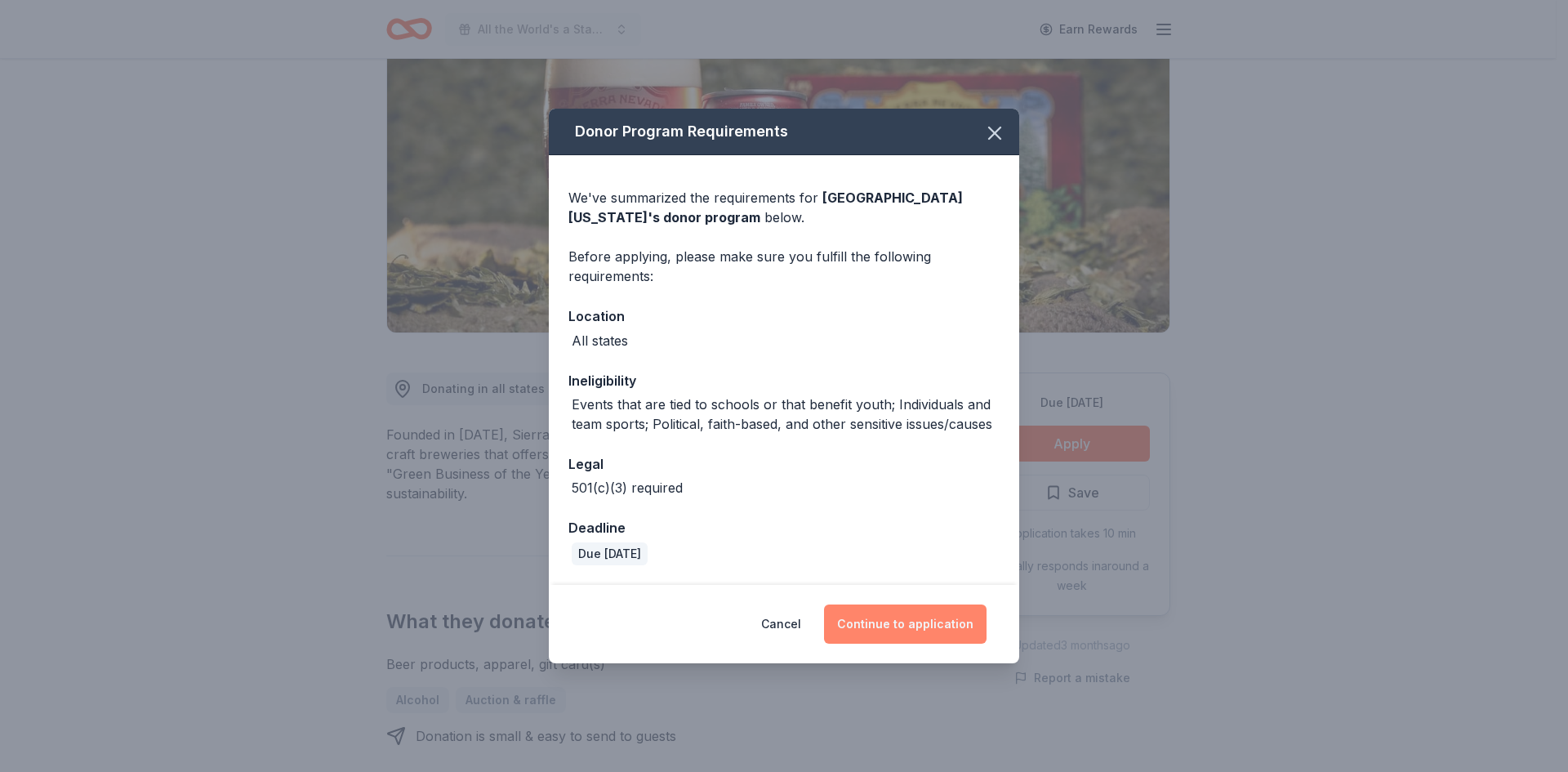
click at [932, 623] on button "Continue to application" at bounding box center [905, 624] width 162 height 39
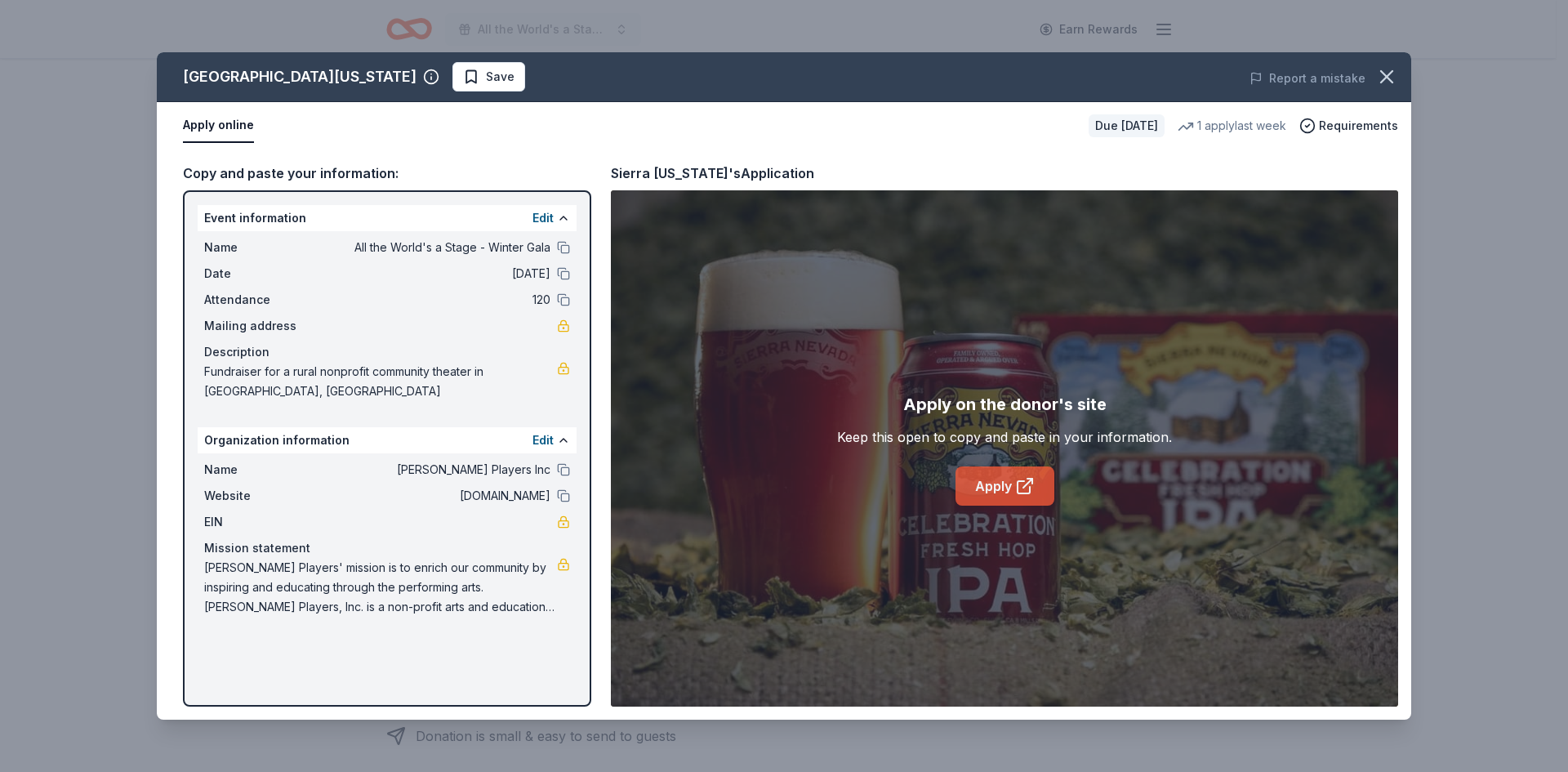
click at [993, 501] on link "Apply" at bounding box center [1004, 485] width 98 height 39
click at [1397, 71] on icon "button" at bounding box center [1387, 76] width 23 height 23
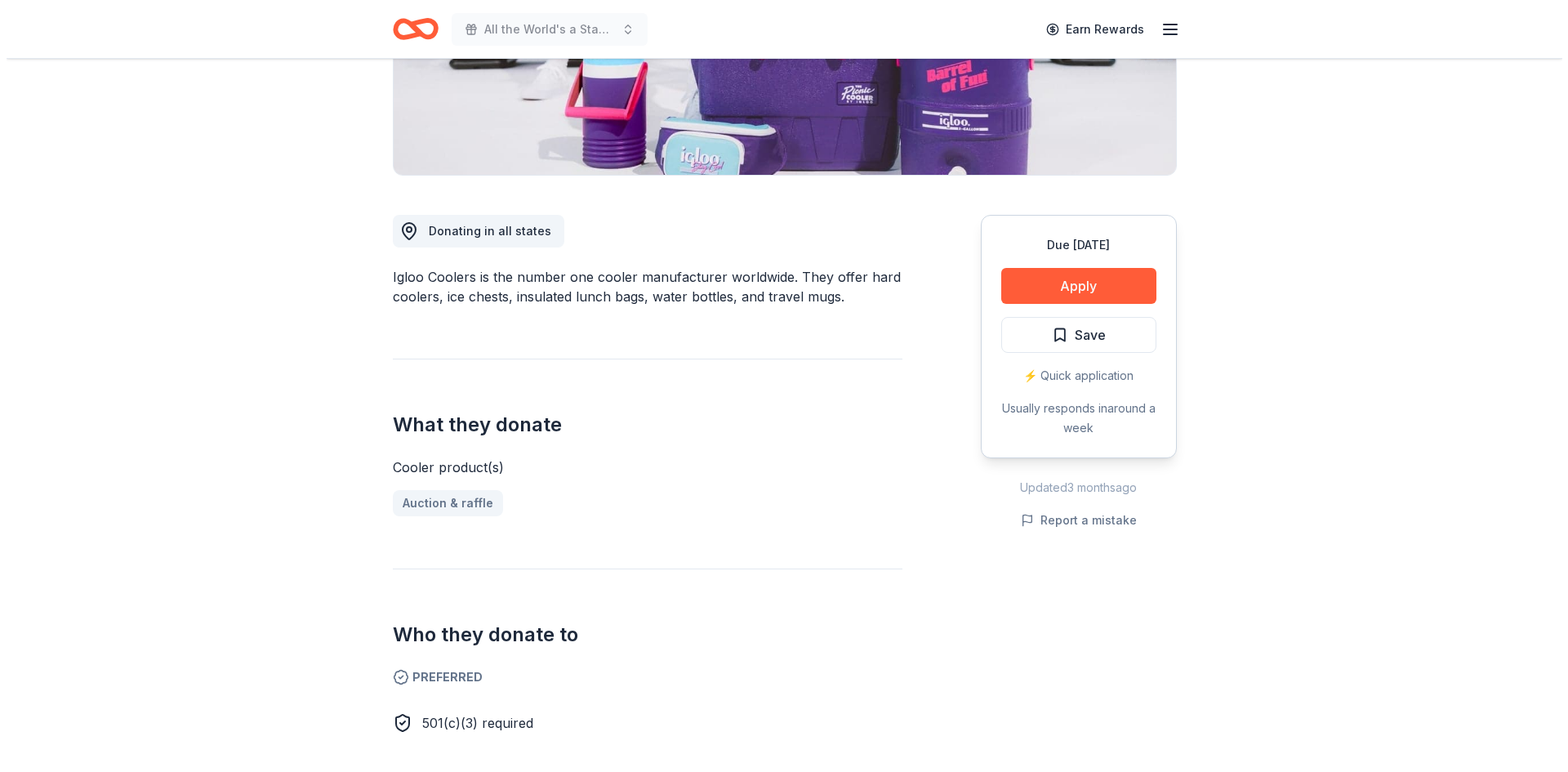
scroll to position [327, 0]
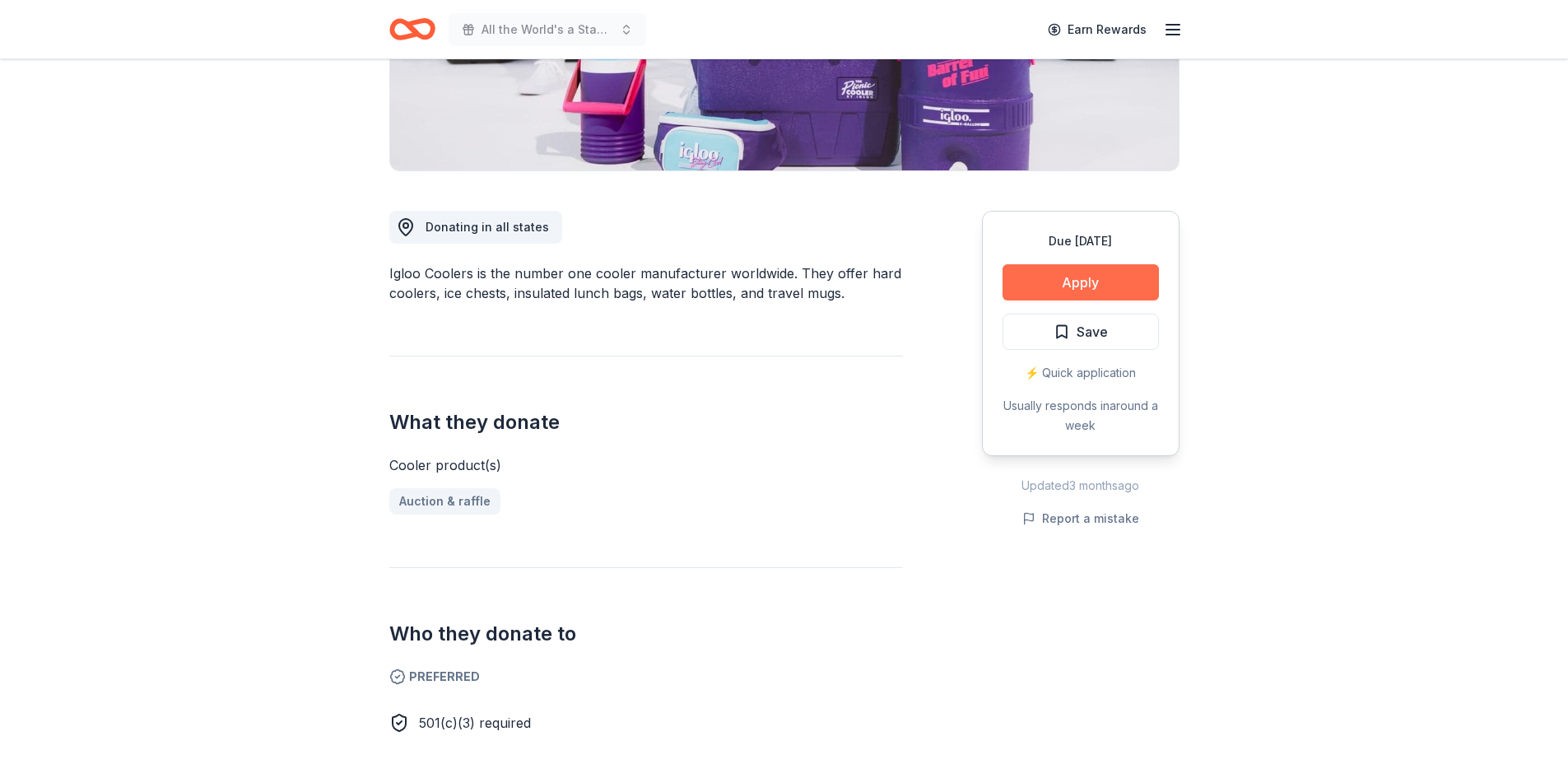
click at [1081, 281] on button "Apply" at bounding box center [1080, 282] width 156 height 37
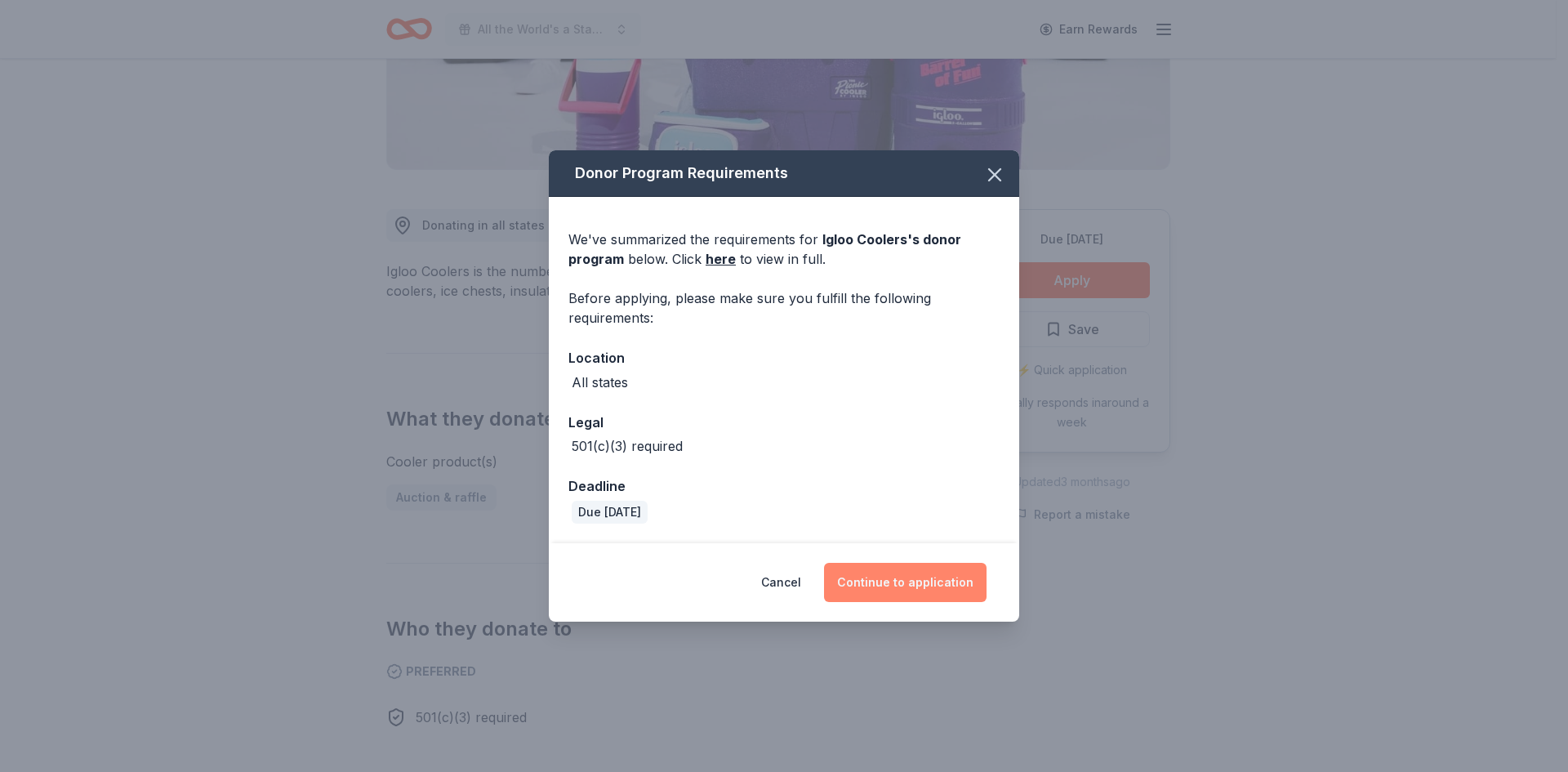
click at [927, 573] on button "Continue to application" at bounding box center [905, 582] width 162 height 39
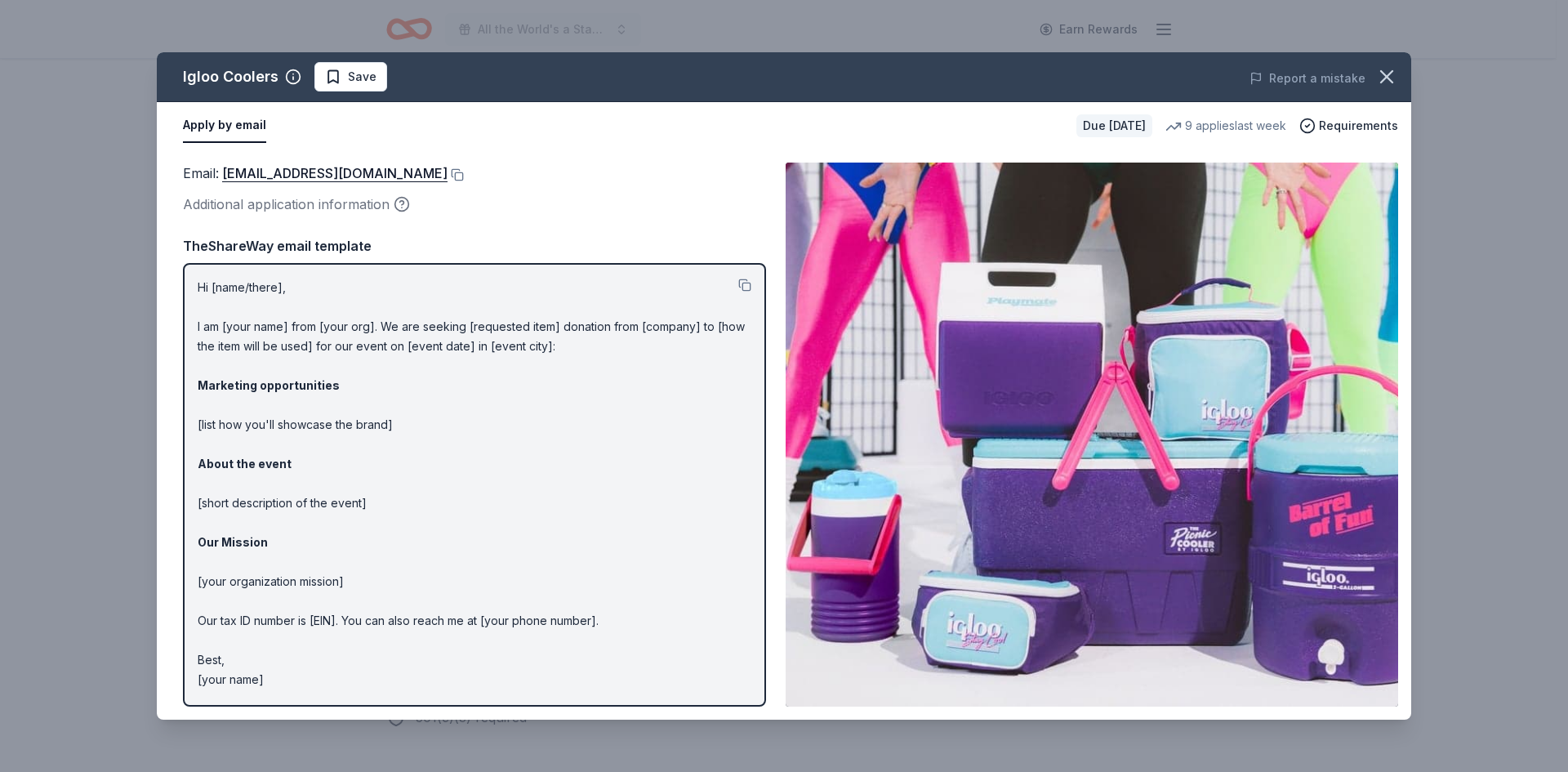
drag, startPoint x: 200, startPoint y: 288, endPoint x: 228, endPoint y: 296, distance: 29.1
click at [228, 296] on p "Hi [name/there], I am [your name] from [your org]. We are seeking [requested it…" at bounding box center [475, 483] width 554 height 412
drag, startPoint x: 200, startPoint y: 287, endPoint x: 240, endPoint y: 293, distance: 40.4
click at [240, 293] on p "Hi [name/there], I am [your name] from [your org]. We are seeking [requested it…" at bounding box center [475, 483] width 554 height 412
drag, startPoint x: 194, startPoint y: 285, endPoint x: 264, endPoint y: 354, distance: 98.3
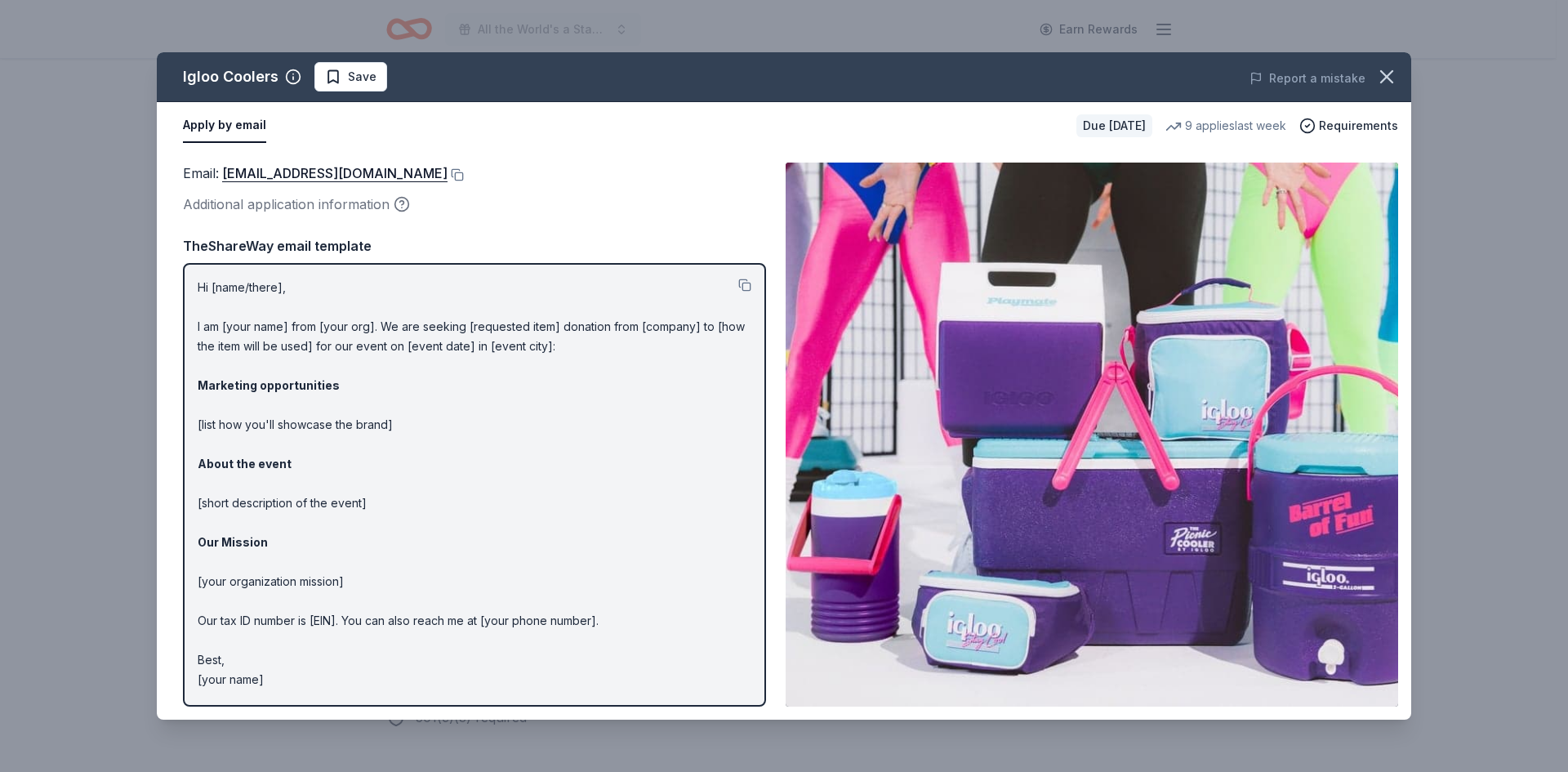
click at [264, 354] on div "Hi [name/there], I am [your name] from [your org]. We are seeking [requested it…" at bounding box center [475, 484] width 583 height 443
click at [740, 282] on button at bounding box center [745, 286] width 13 height 13
click at [448, 176] on button at bounding box center [456, 175] width 16 height 13
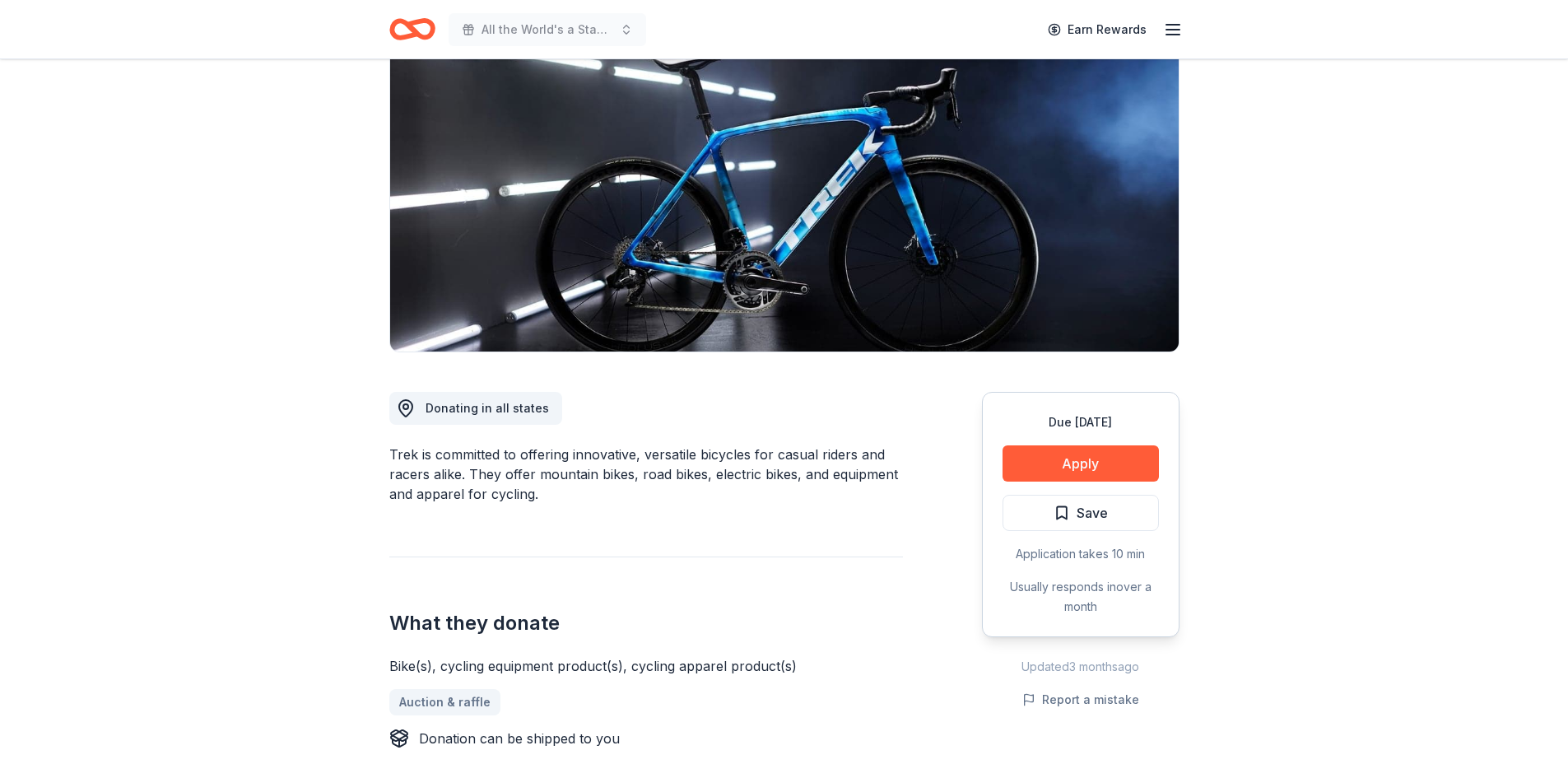
scroll to position [83, 0]
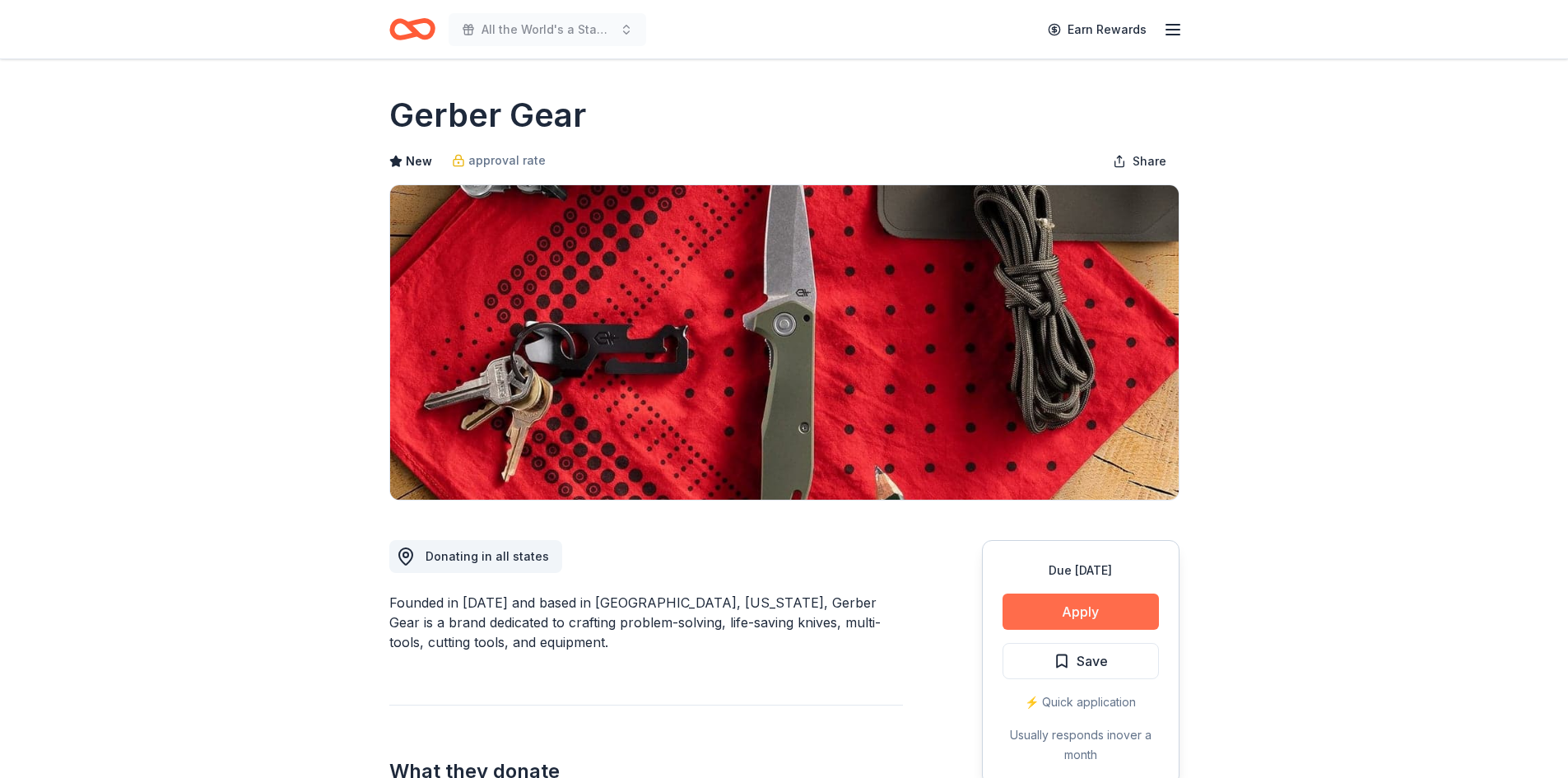
click at [1068, 603] on button "Apply" at bounding box center [1080, 611] width 156 height 37
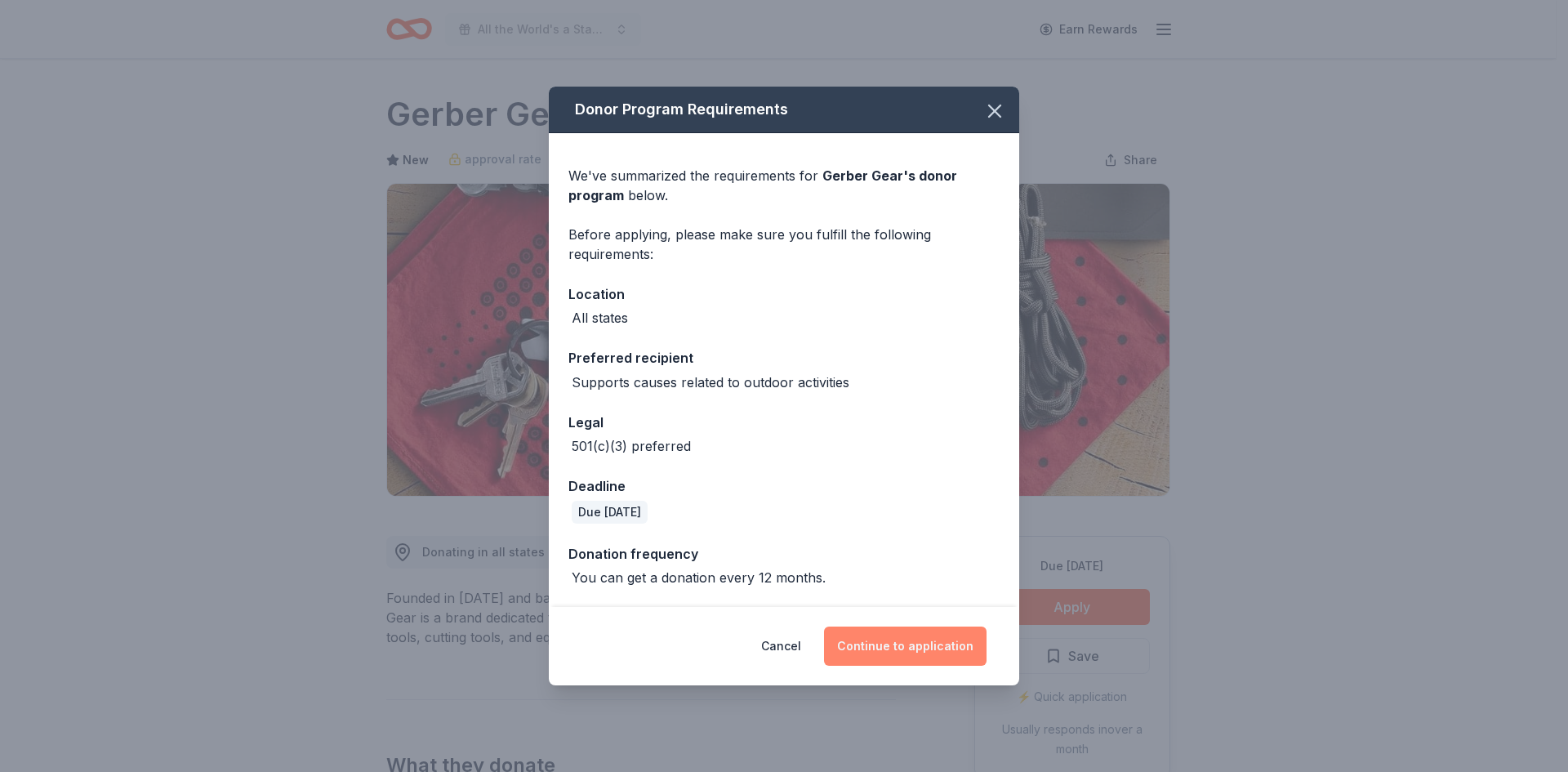
click at [886, 650] on button "Continue to application" at bounding box center [905, 646] width 162 height 39
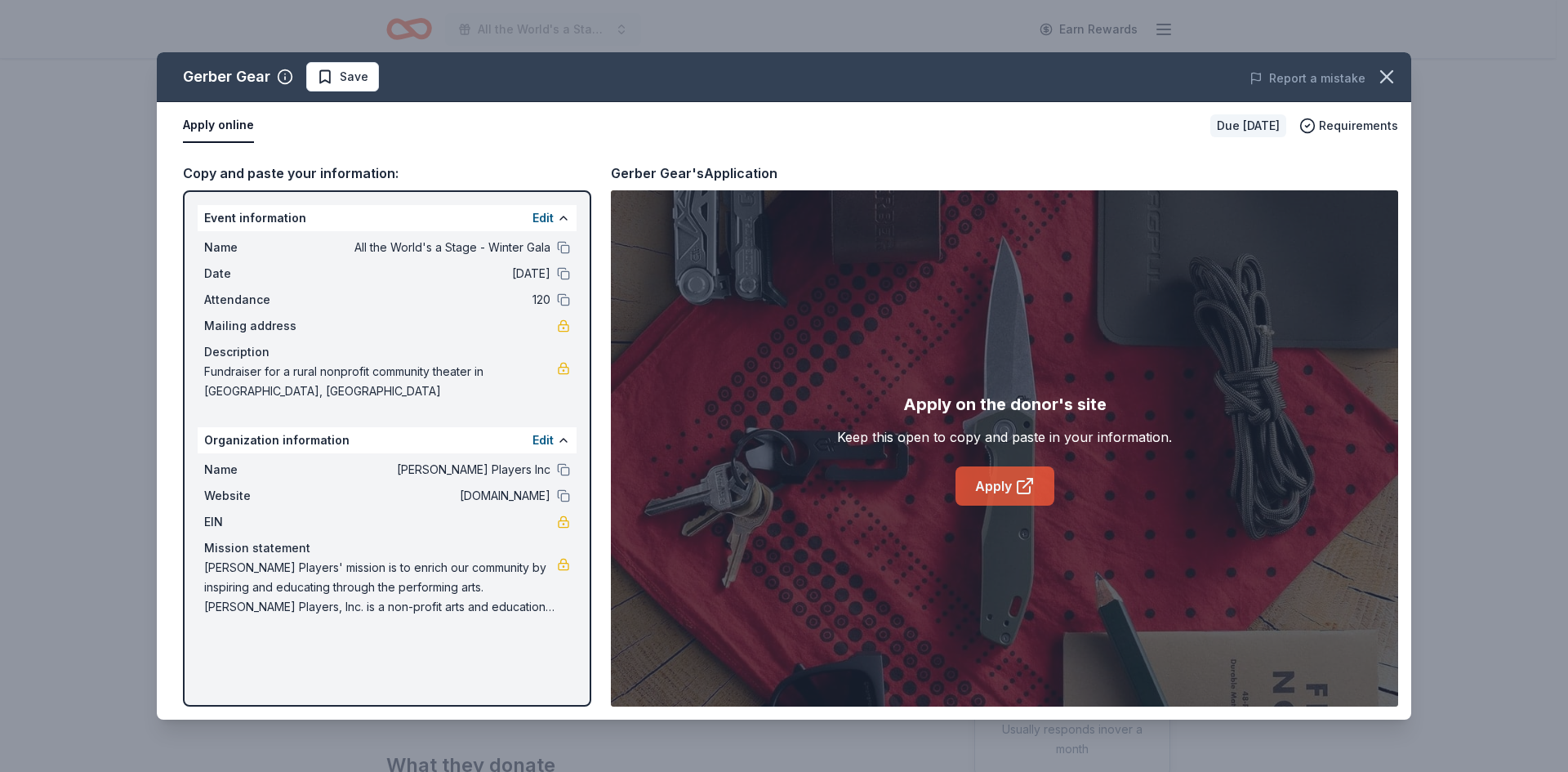
click at [1023, 487] on icon at bounding box center [1027, 482] width 9 height 9
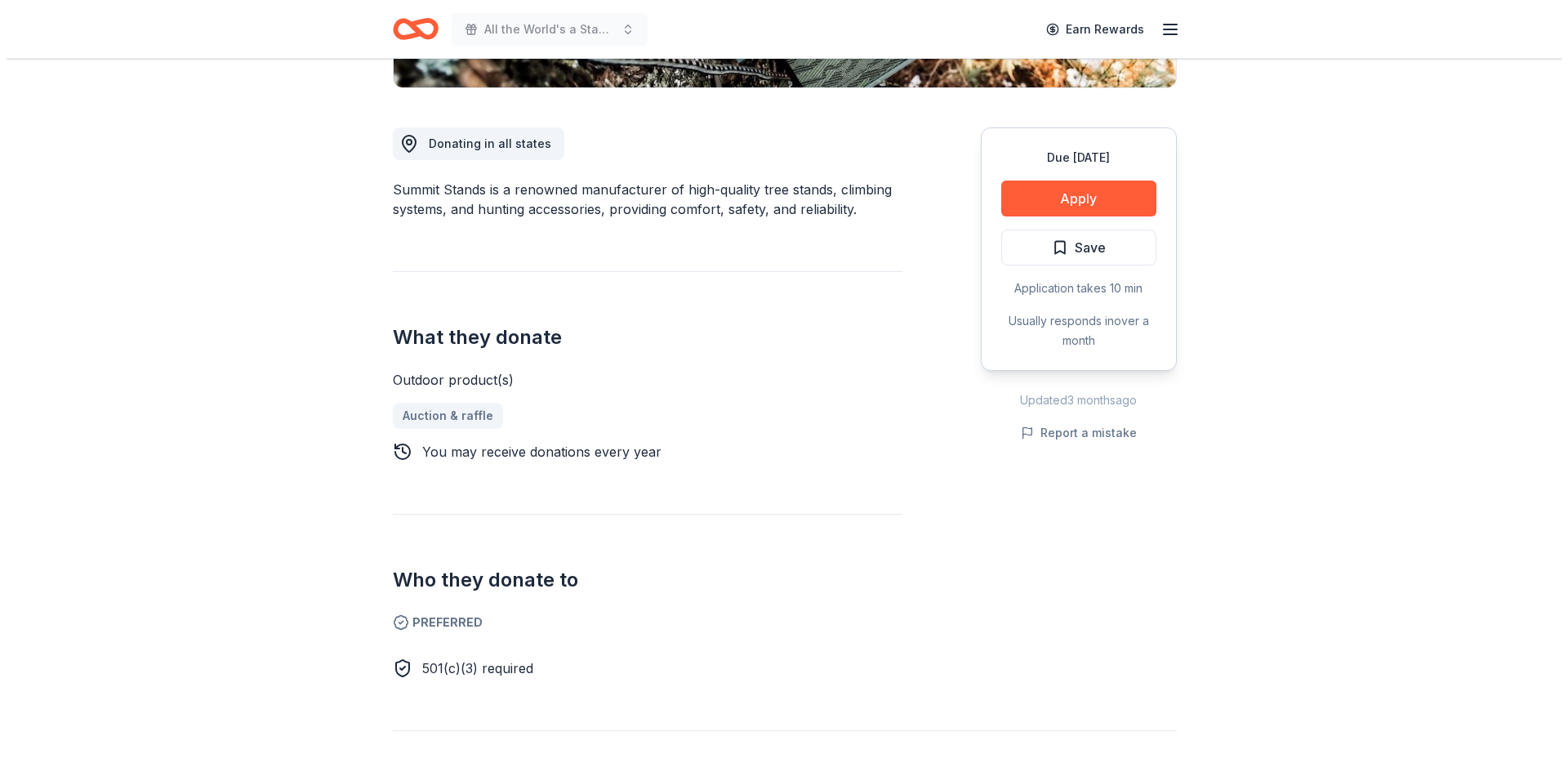
scroll to position [327, 0]
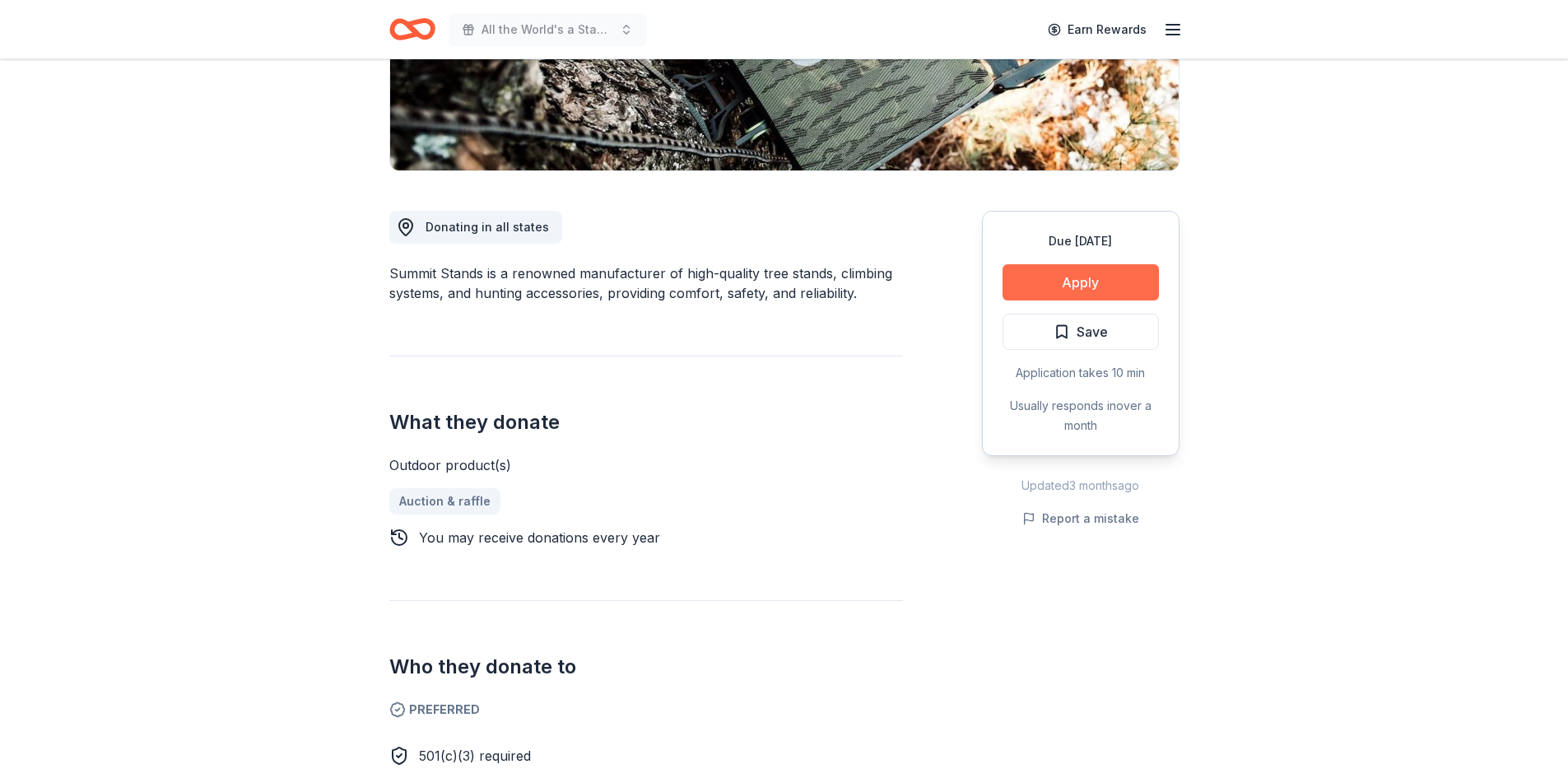
click at [1083, 274] on button "Apply" at bounding box center [1080, 282] width 156 height 37
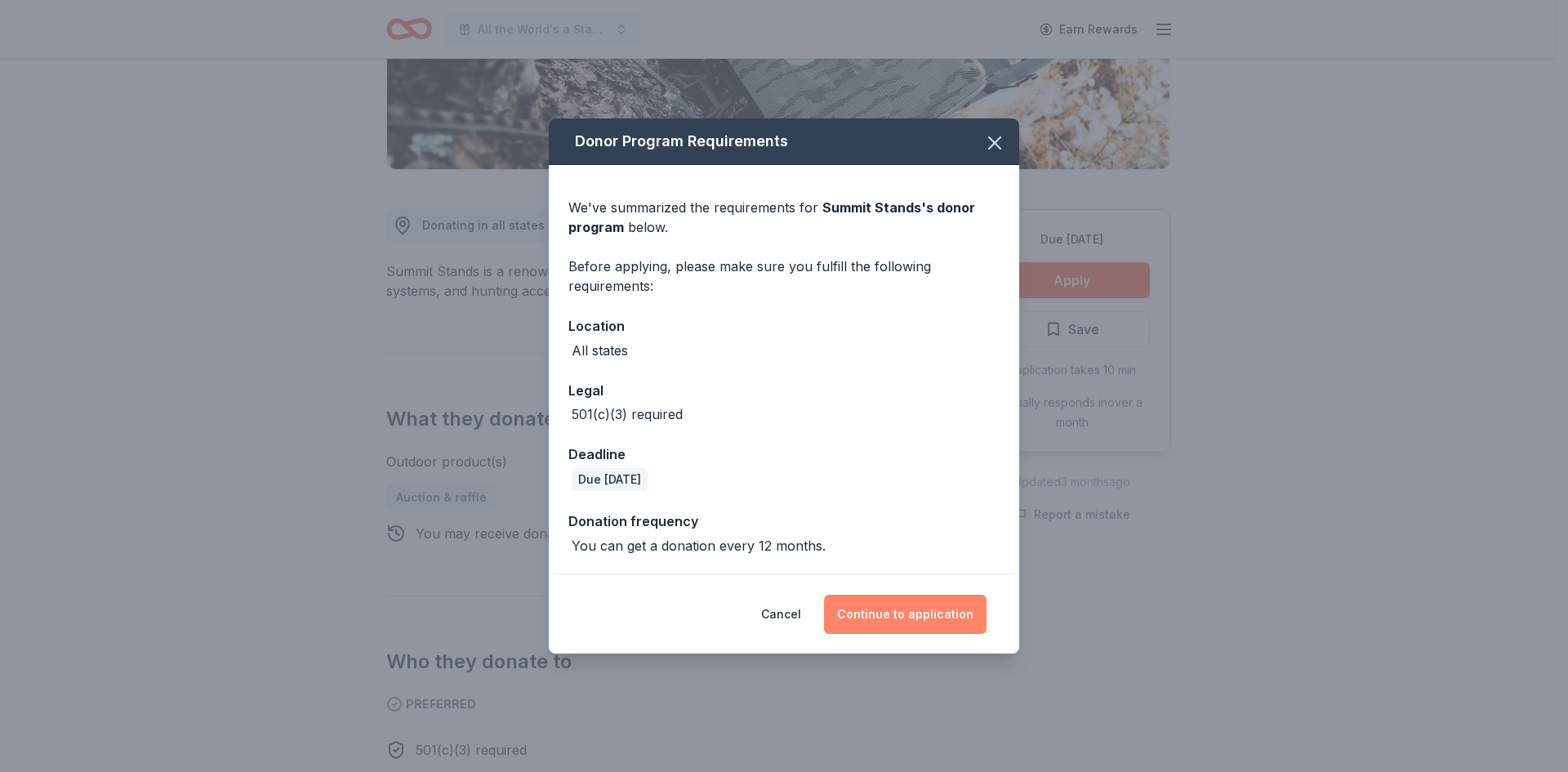
click at [891, 611] on button "Continue to application" at bounding box center [905, 613] width 162 height 39
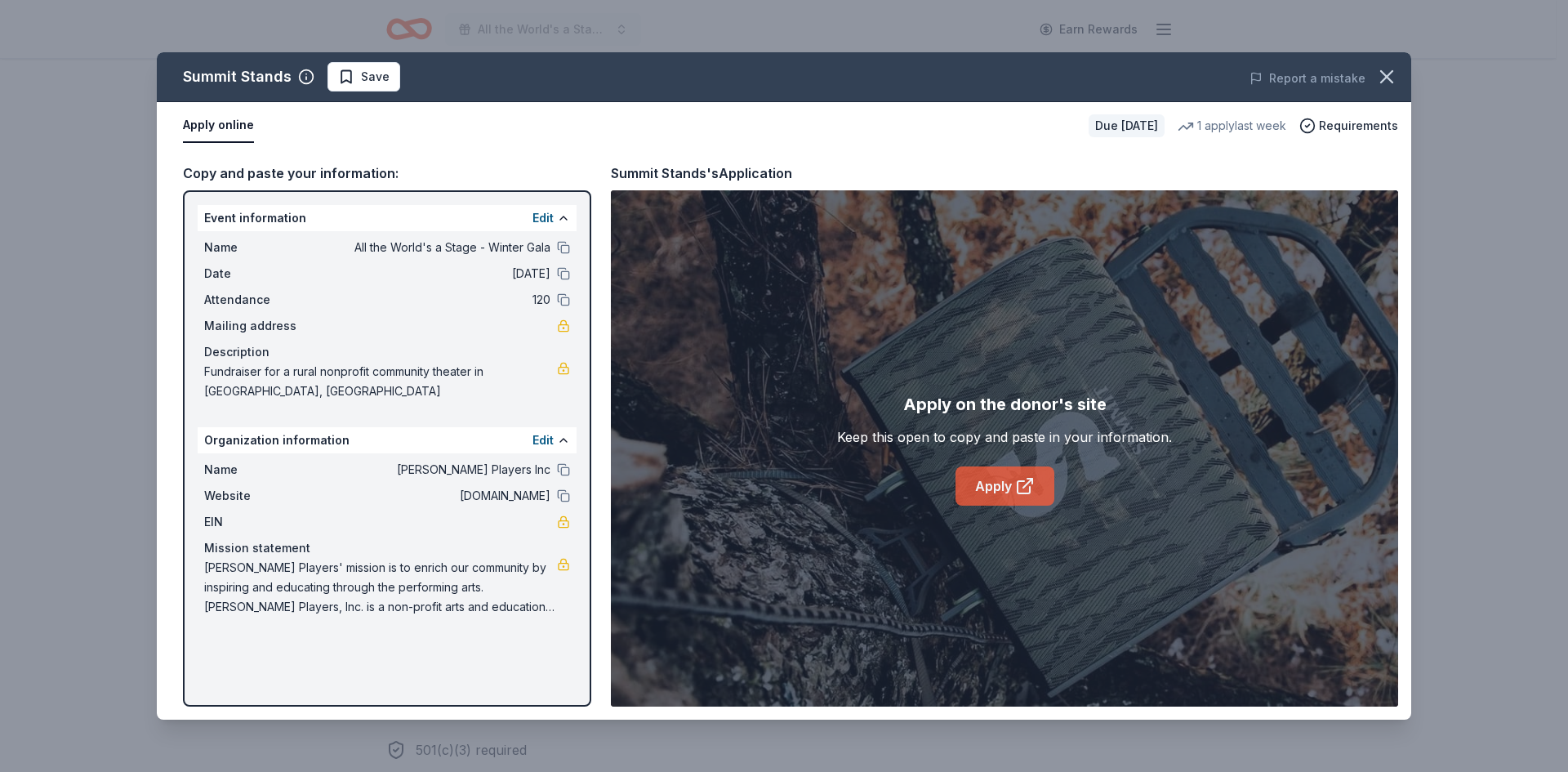
click at [1035, 472] on link "Apply" at bounding box center [1004, 485] width 98 height 39
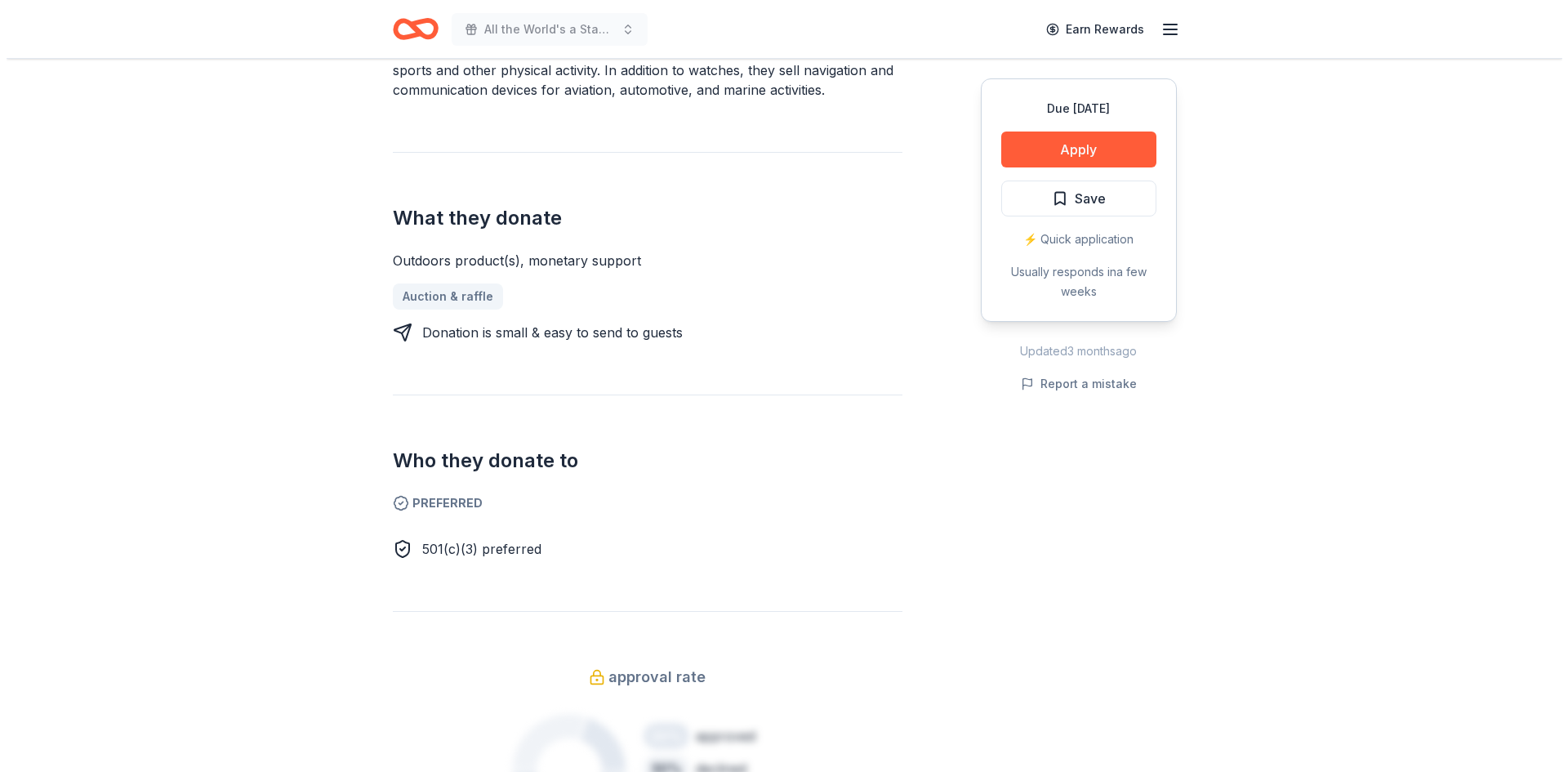
scroll to position [572, 0]
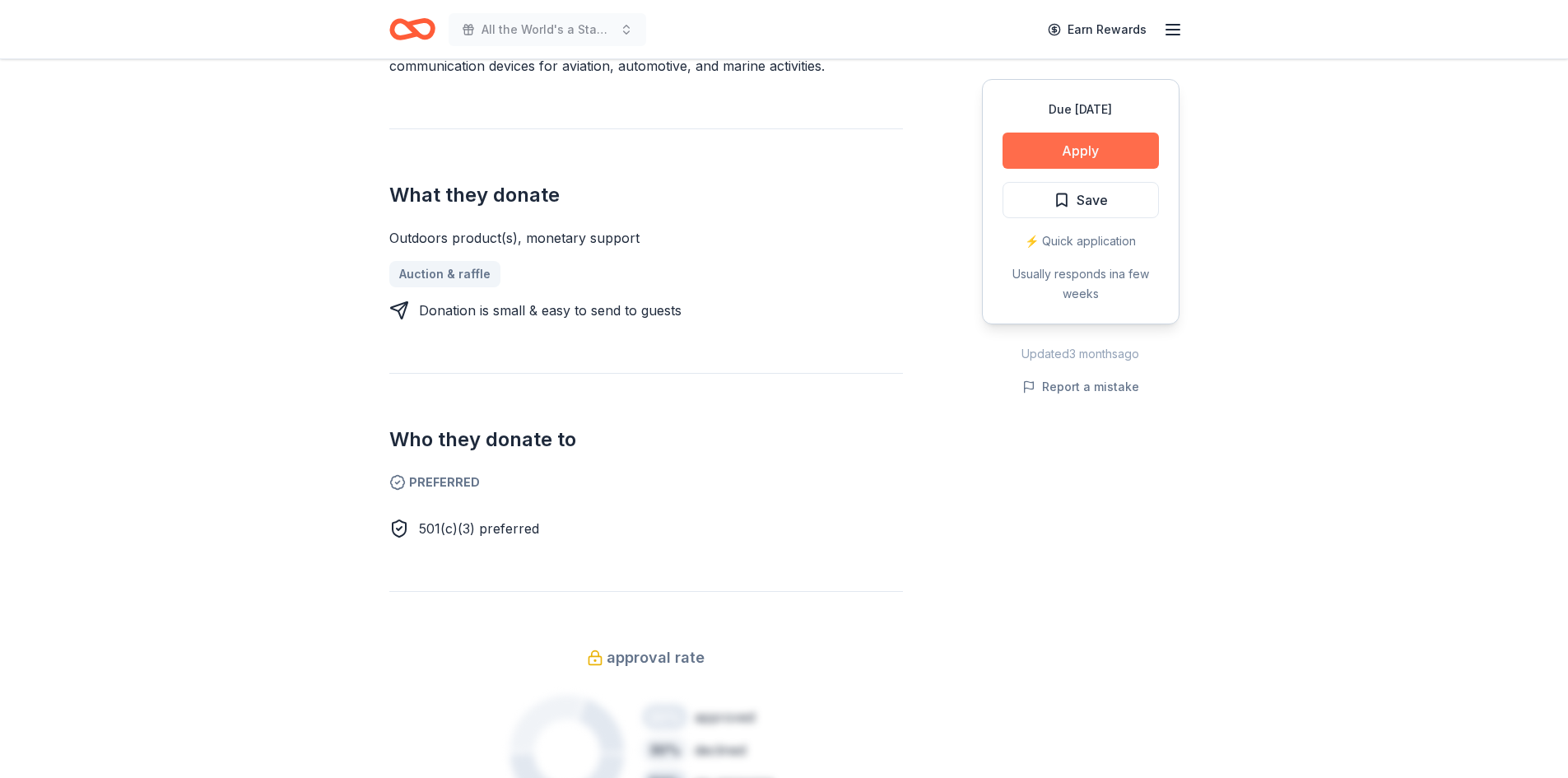
click at [1087, 143] on button "Apply" at bounding box center [1080, 151] width 156 height 37
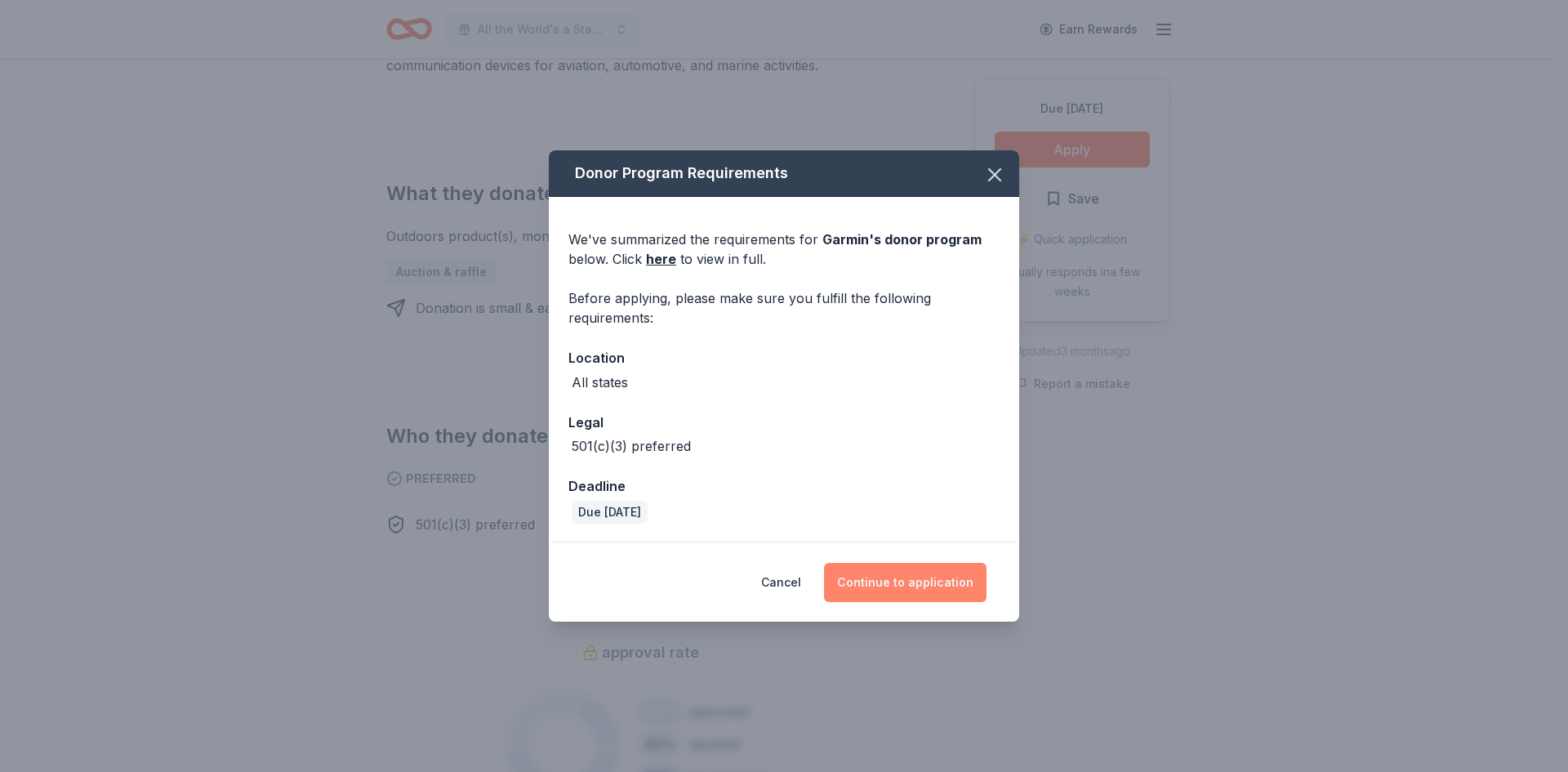
click at [885, 579] on button "Continue to application" at bounding box center [905, 582] width 162 height 39
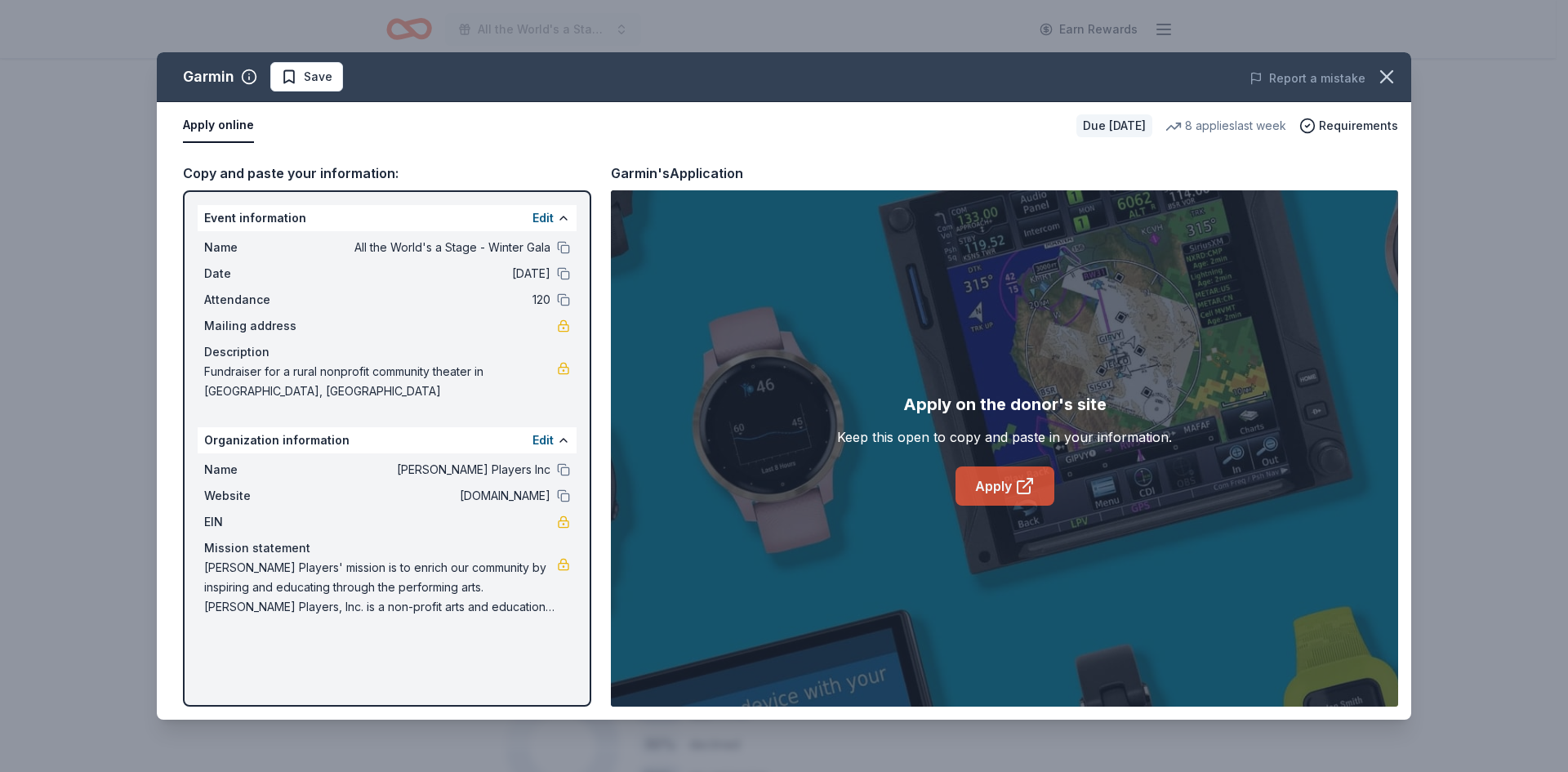
click at [988, 482] on link "Apply" at bounding box center [1004, 485] width 98 height 39
